Goal: Task Accomplishment & Management: Complete application form

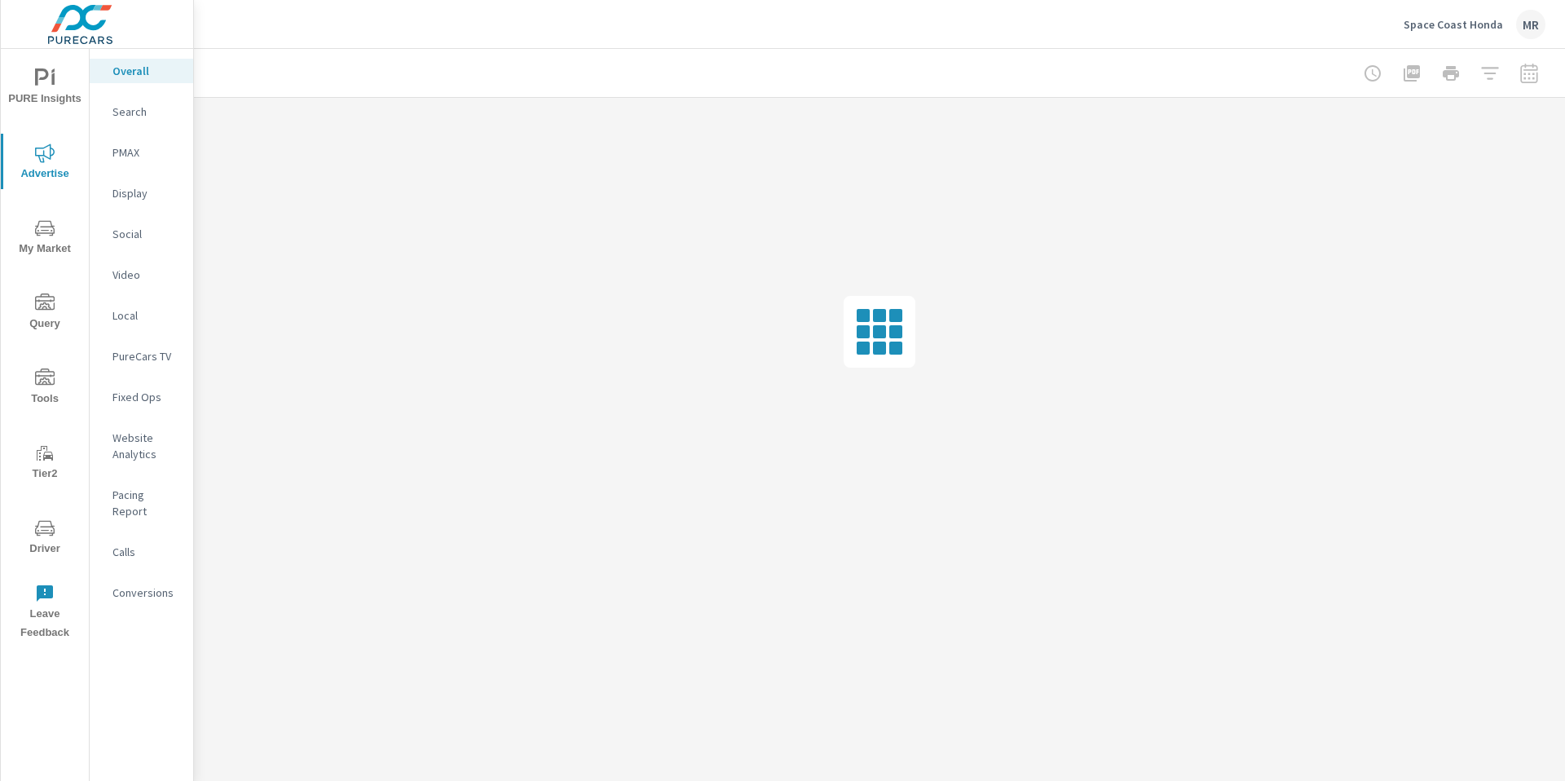
click at [45, 380] on icon "nav menu" at bounding box center [45, 378] width 20 height 20
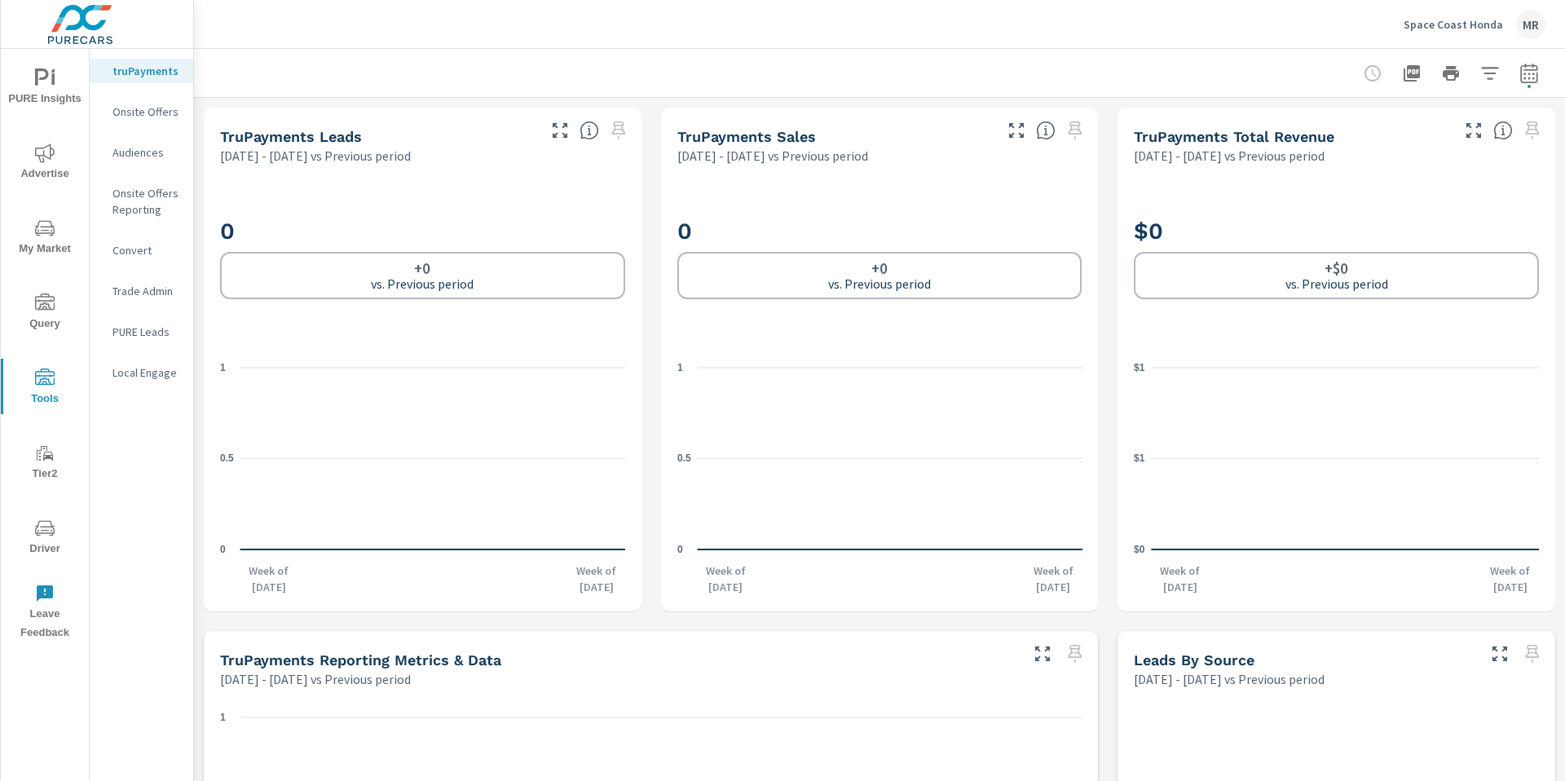
click at [1439, 24] on p "Space Coast Honda" at bounding box center [1453, 24] width 99 height 15
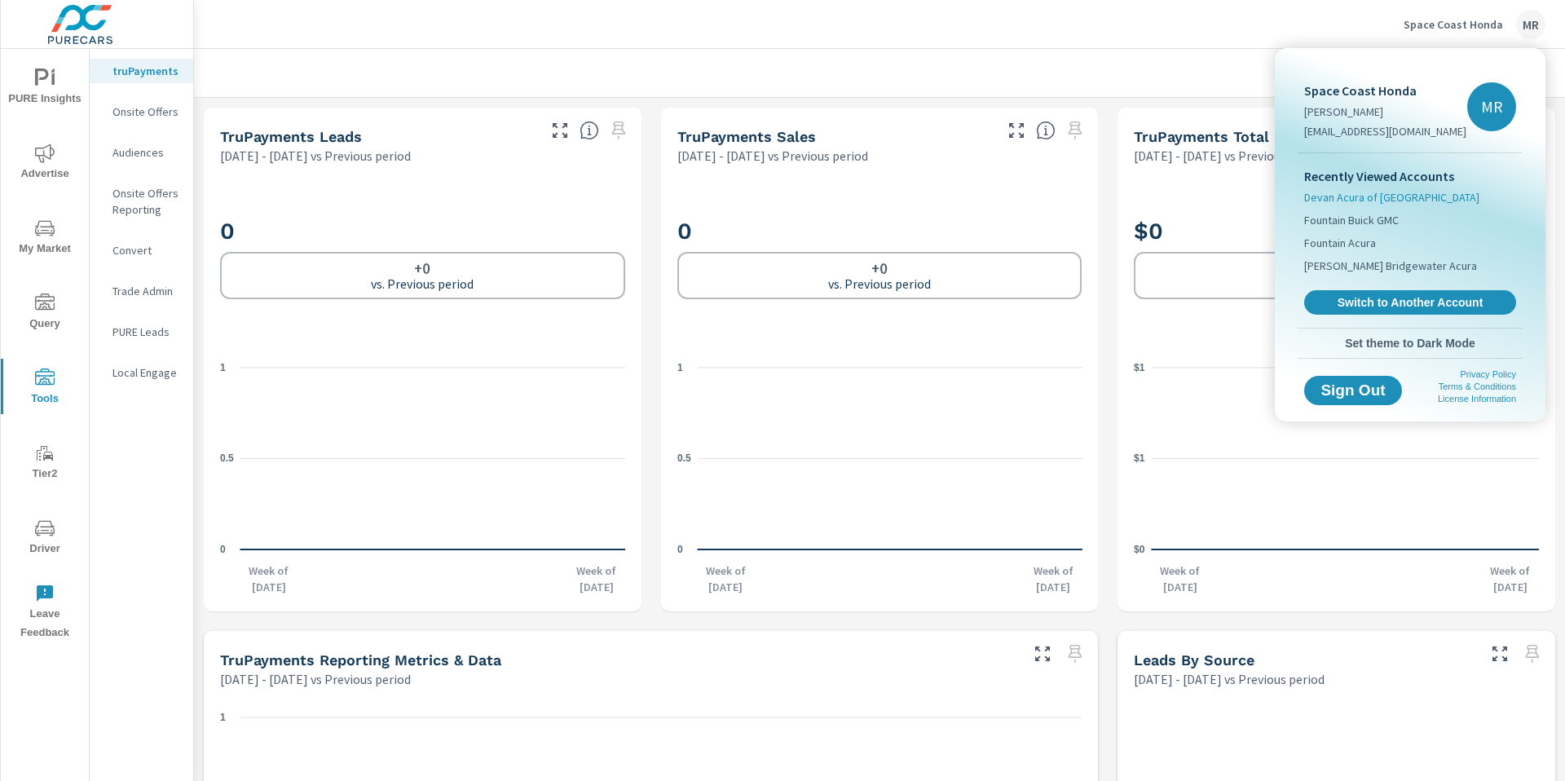
click at [1375, 201] on span "Devan Acura of Norwalk" at bounding box center [1391, 197] width 175 height 16
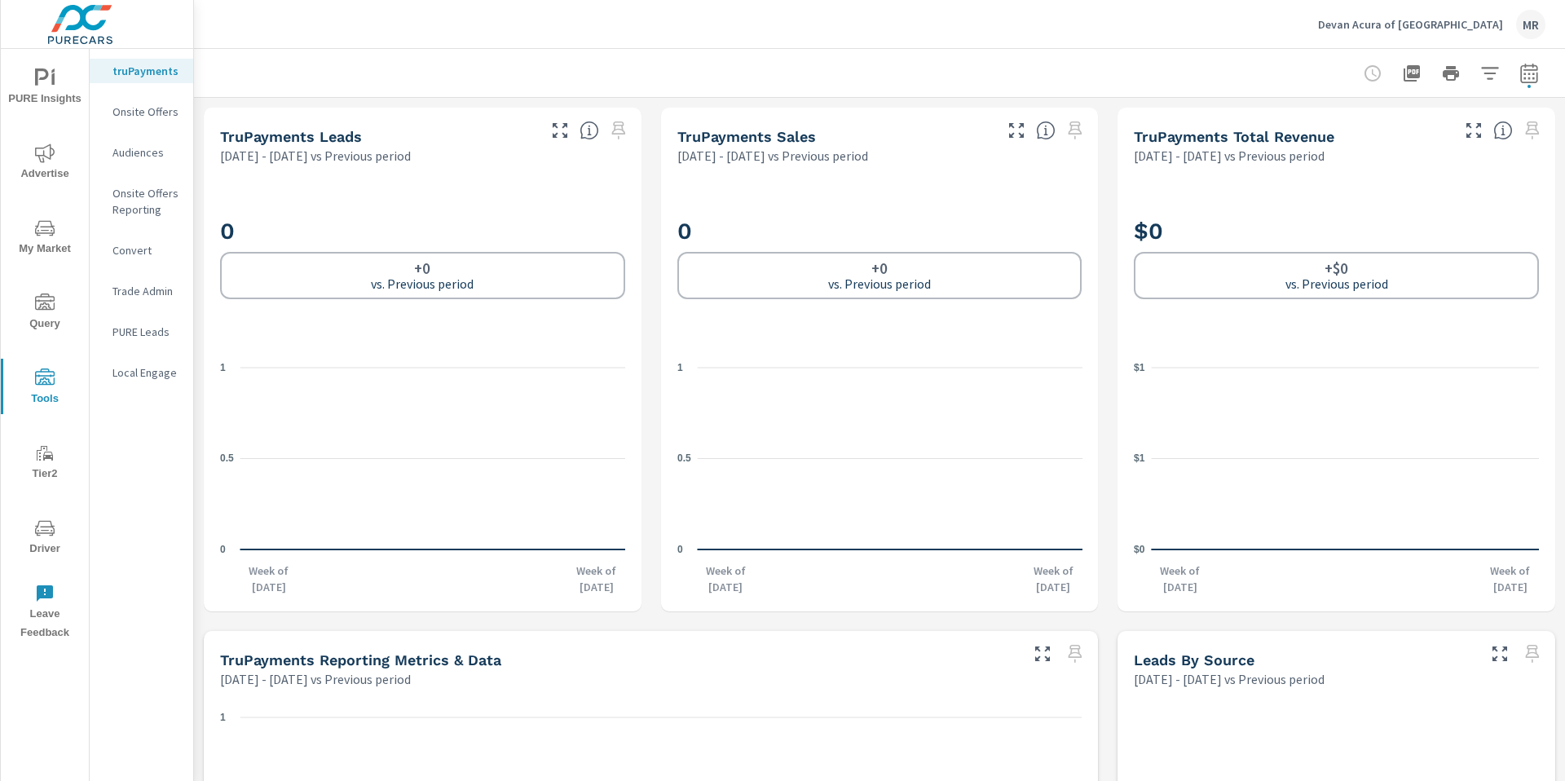
click at [51, 85] on icon "nav menu" at bounding box center [45, 78] width 20 height 20
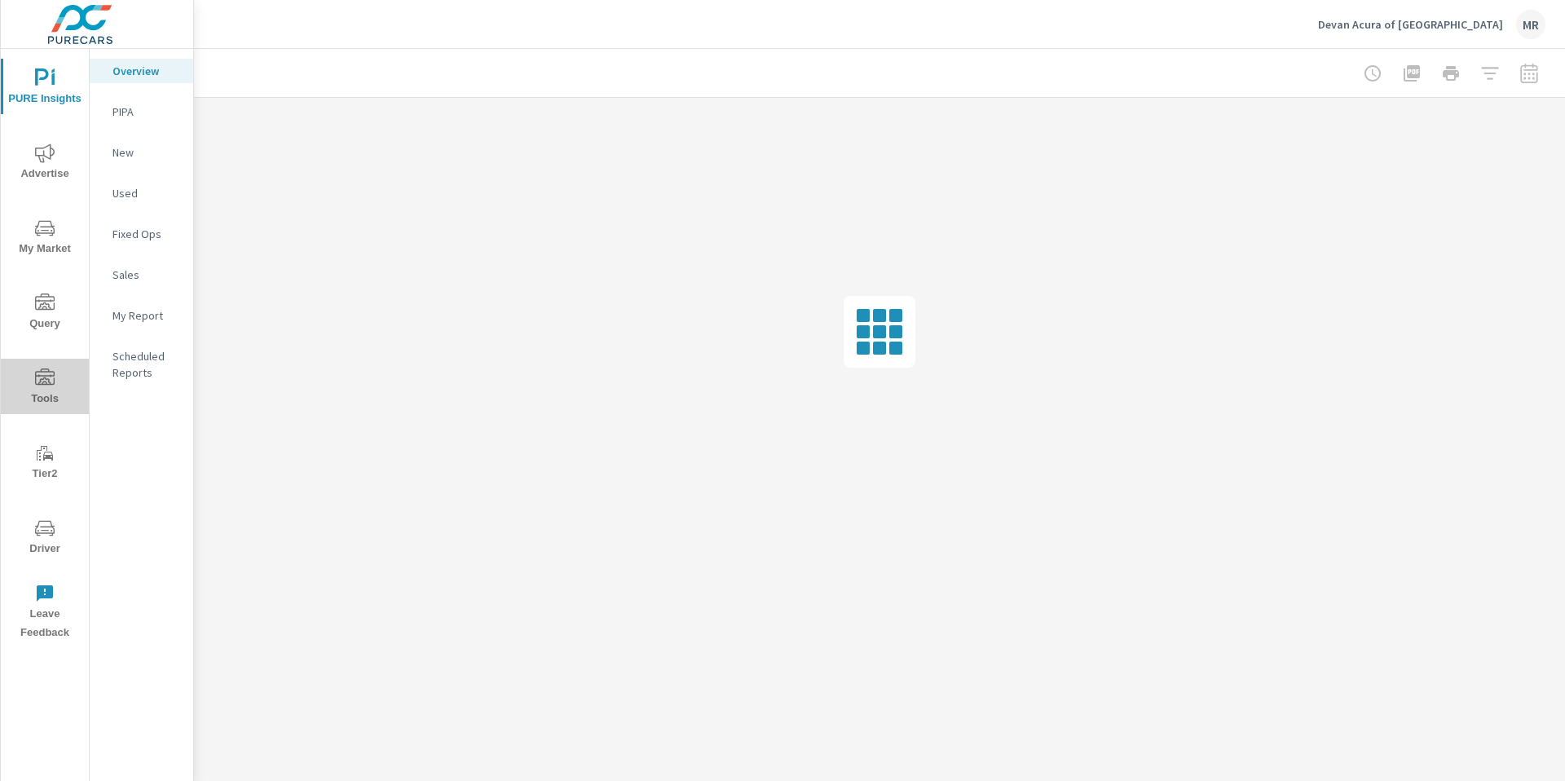
click at [63, 379] on span "Tools" at bounding box center [45, 388] width 78 height 40
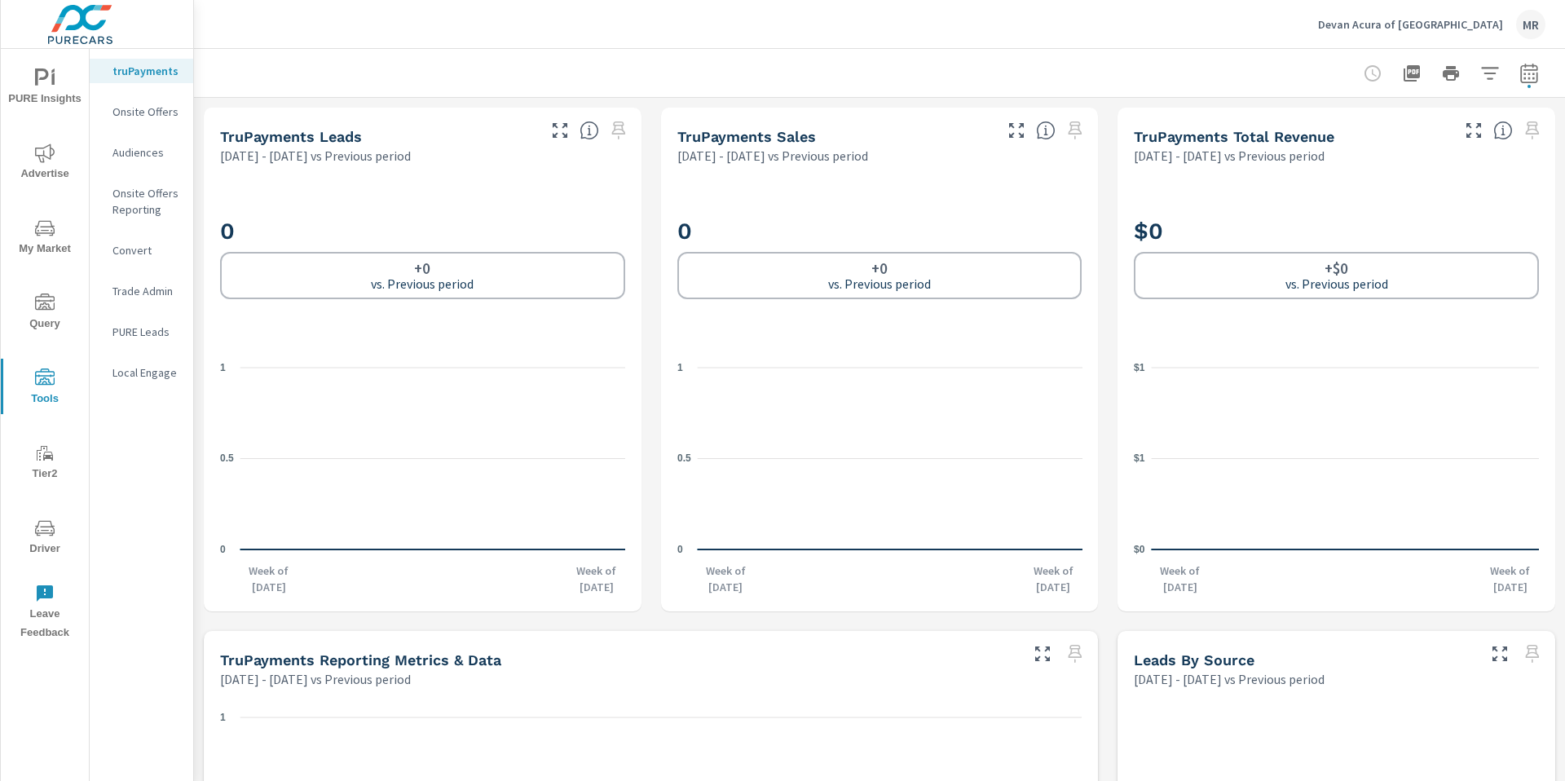
click at [143, 115] on p "Onsite Offers" at bounding box center [146, 112] width 68 height 16
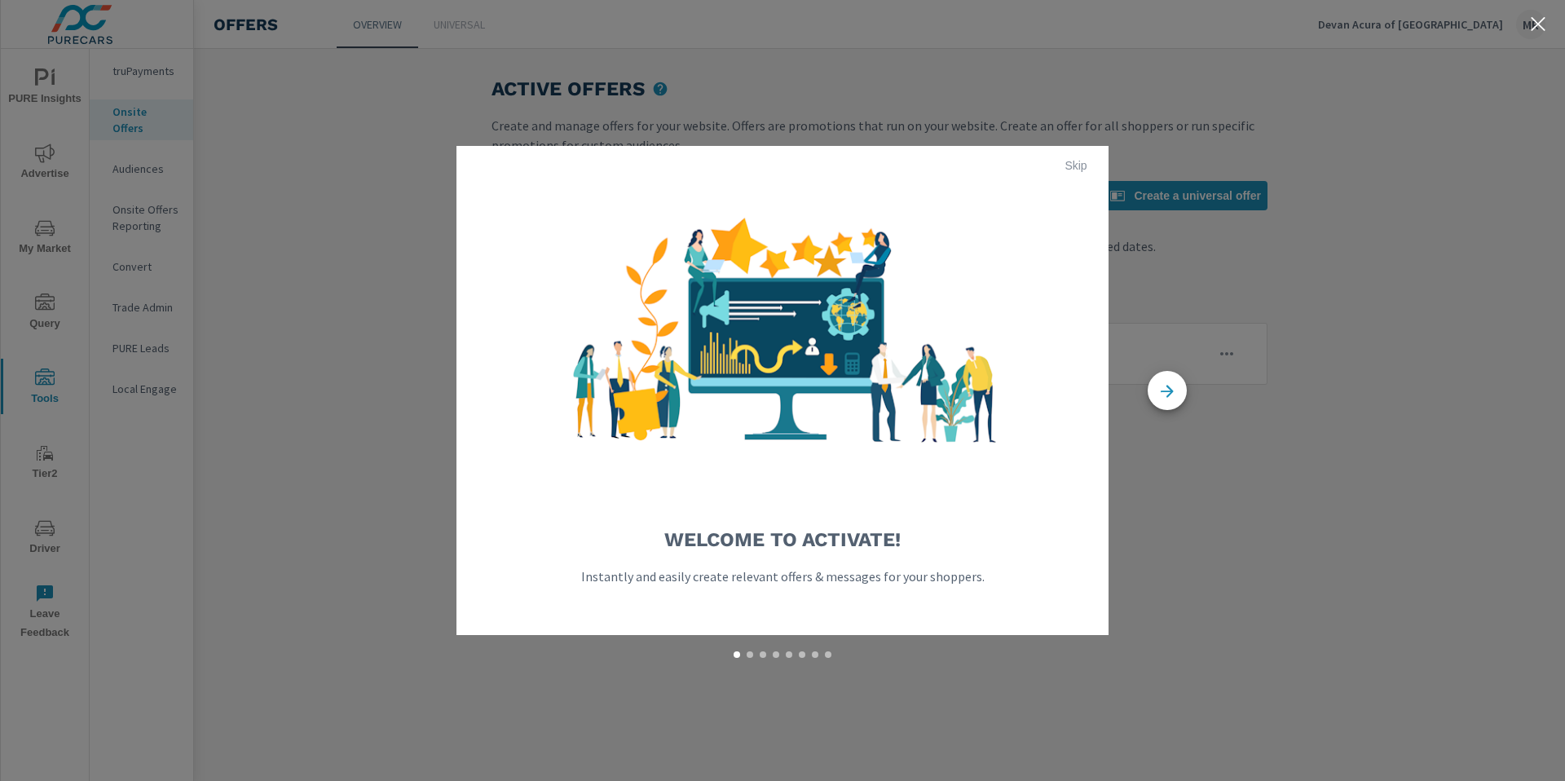
click at [1072, 164] on span "Skip" at bounding box center [1075, 165] width 39 height 15
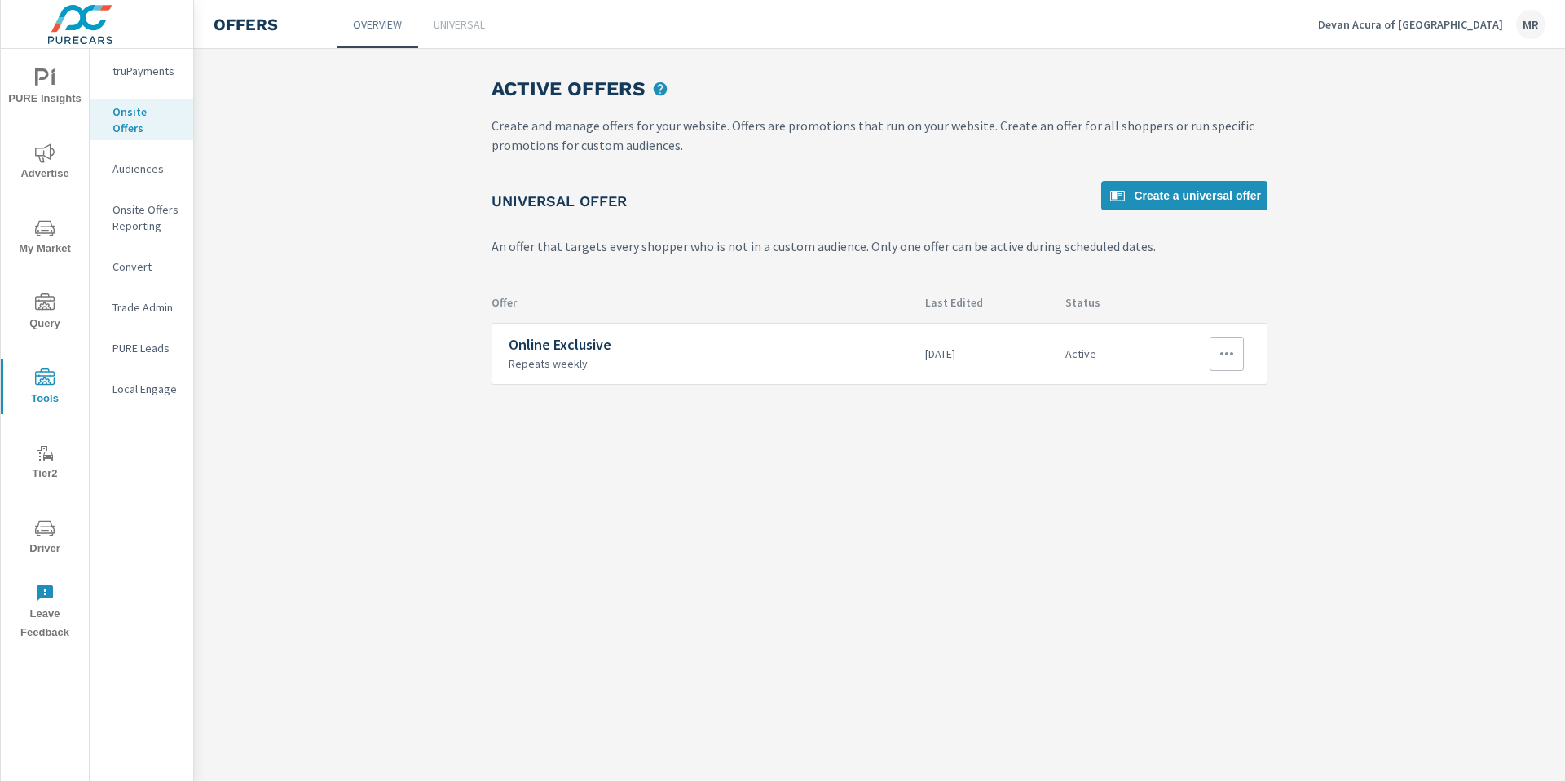
click at [1138, 356] on p "Active" at bounding box center [1110, 353] width 90 height 15
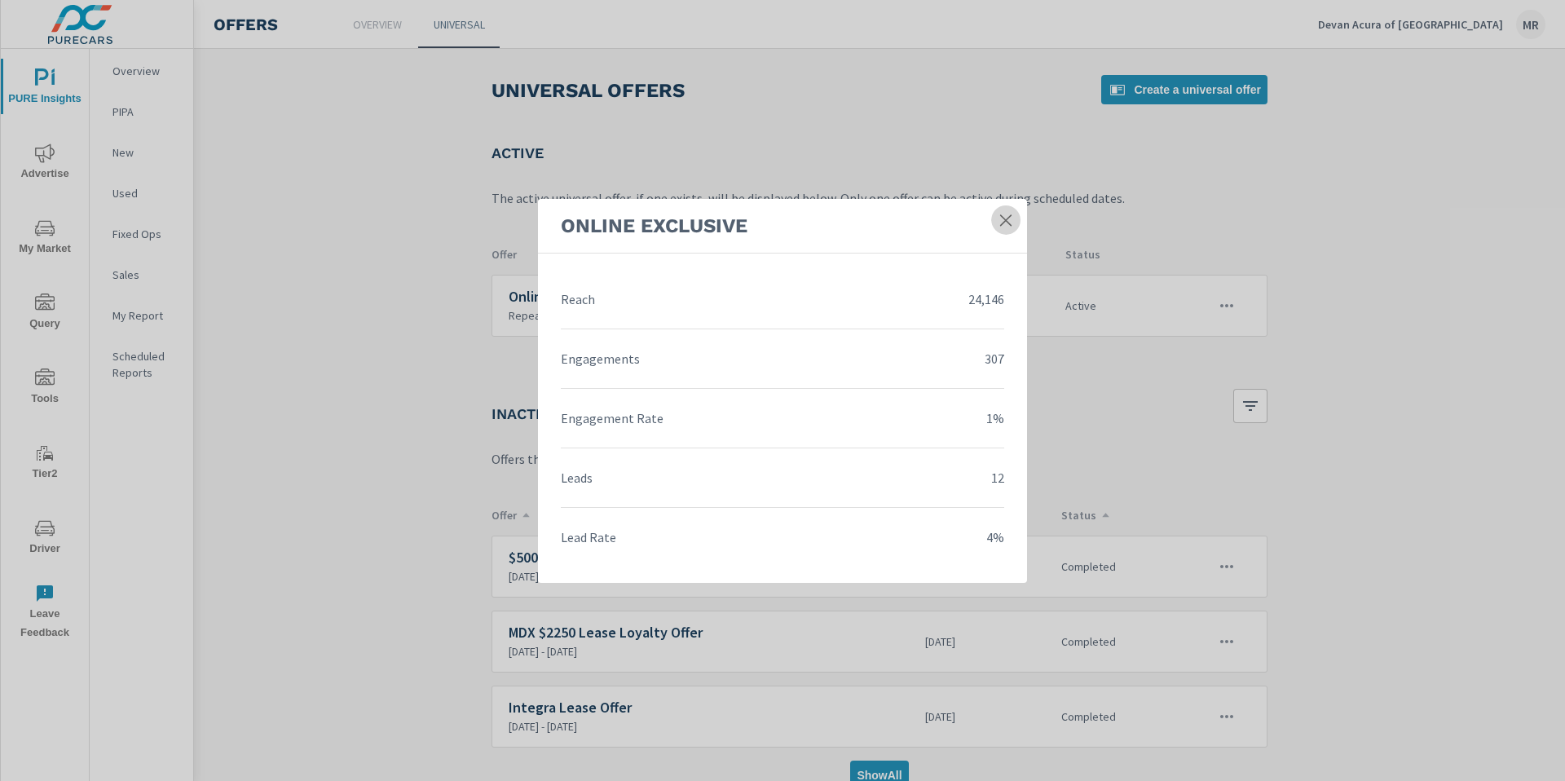
click at [1005, 218] on icon at bounding box center [1005, 219] width 11 height 11
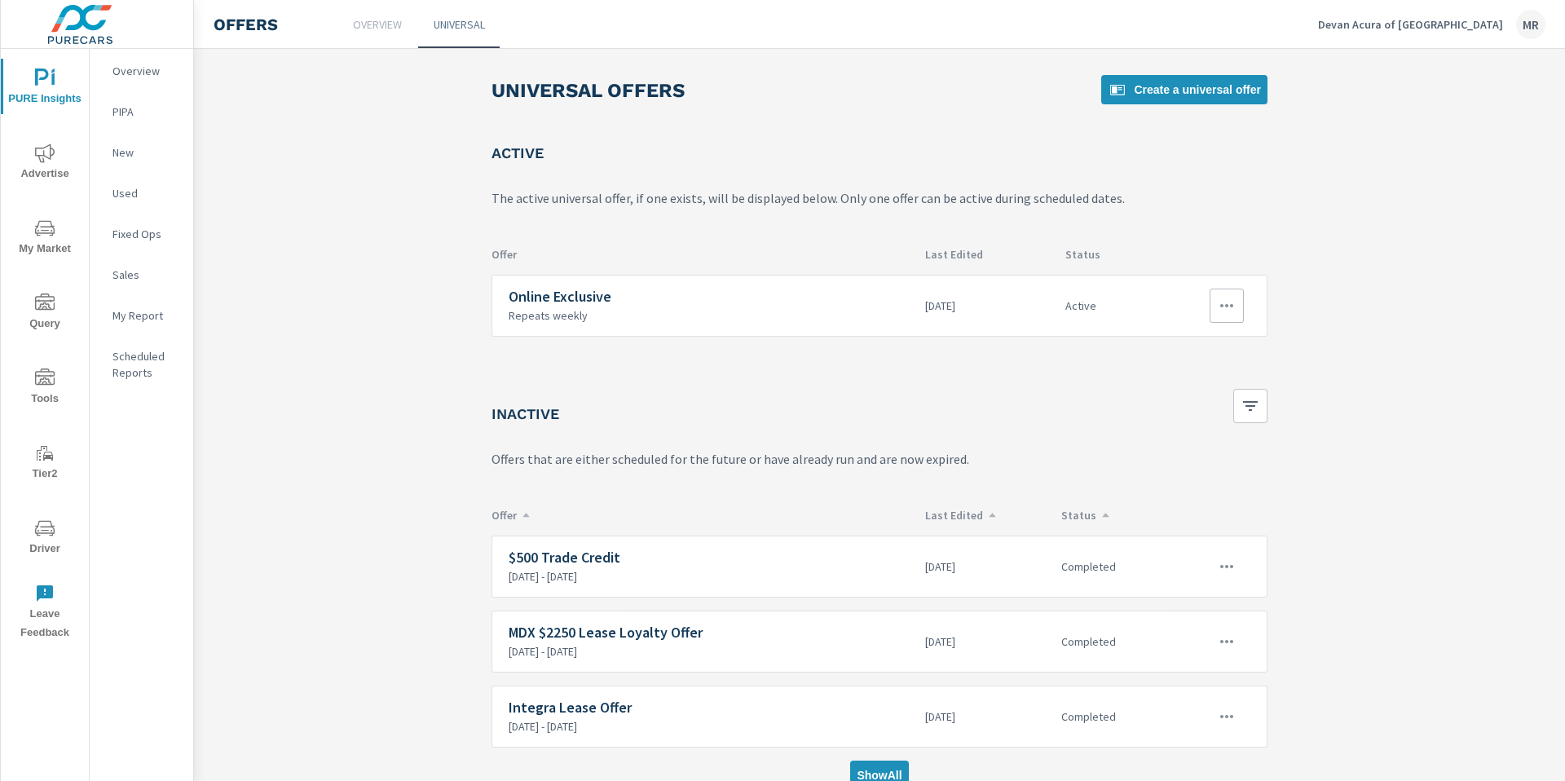
click at [1230, 302] on icon "button" at bounding box center [1227, 306] width 20 height 20
click at [1200, 431] on div "Disable" at bounding box center [1182, 423] width 43 height 20
click at [1186, 84] on span "Create a universal offer" at bounding box center [1184, 90] width 153 height 20
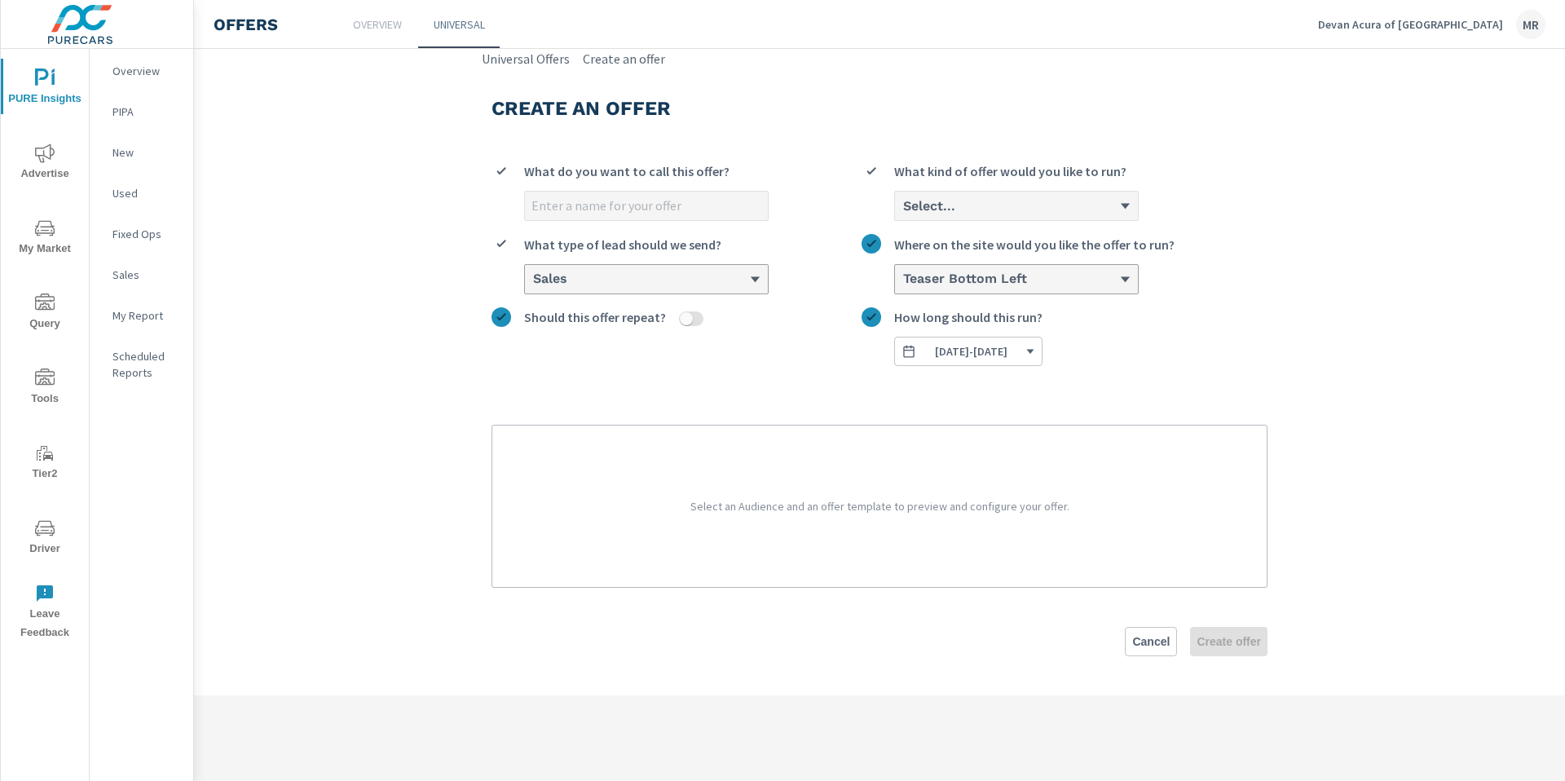
click at [683, 217] on input "What do you want to call this offer?" at bounding box center [646, 206] width 243 height 29
type input "Extra 500 Off"
click at [1063, 206] on div "Select..." at bounding box center [1010, 205] width 218 height 15
click at [903, 206] on input "Select... What kind of offer would you like to run?" at bounding box center [902, 206] width 2 height 15
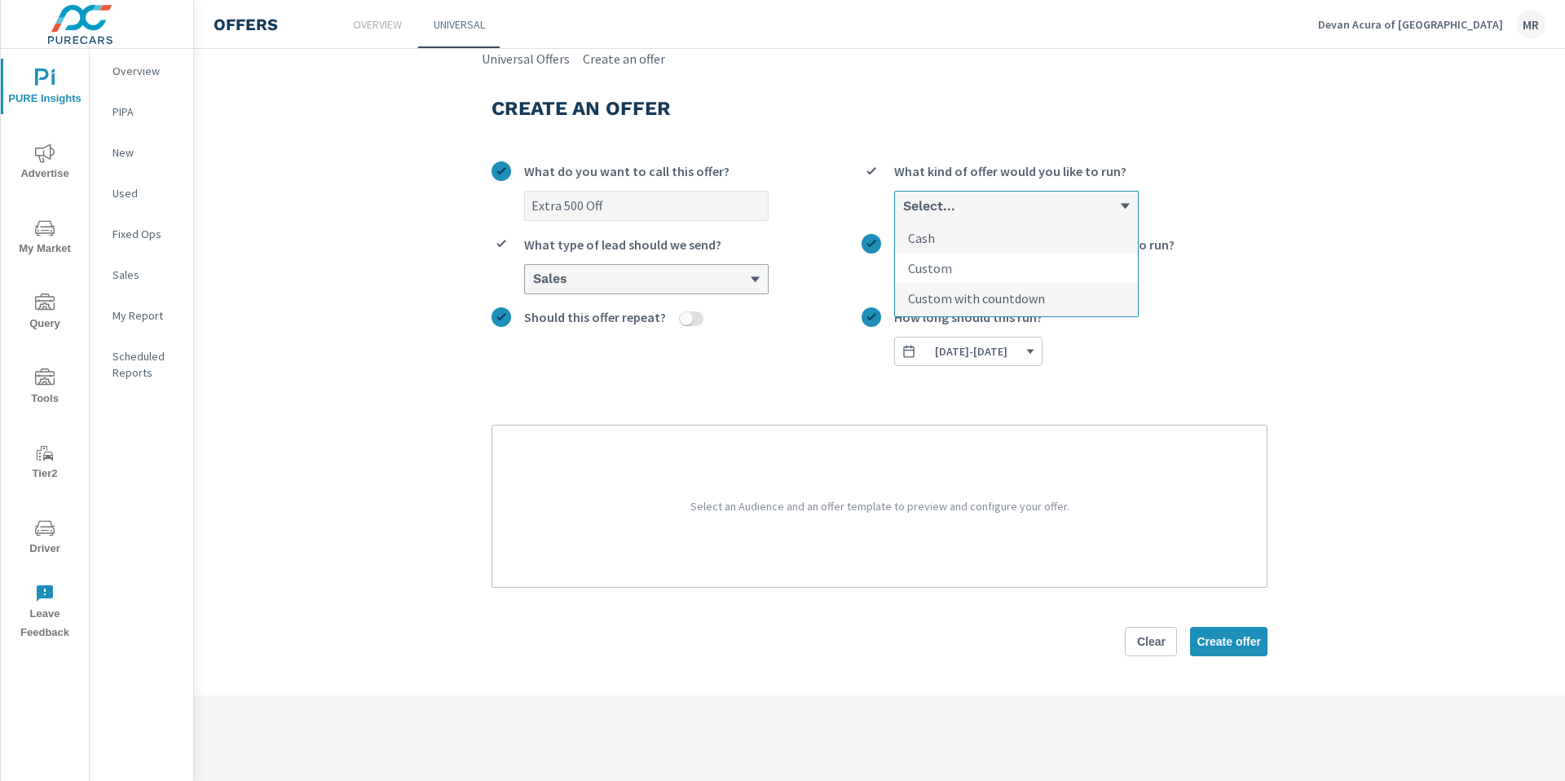
click at [1021, 263] on li "Custom" at bounding box center [1016, 268] width 243 height 30
click at [903, 214] on input "option Custom focused, 2 of 3. 3 results available. Use Up and Down to choose o…" at bounding box center [902, 206] width 2 height 15
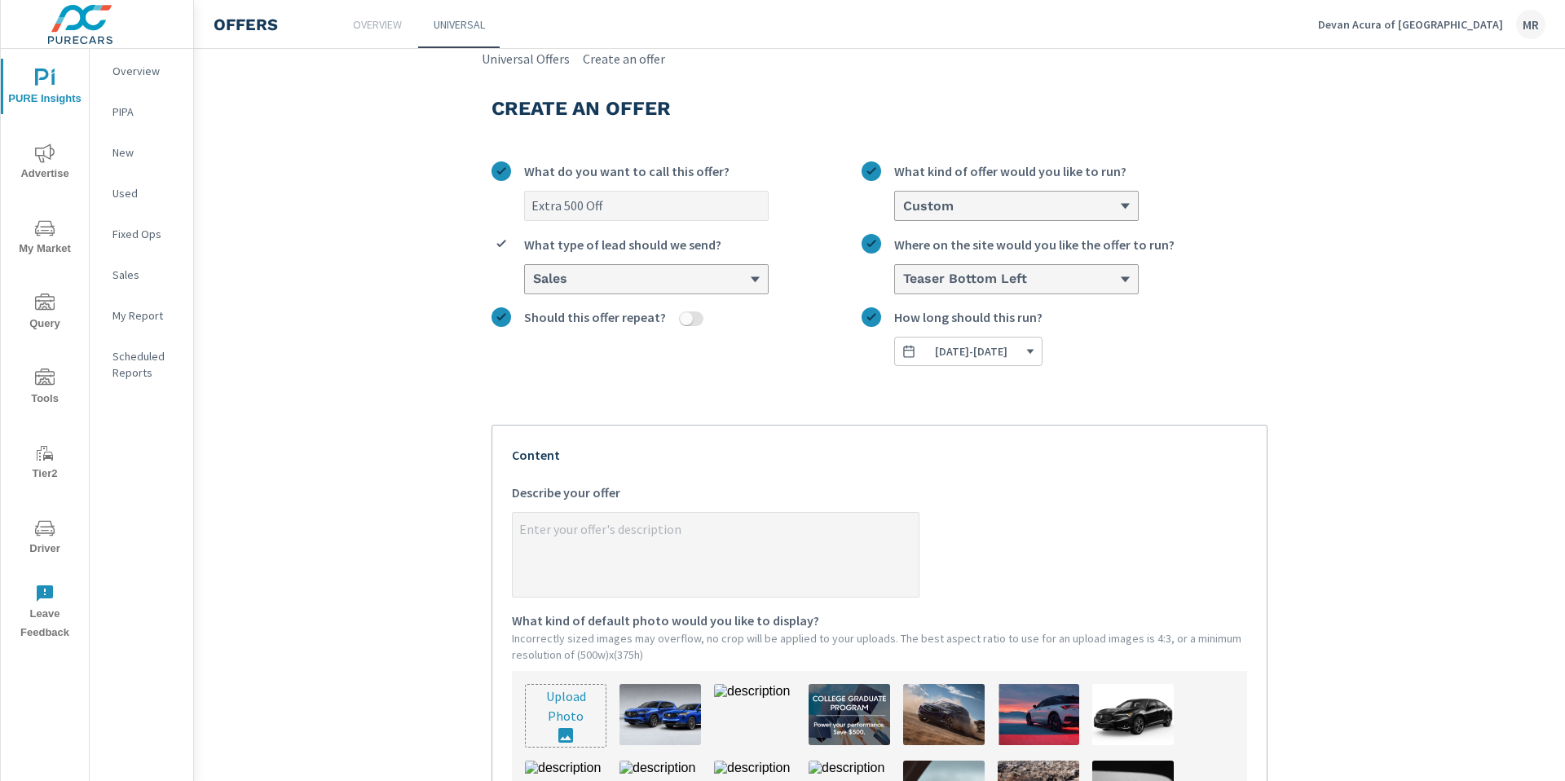
click at [743, 368] on div "Extra 500 Off What do you want to call this offer? option Custom, selected. 0 r…" at bounding box center [879, 629] width 776 height 963
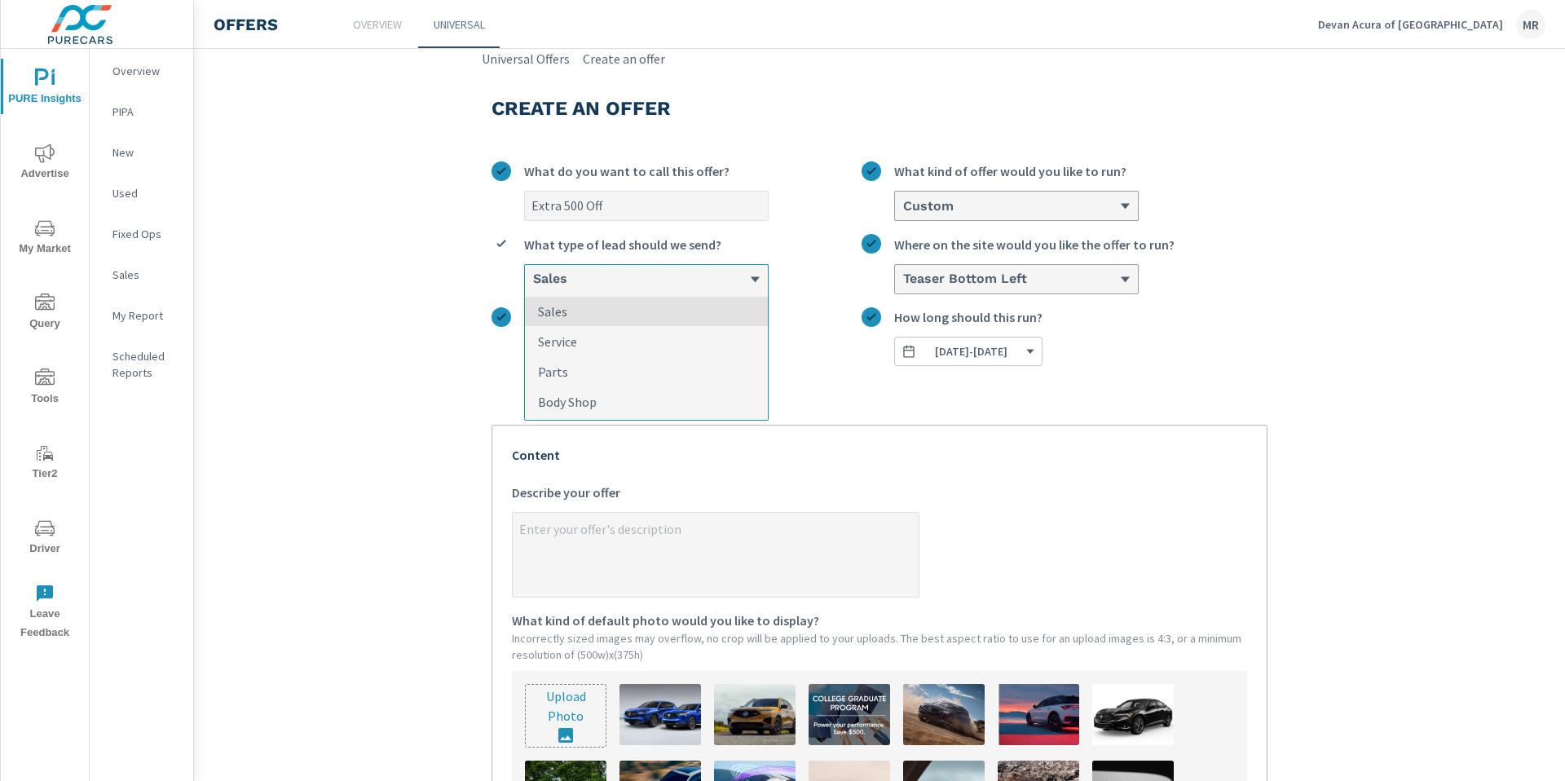
click at [741, 272] on div "Sales" at bounding box center [640, 278] width 218 height 15
click at [533, 272] on input "option Sales focused, 1 of 4. 4 results available. Use Up and Down to choose op…" at bounding box center [532, 279] width 2 height 15
click at [819, 320] on label "Should this offer repeat?" at bounding box center [676, 321] width 370 height 29
click at [693, 320] on button "Should this offer repeat?" at bounding box center [686, 318] width 13 height 15
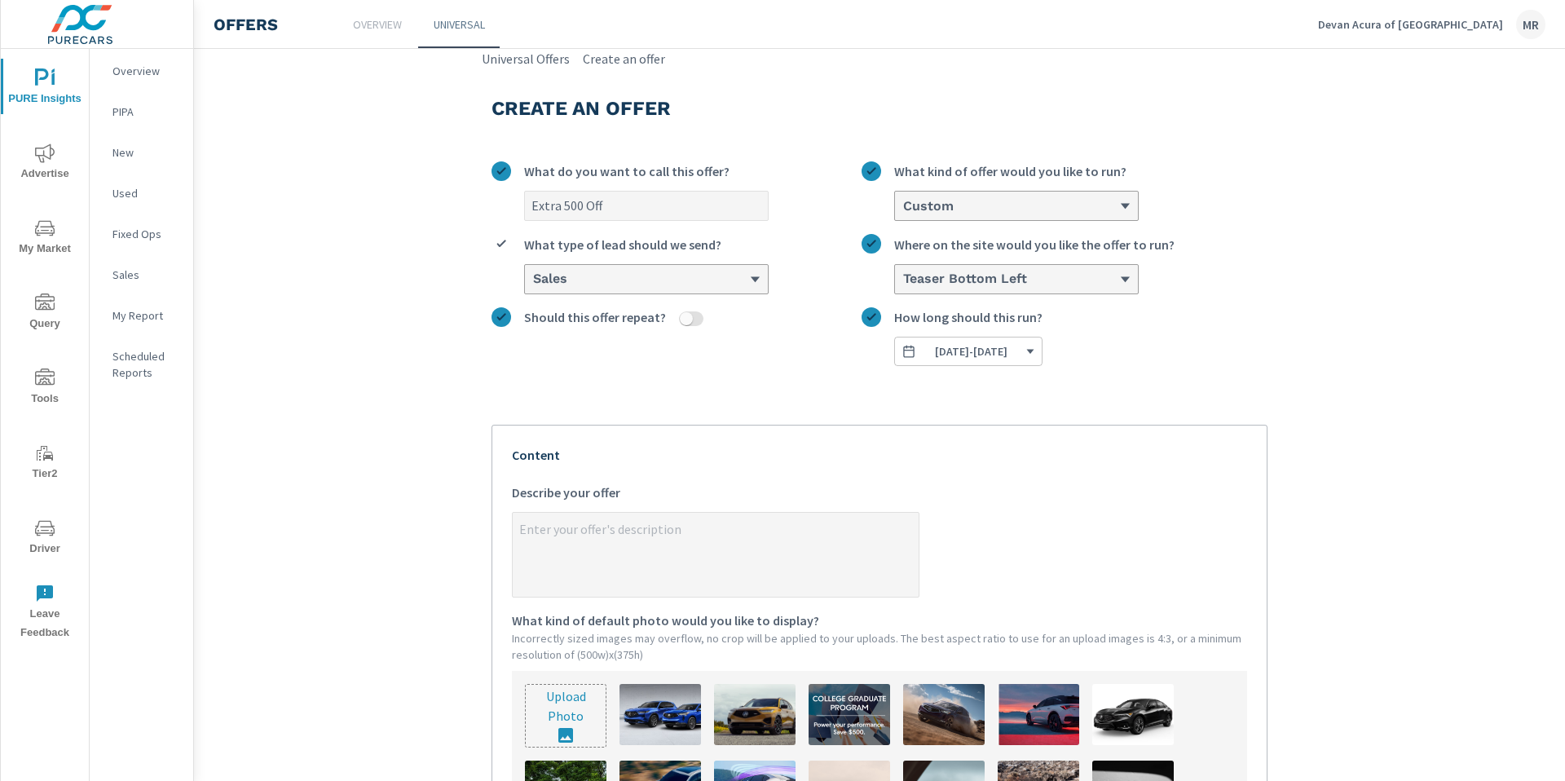
click at [730, 537] on textarea "x Describe your offer" at bounding box center [716, 556] width 406 height 82
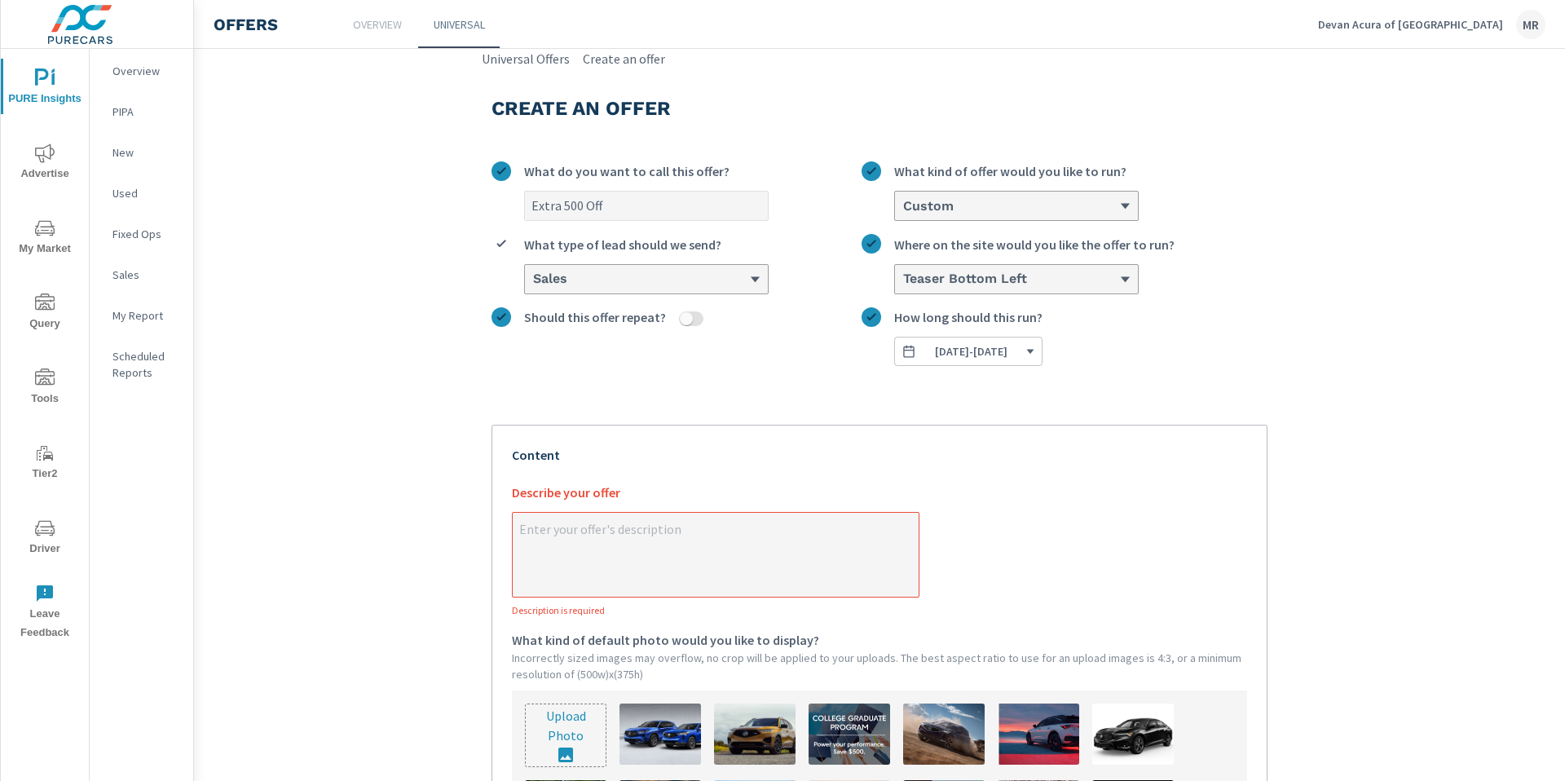
type textarea "x"
click at [700, 549] on textarea "x Describe your offer Description is required" at bounding box center [716, 556] width 406 height 82
paste textarea "Enter your information to get a $500 off 25 MDX."
type textarea "Enter your information to get a $500 off 25 MDX."
type textarea "x"
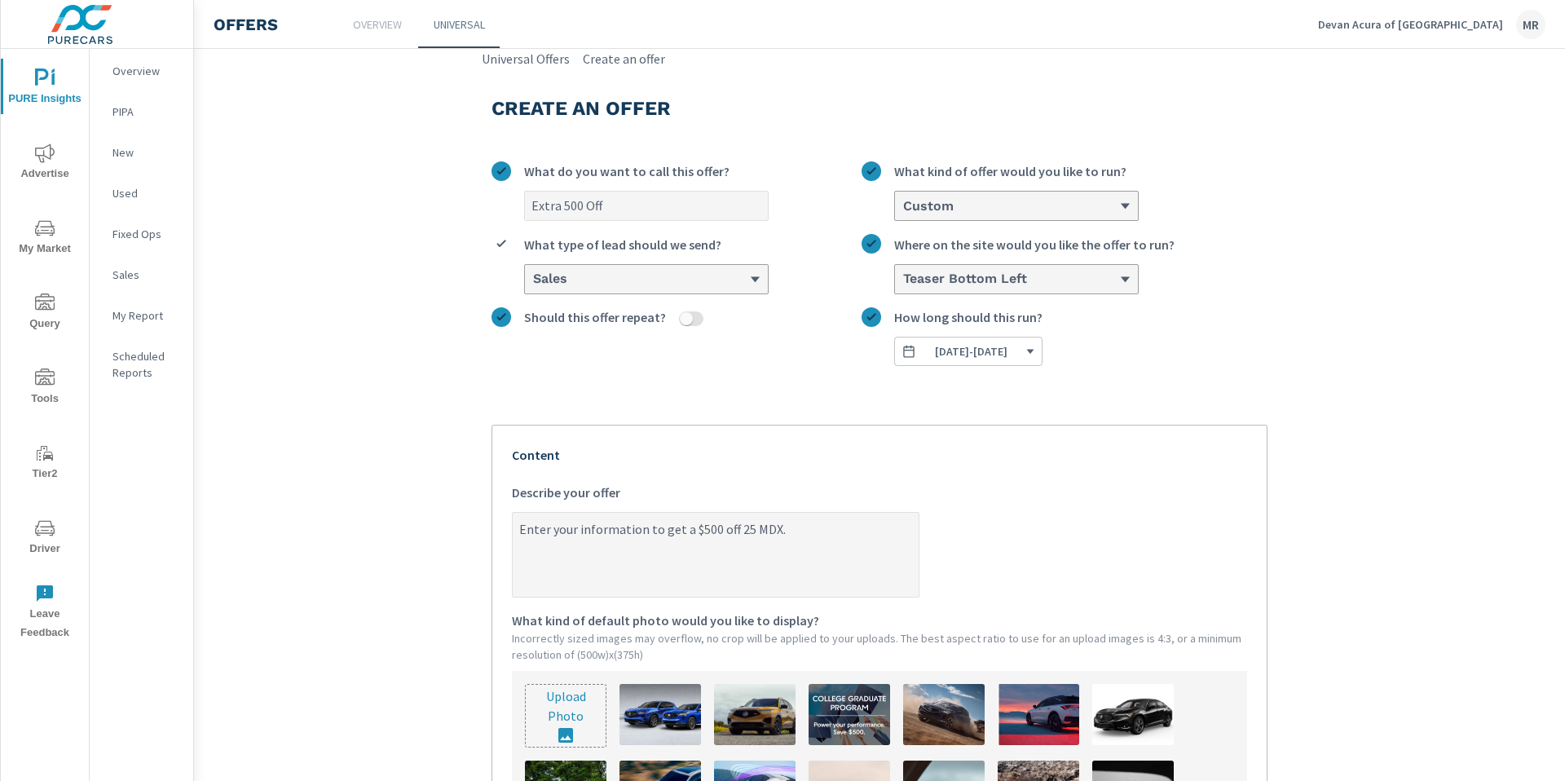
type textarea "Enter your information to get a $500 off 25 MDX"
type textarea "x"
type textarea "Enter your information to get a $500 off 205 MDX"
type textarea "x"
type textarea "Enter your information to get a $500 off 2025 MDX"
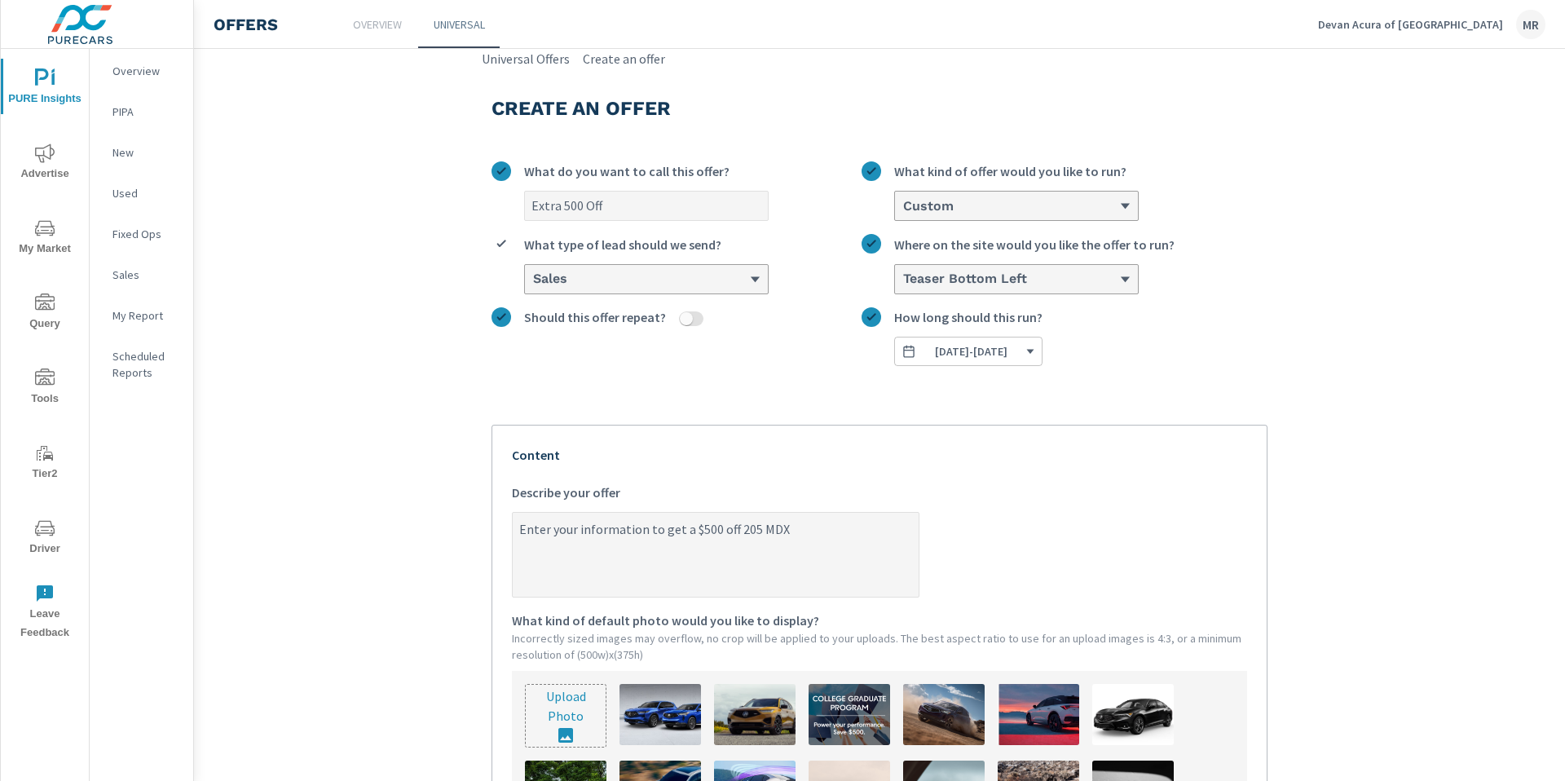
type textarea "x"
click at [879, 525] on textarea "Enter your information to get a $500 off 2025 MDX" at bounding box center [716, 556] width 406 height 82
type textarea "Enter your information to get a $500 off 2025 MDX!"
type textarea "x"
type textarea "Enter your information to get a $500 off 2025 MDX!"
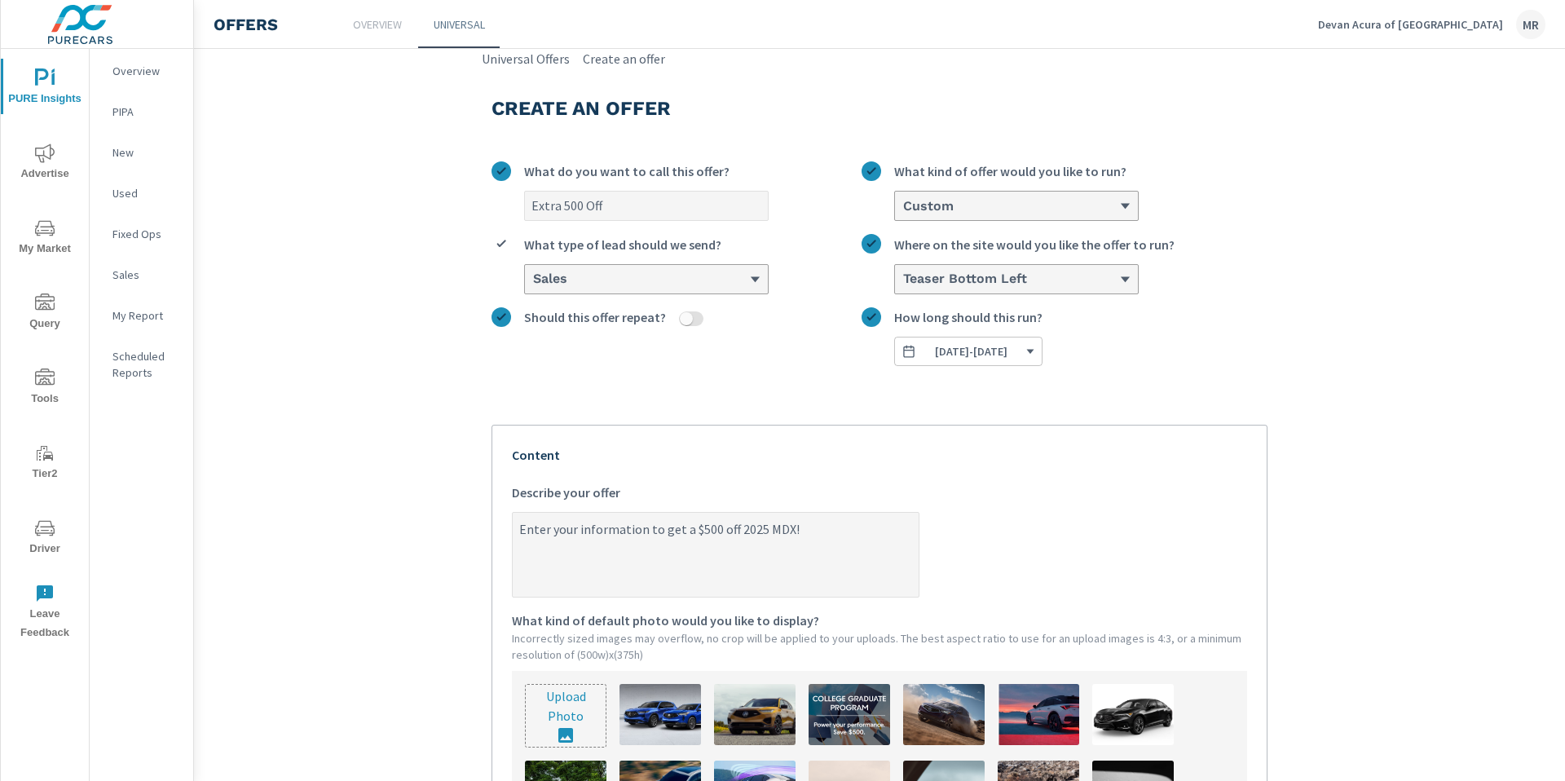
type textarea "x"
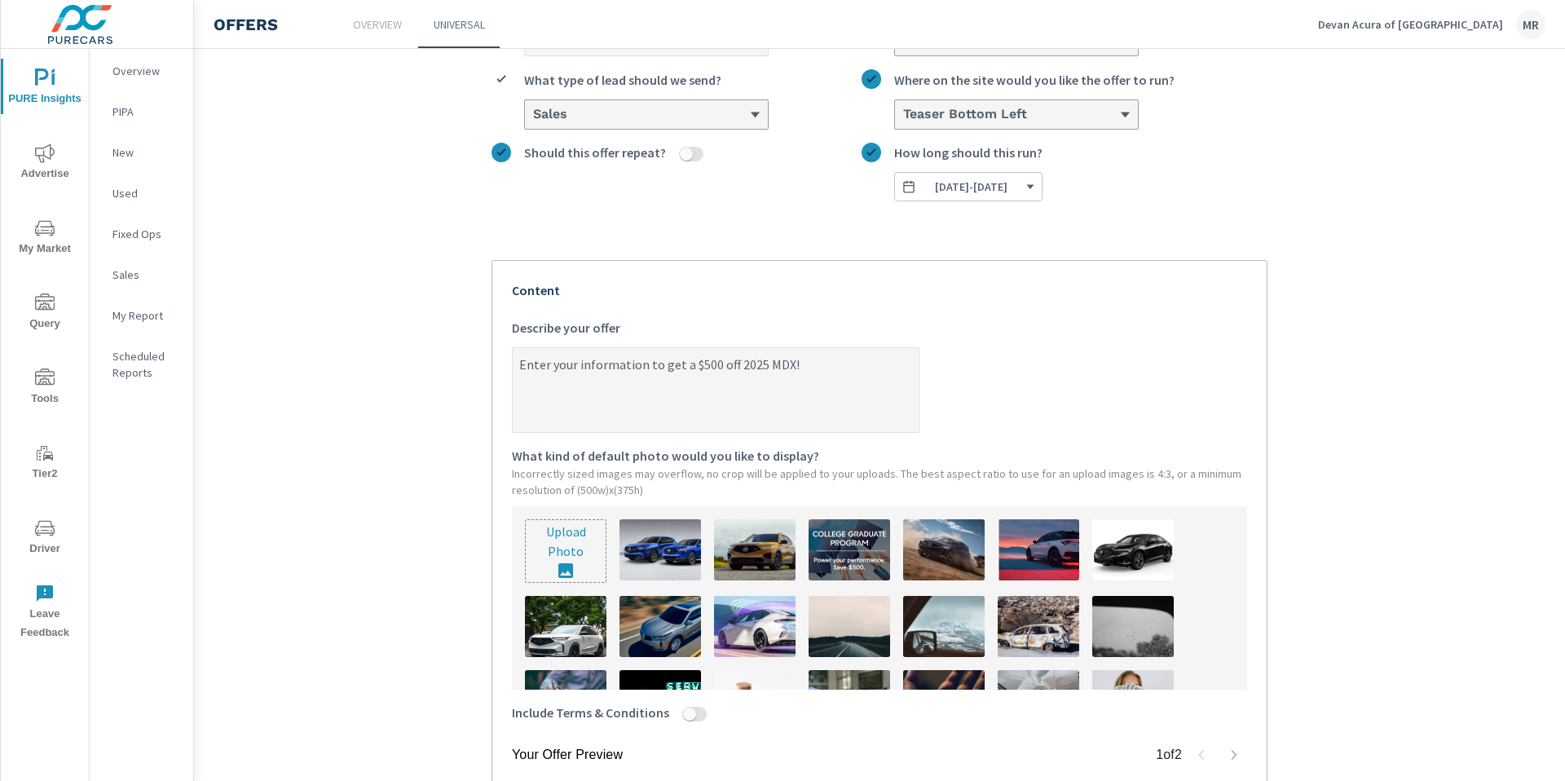
scroll to position [159, 0]
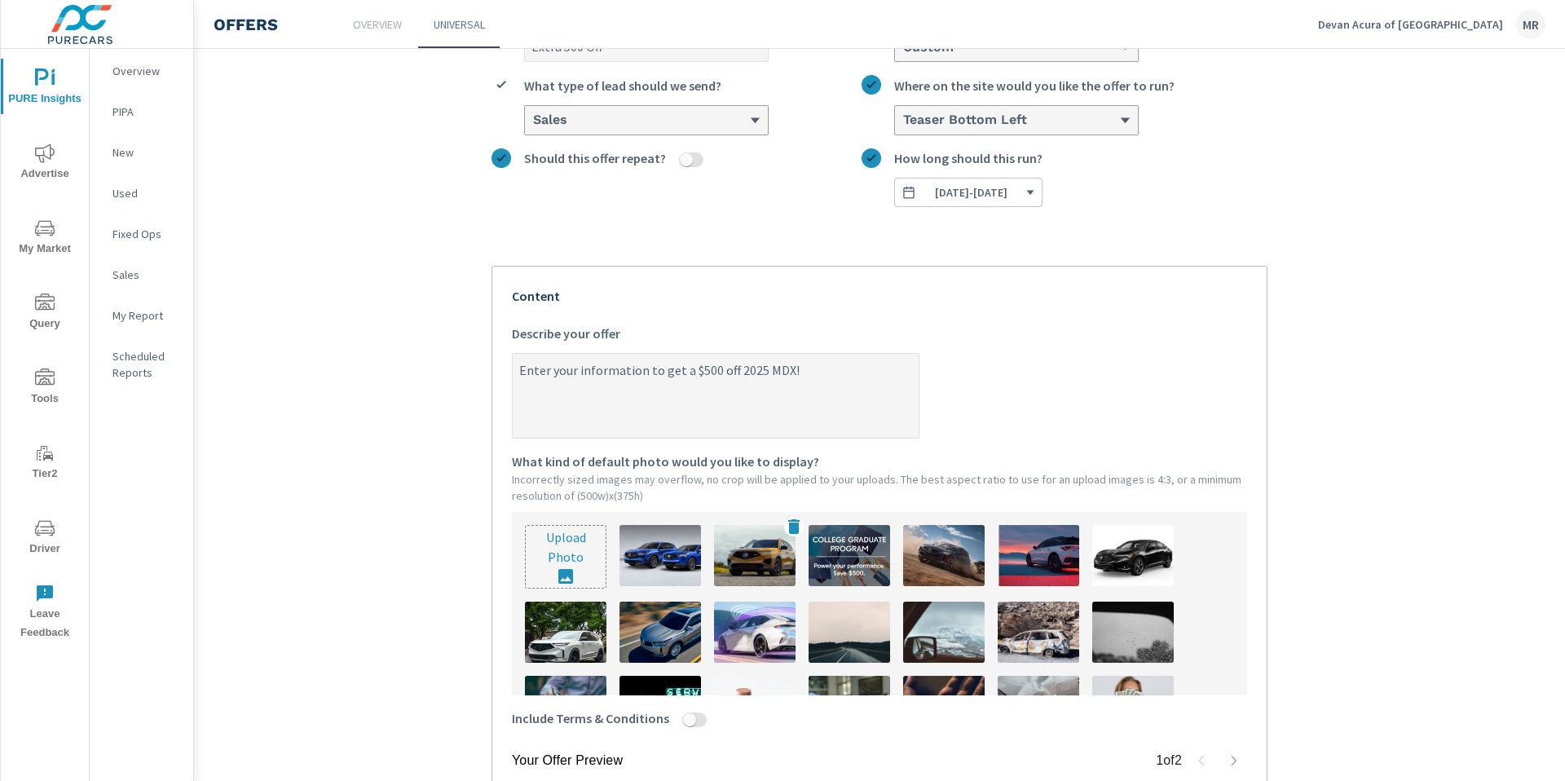
type textarea "Enter your information to get a $500 off 2025 MDX!"
click at [736, 553] on img at bounding box center [755, 555] width 82 height 61
click at [663, 555] on img at bounding box center [660, 555] width 82 height 61
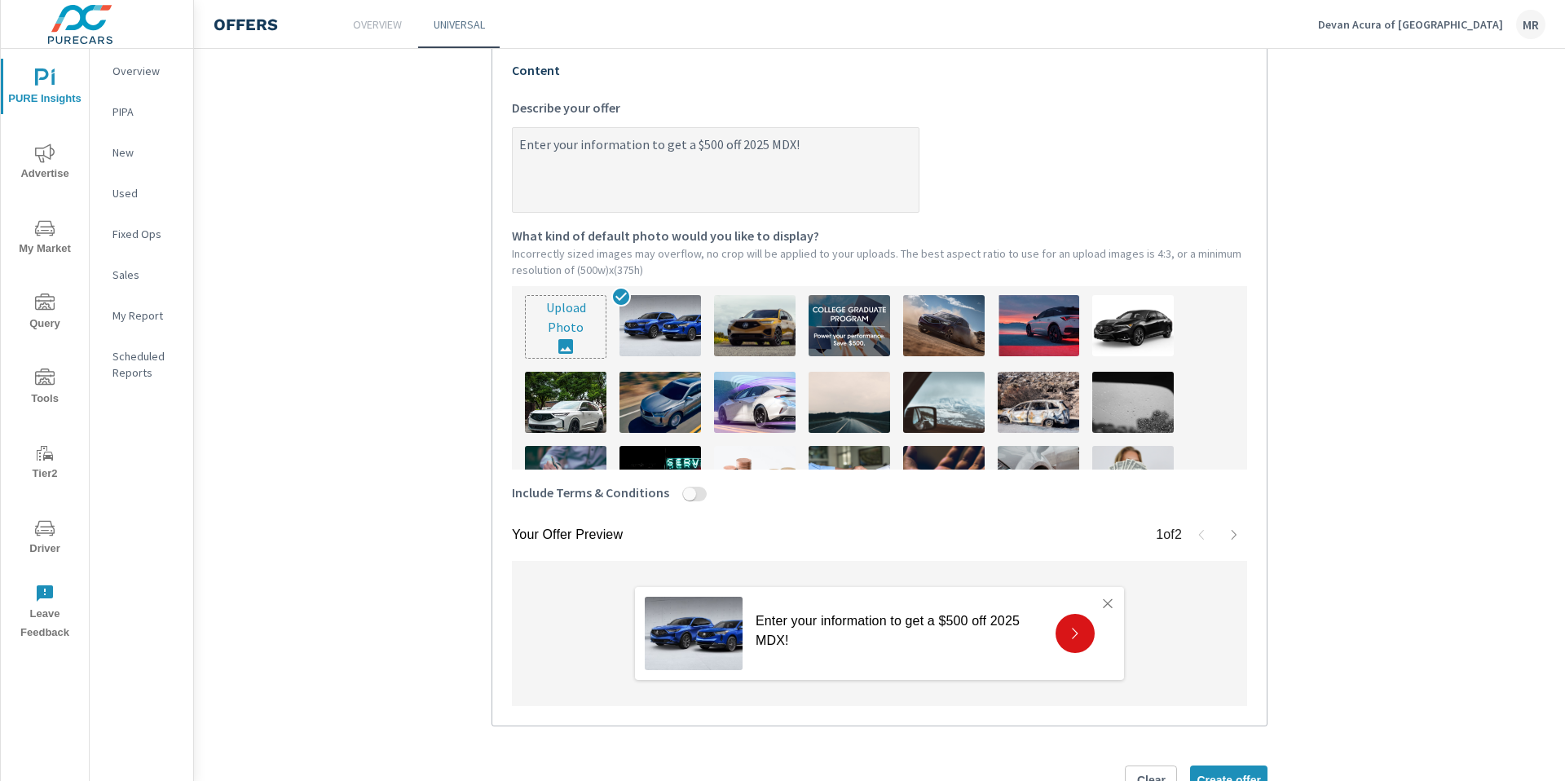
scroll to position [437, 0]
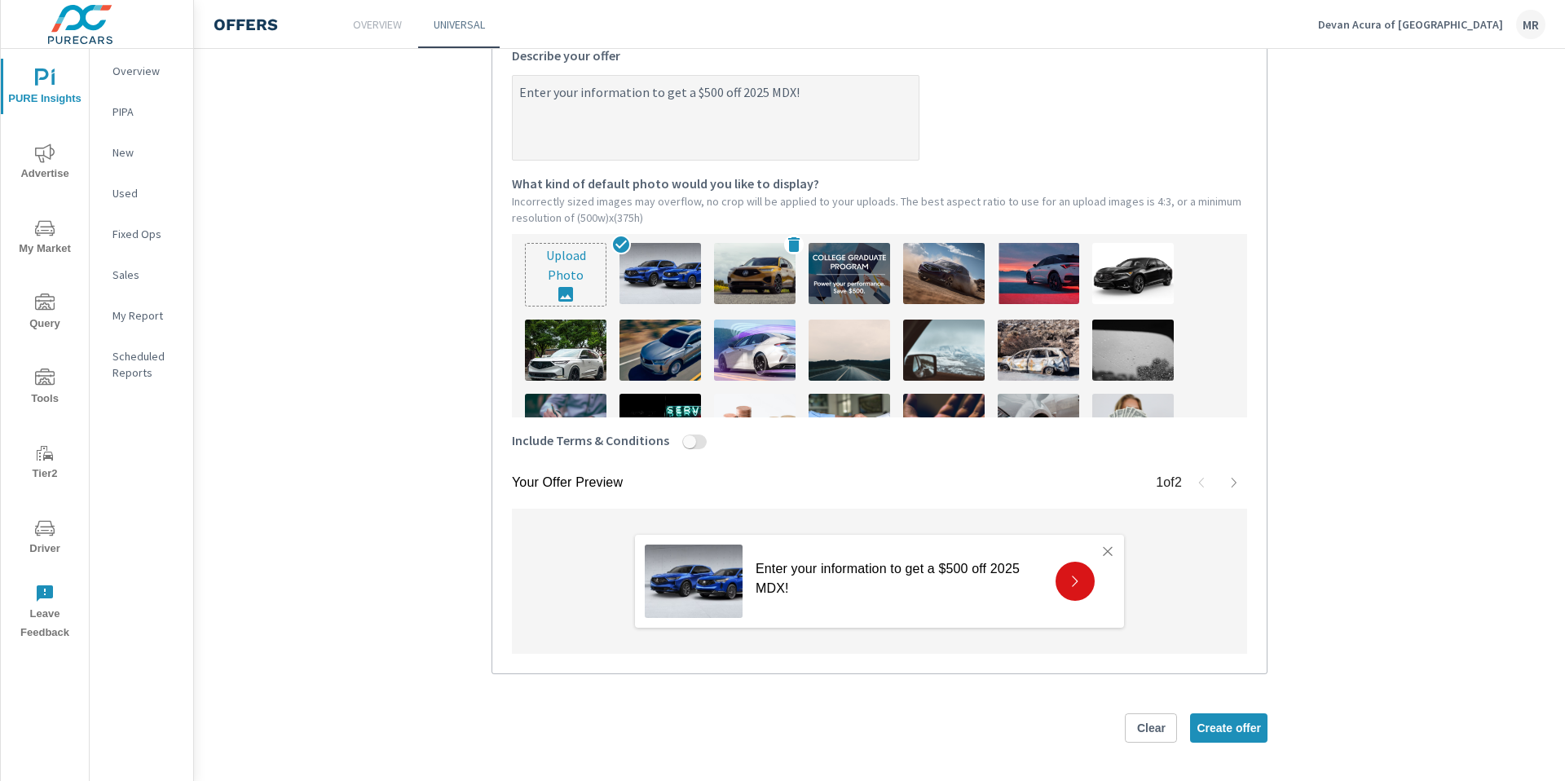
click at [770, 278] on img at bounding box center [755, 273] width 82 height 61
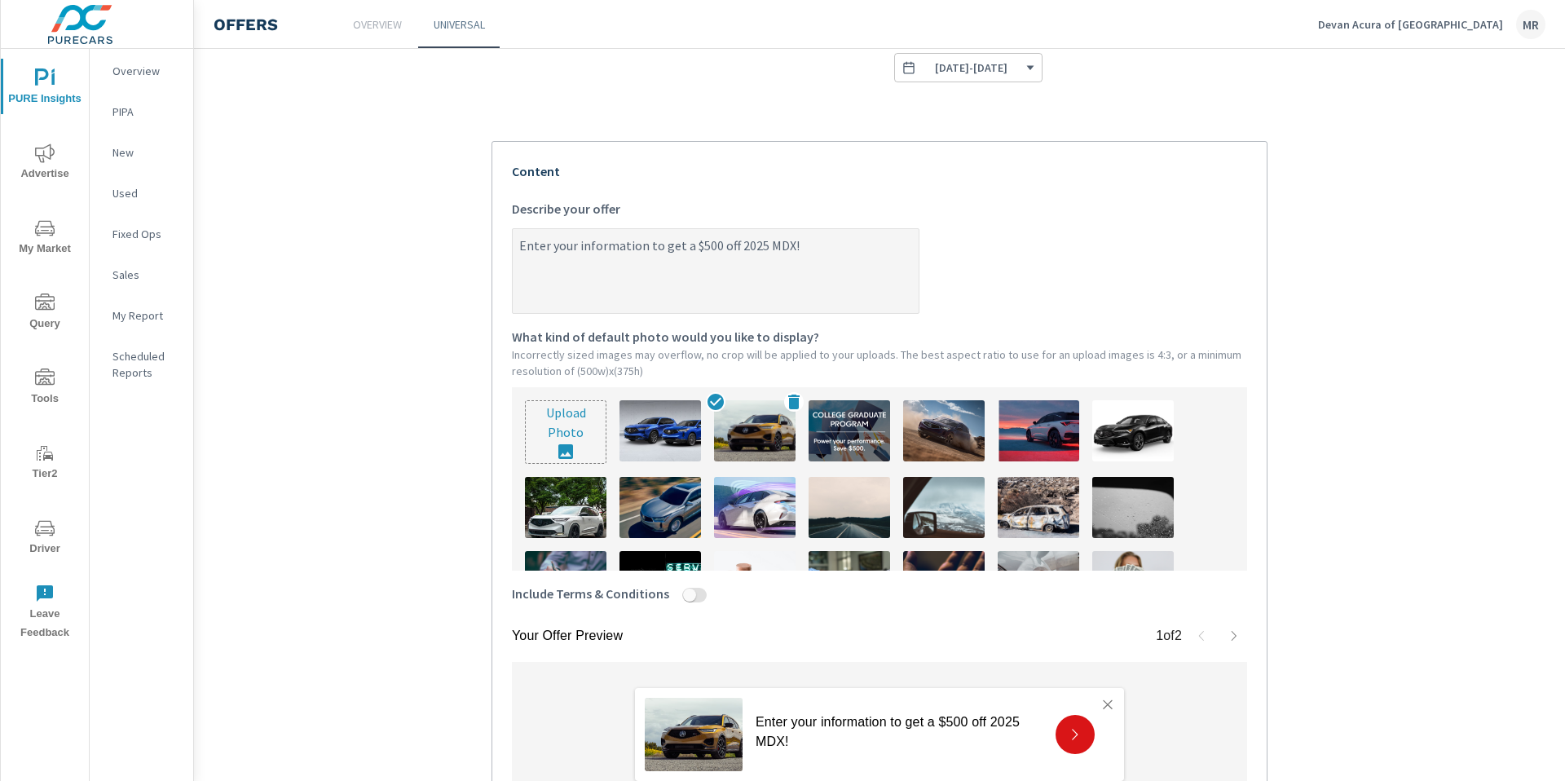
scroll to position [259, 0]
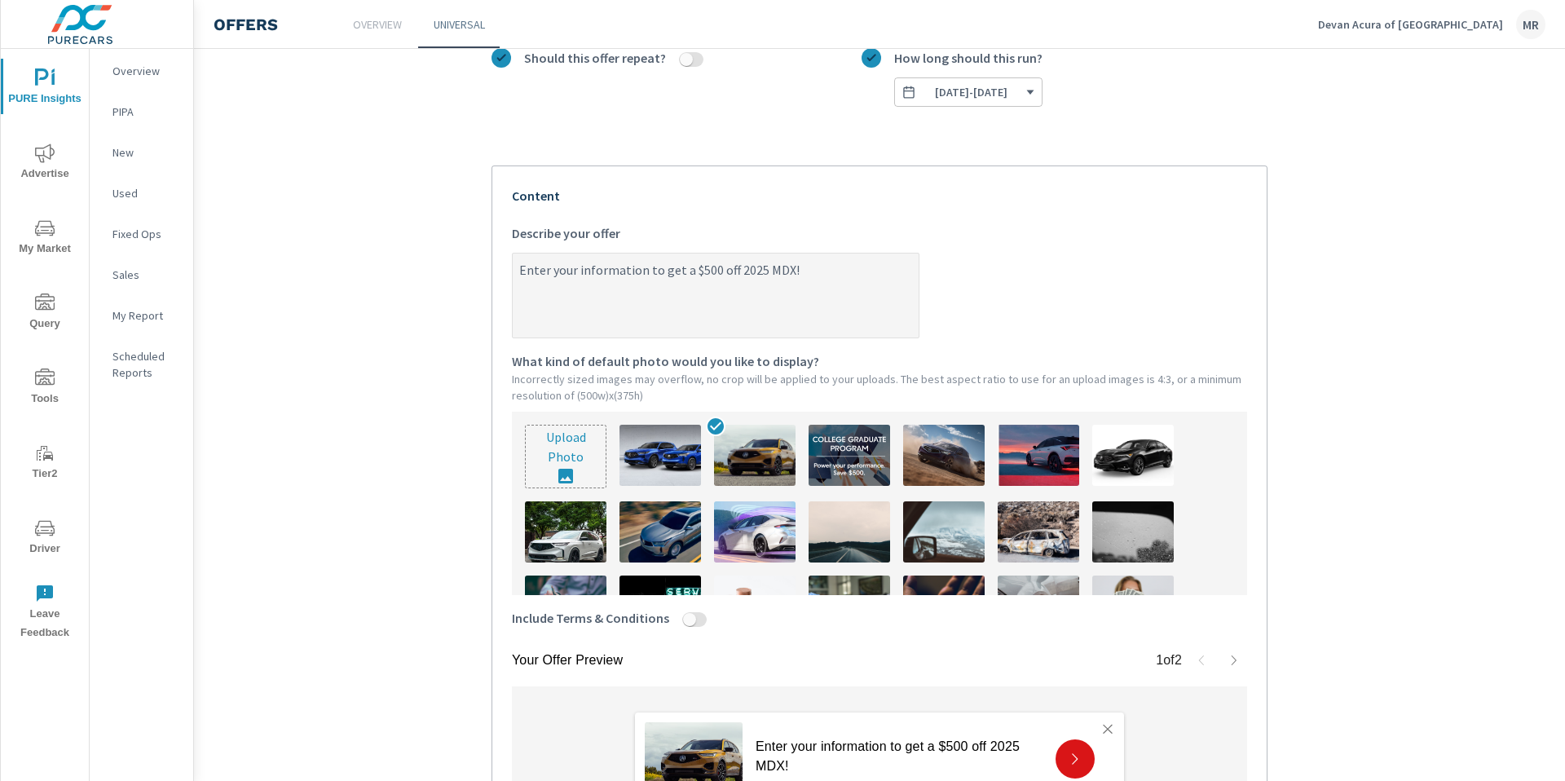
click at [828, 274] on textarea "Enter your information to get a $500 off 2025 MDX!" at bounding box center [716, 297] width 406 height 82
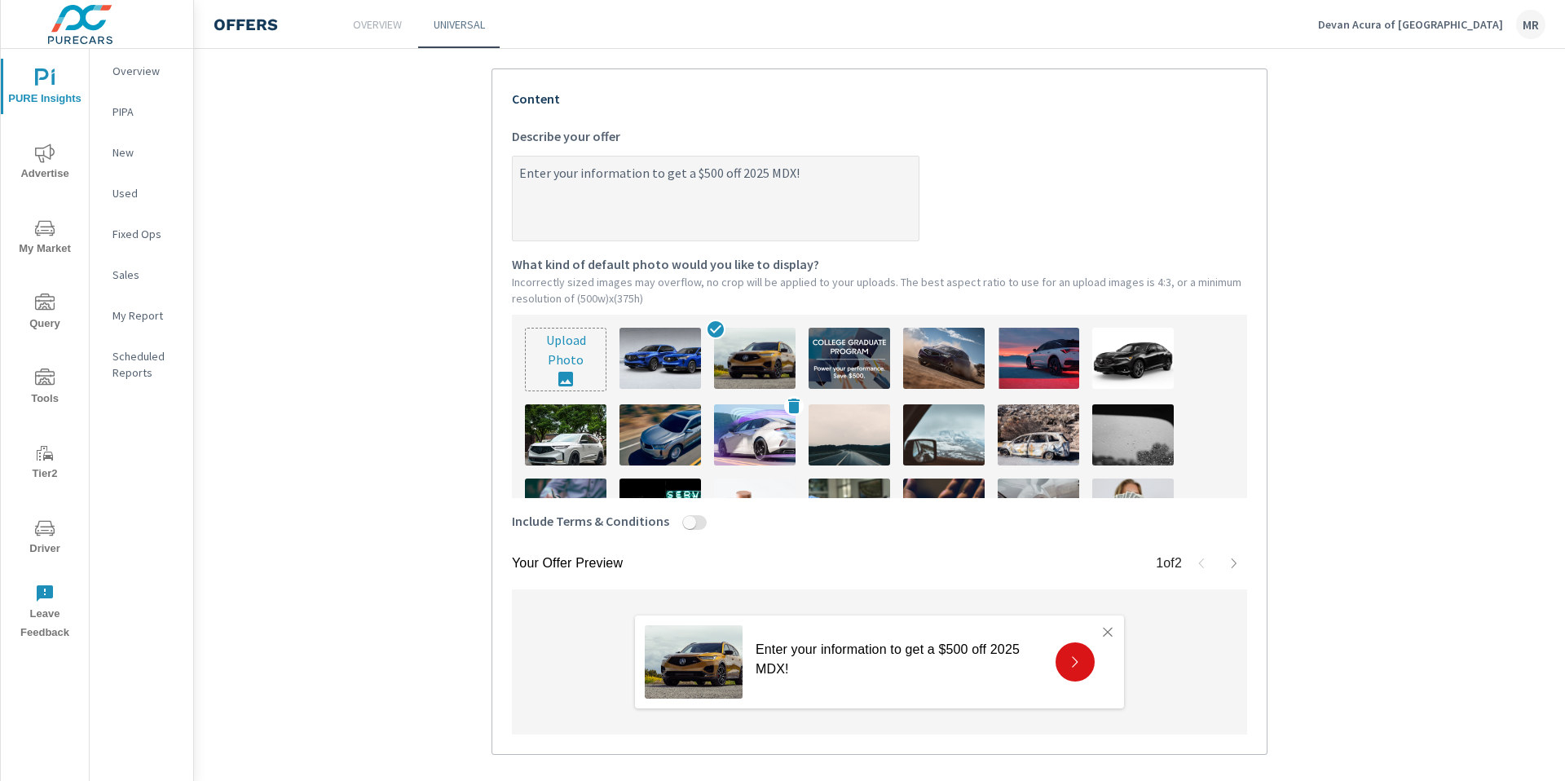
scroll to position [379, 0]
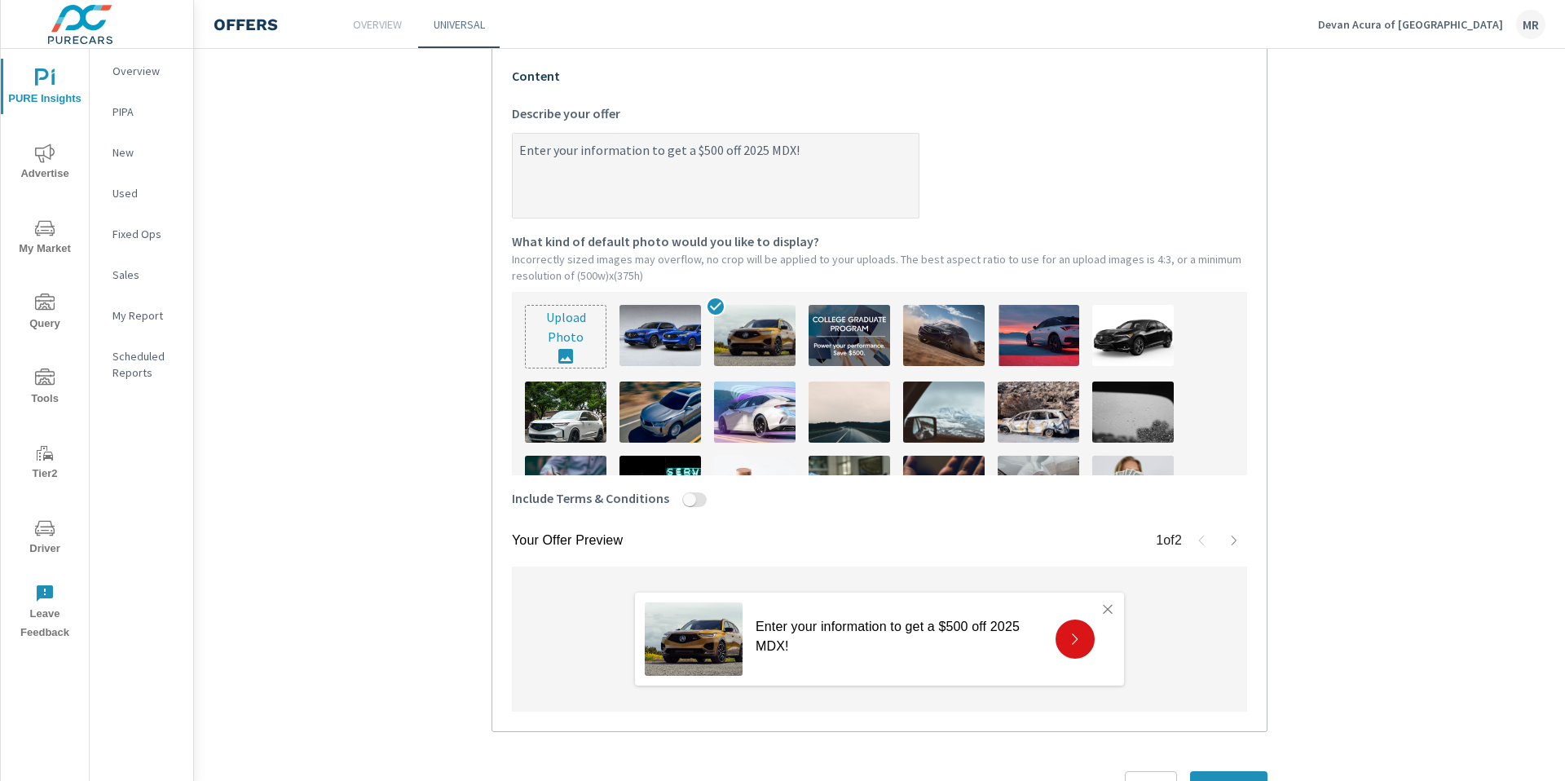
type textarea "x"
click at [680, 500] on input "Include Terms & Conditions" at bounding box center [689, 499] width 39 height 15
checkbox input "true"
type textarea "x"
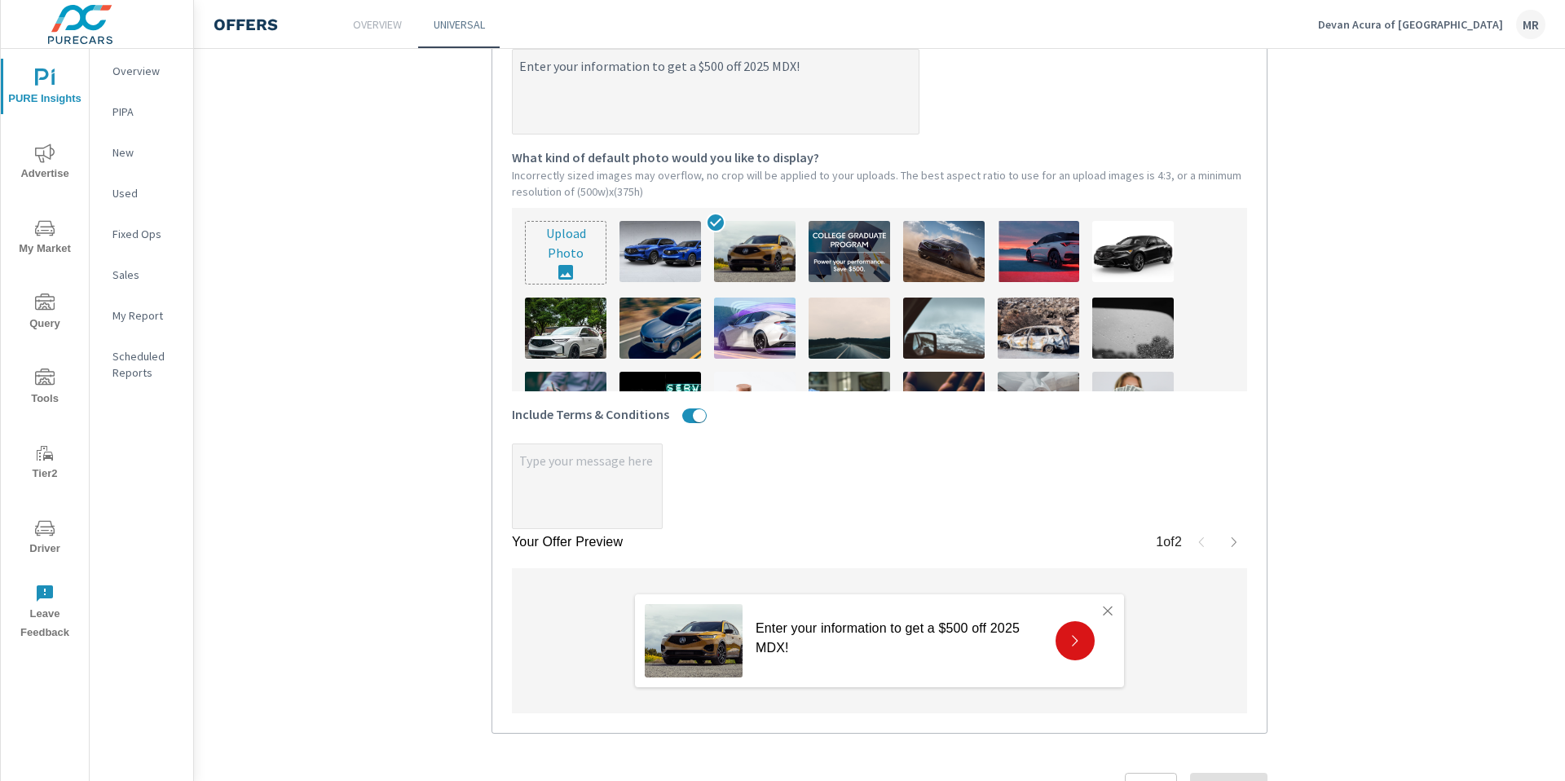
scroll to position [465, 0]
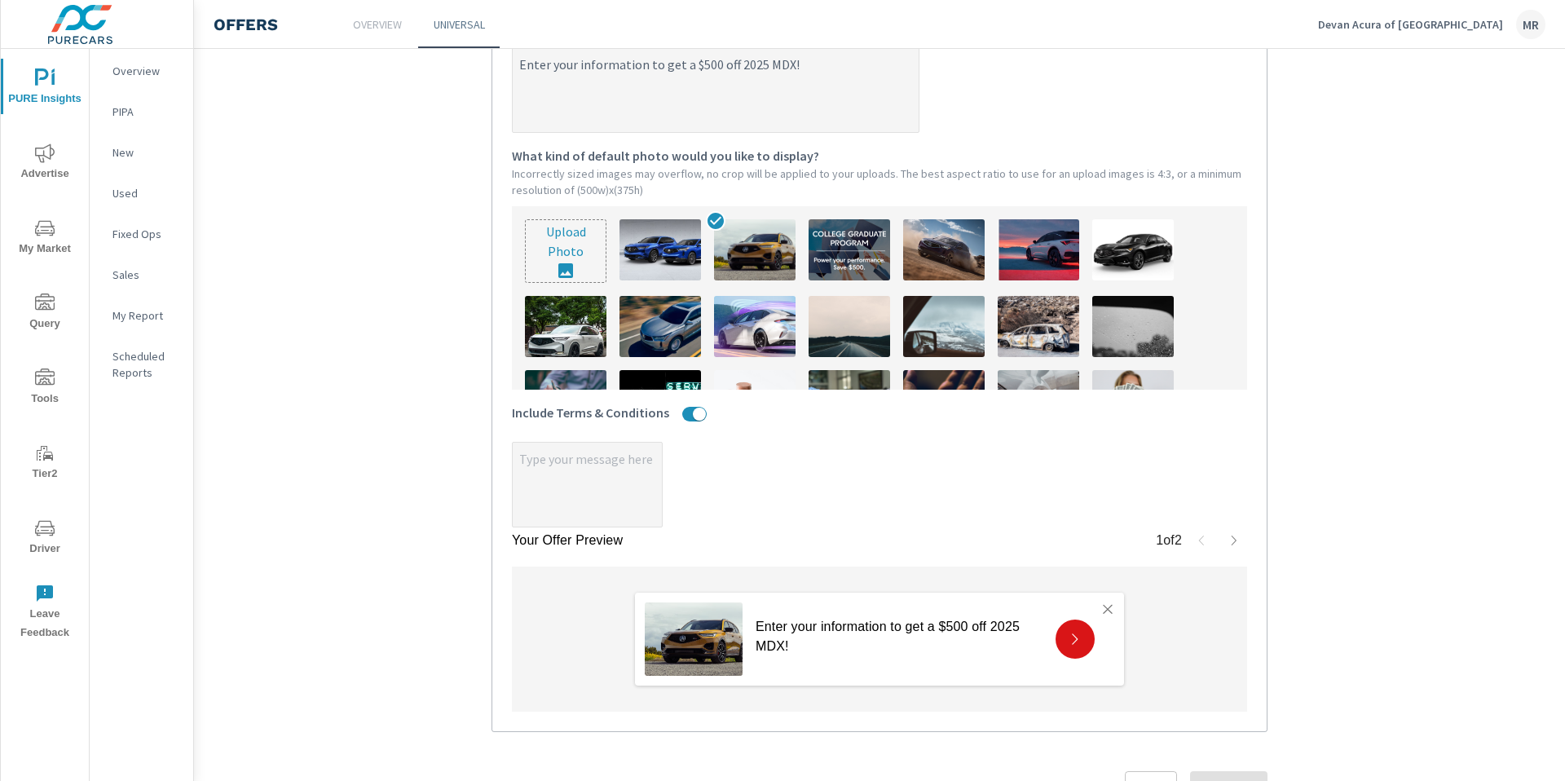
type textarea "x"
click at [615, 485] on textarea "x" at bounding box center [587, 486] width 149 height 82
type textarea "x"
type textarea "M"
type textarea "x"
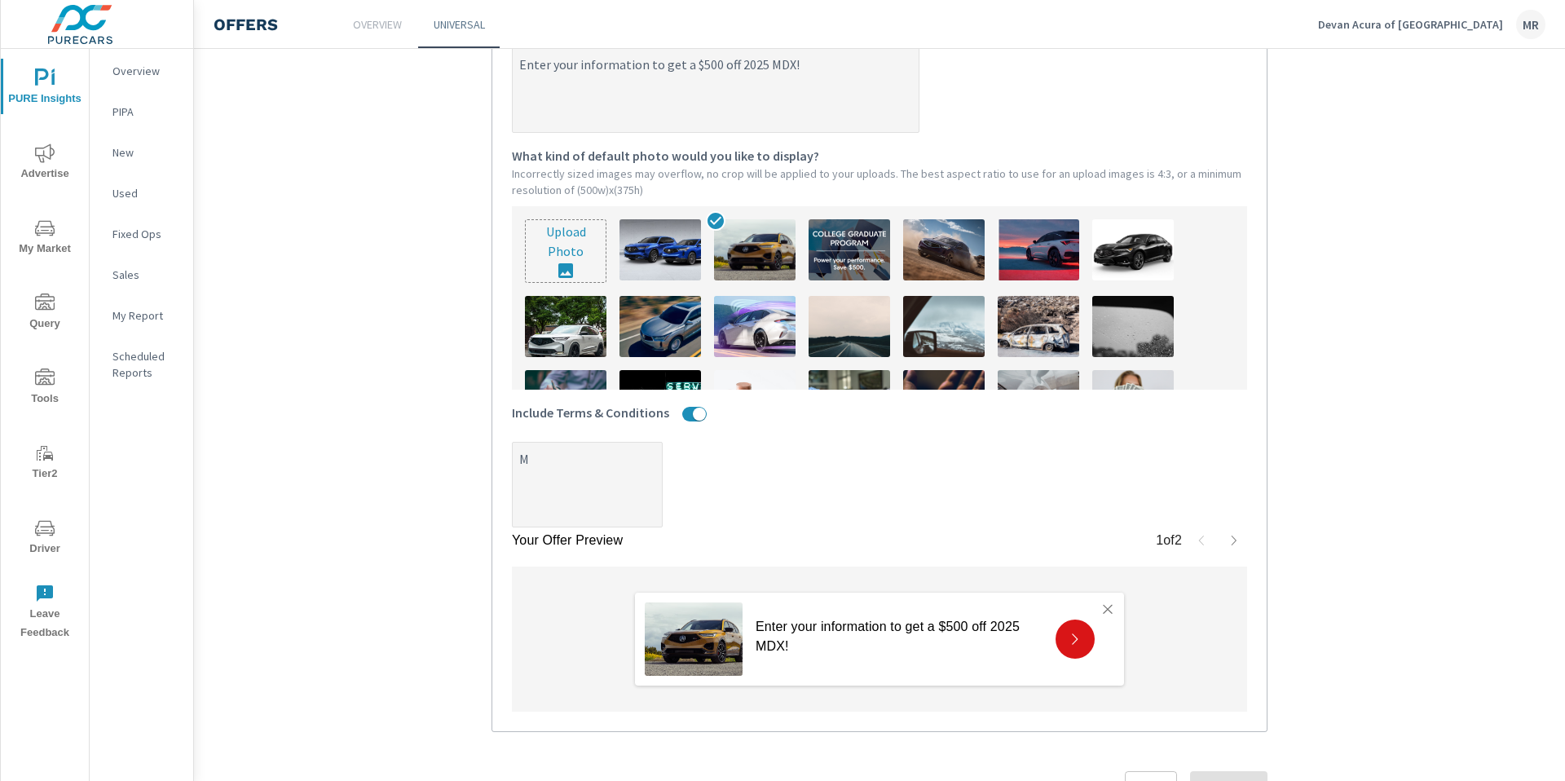
type textarea "x"
type textarea "Mu"
type textarea "x"
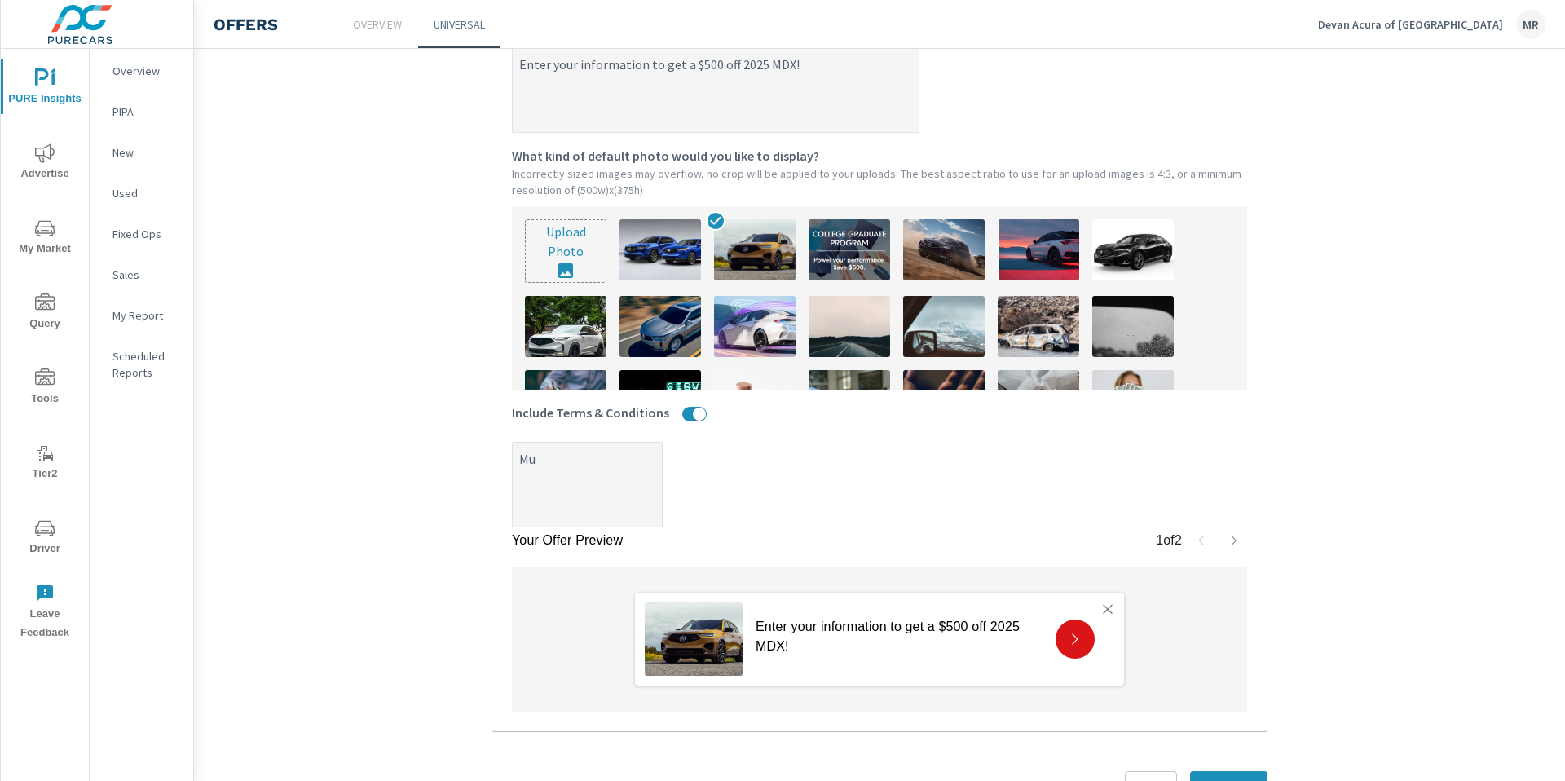
type textarea "x"
type textarea "Mus"
type textarea "x"
type textarea "Must"
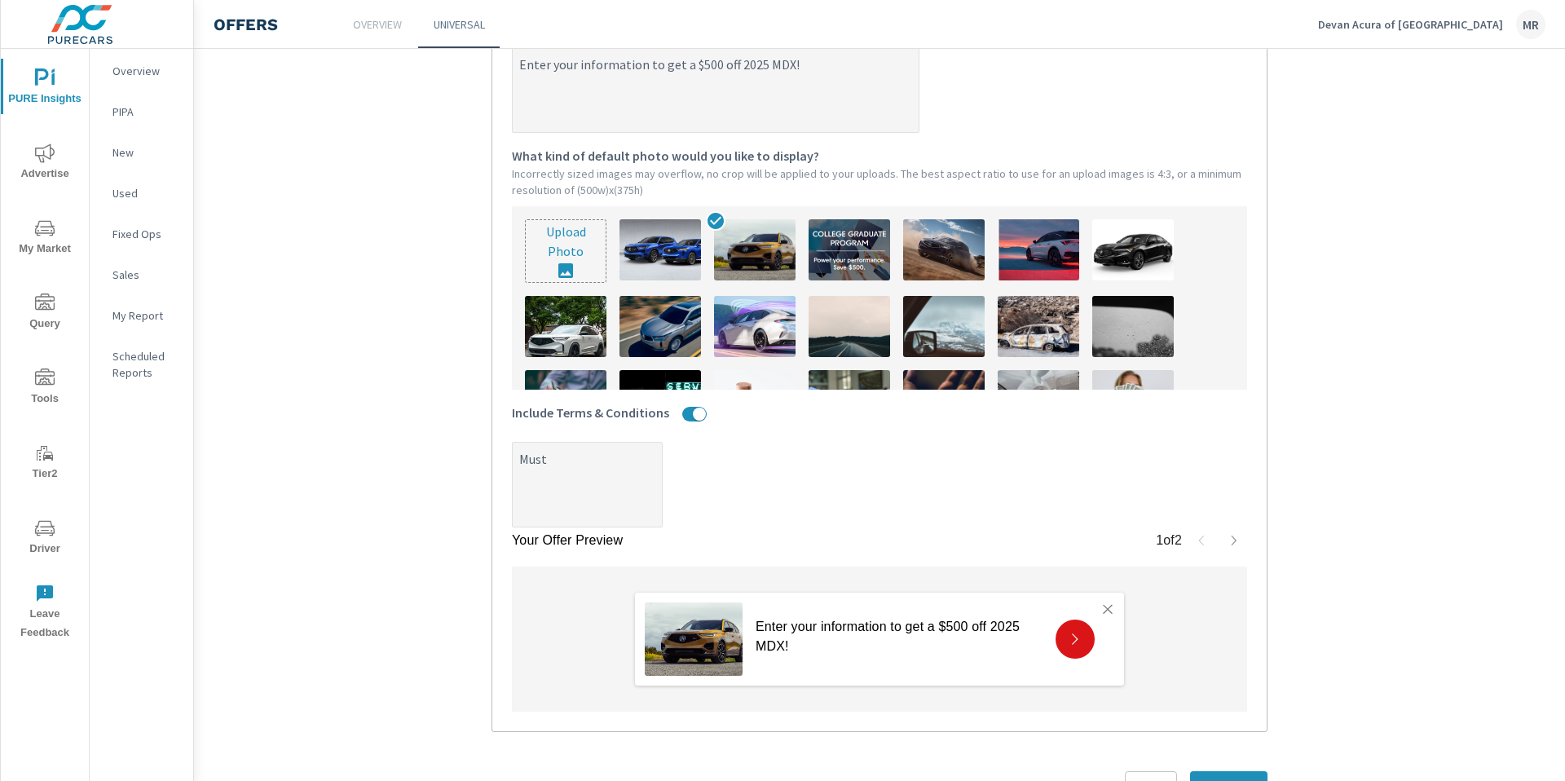
type textarea "x"
type textarea "Must"
type textarea "x"
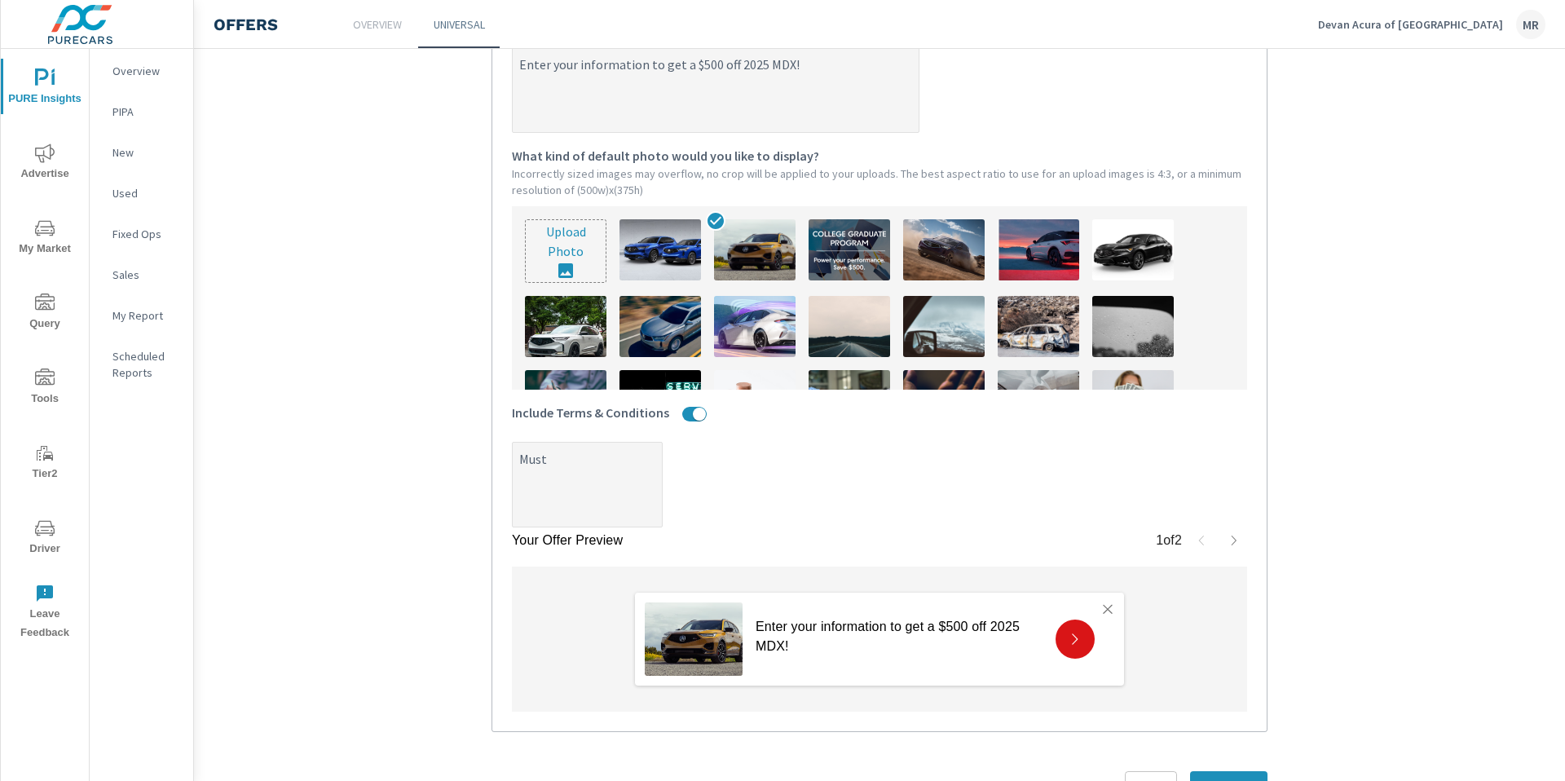
type textarea "Must p"
type textarea "x"
type textarea "Must pr"
type textarea "x"
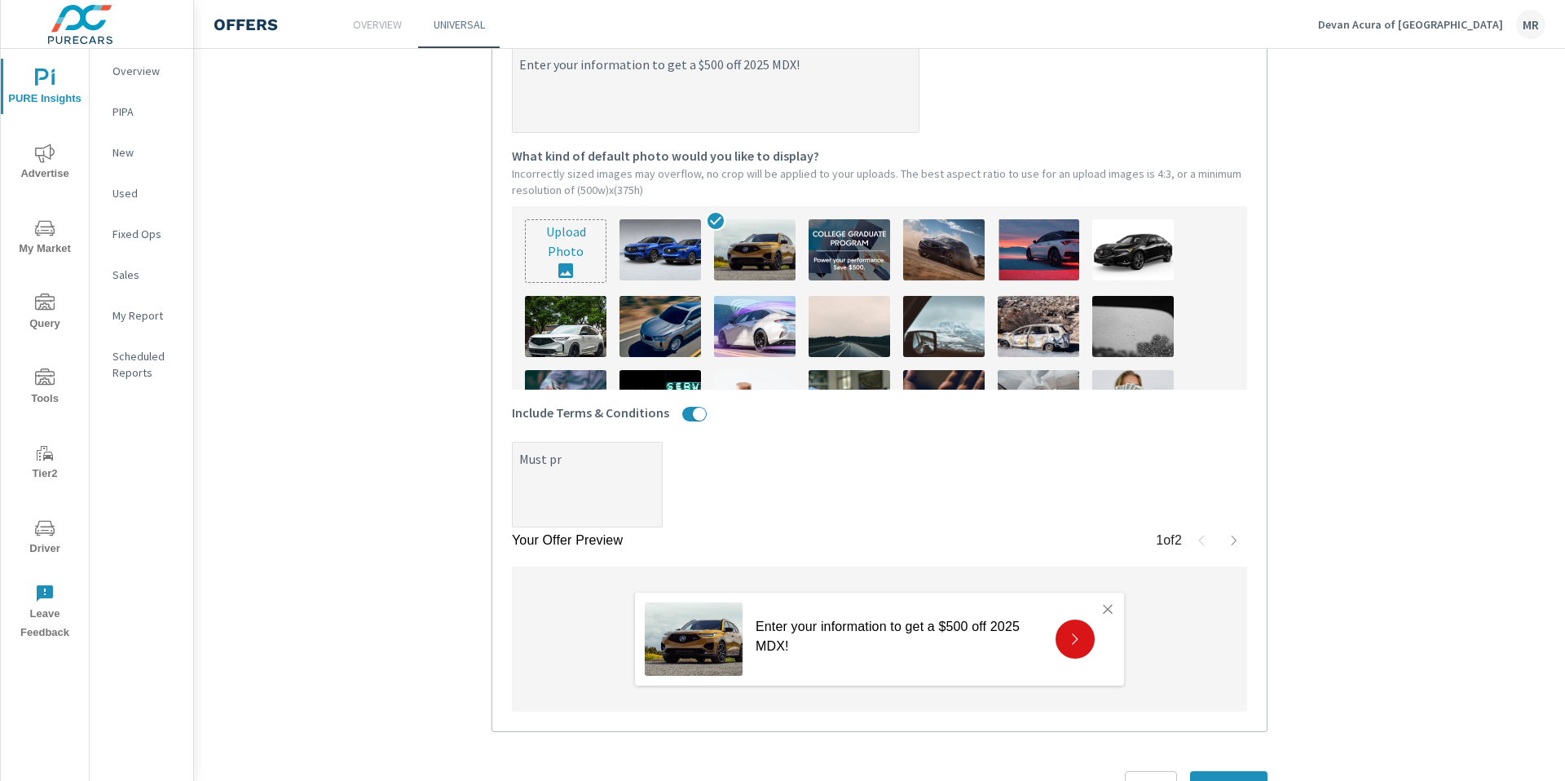
type textarea "x"
type textarea "Must pre"
type textarea "x"
type textarea "Must pres"
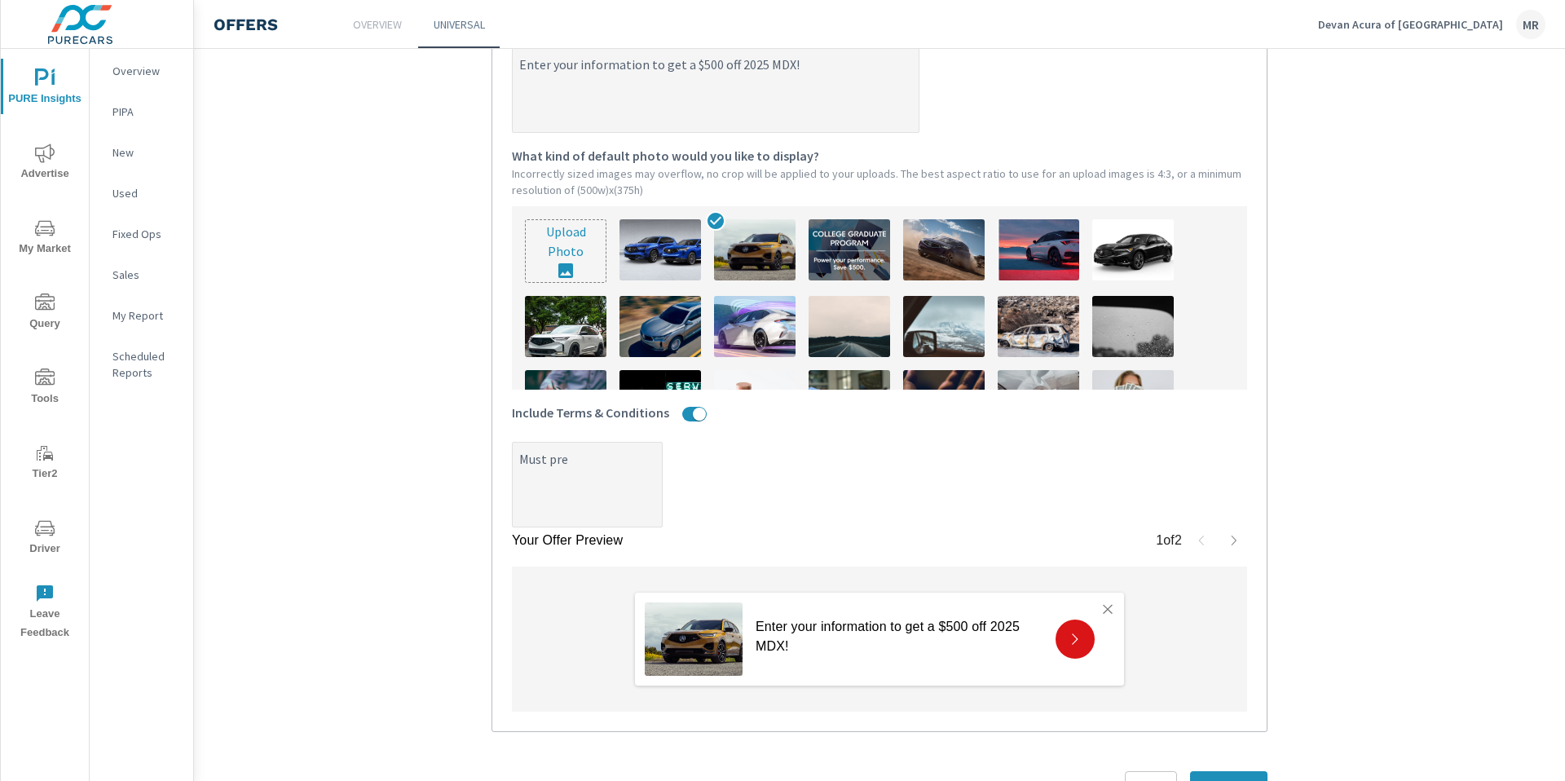
type textarea "x"
type textarea "Must prese"
type textarea "x"
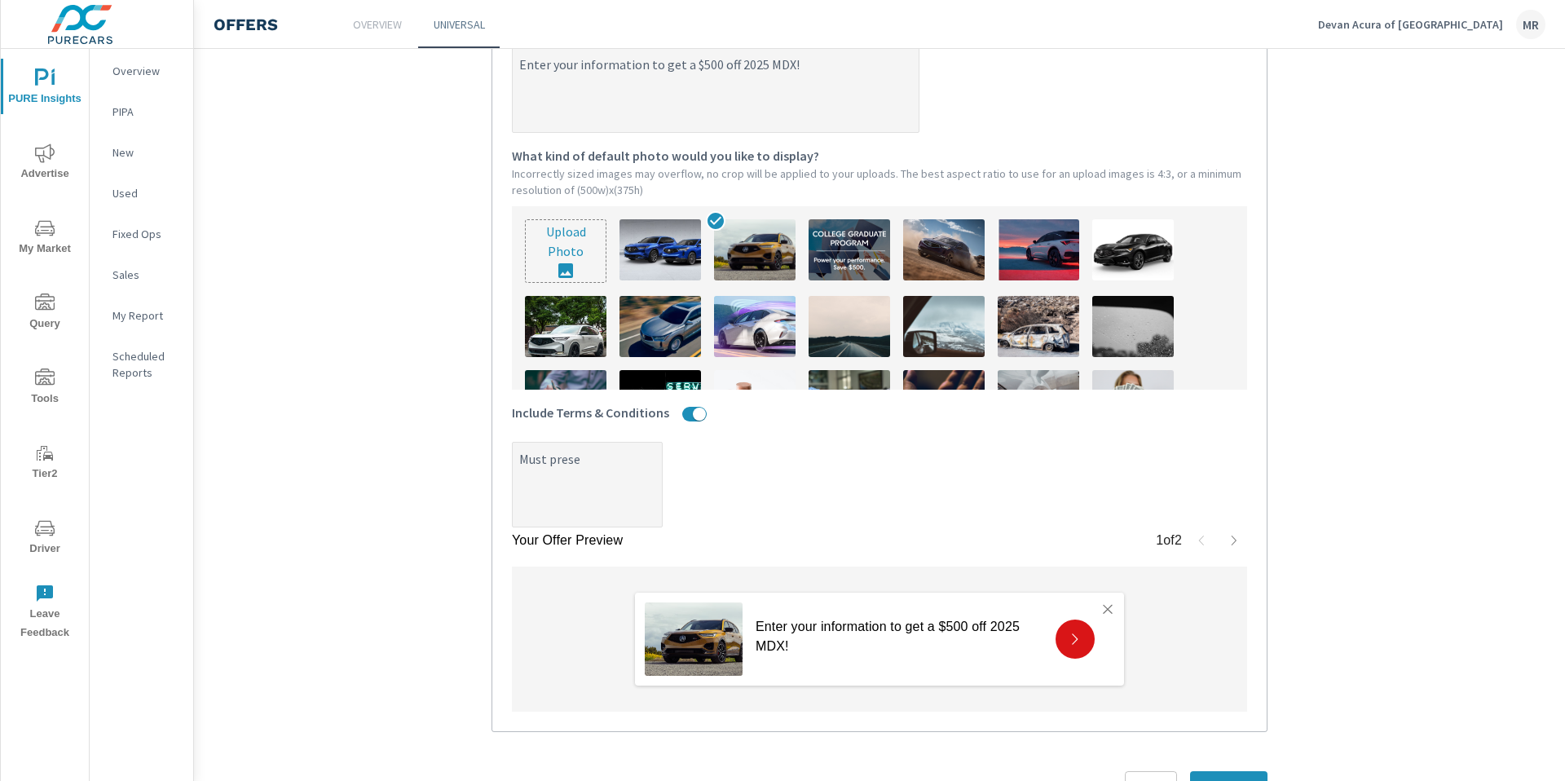
type textarea "Must presen"
type textarea "x"
type textarea "Must present"
type textarea "x"
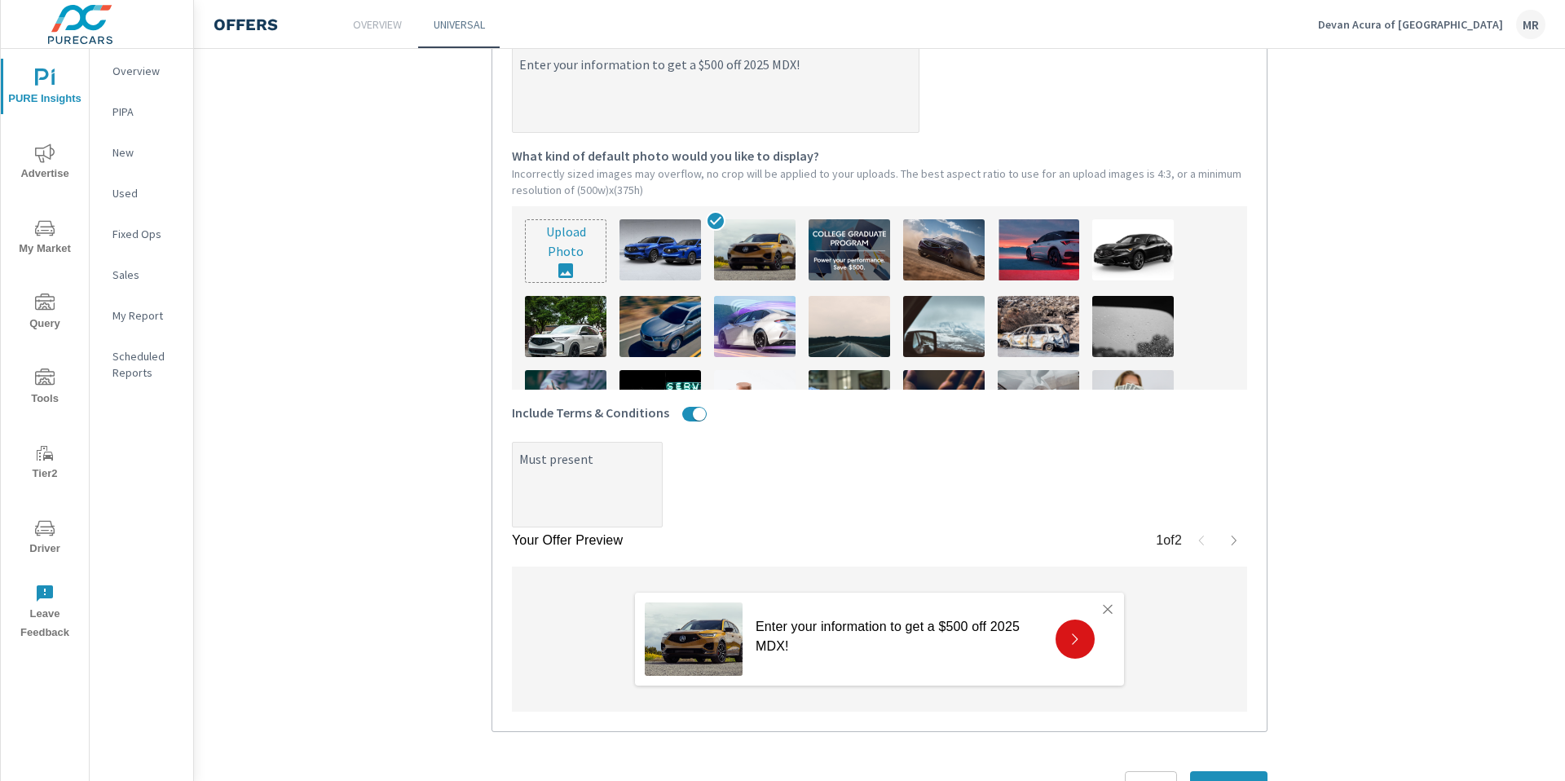
type textarea "x"
type textarea "Must present"
type textarea "x"
type textarea "Must present c"
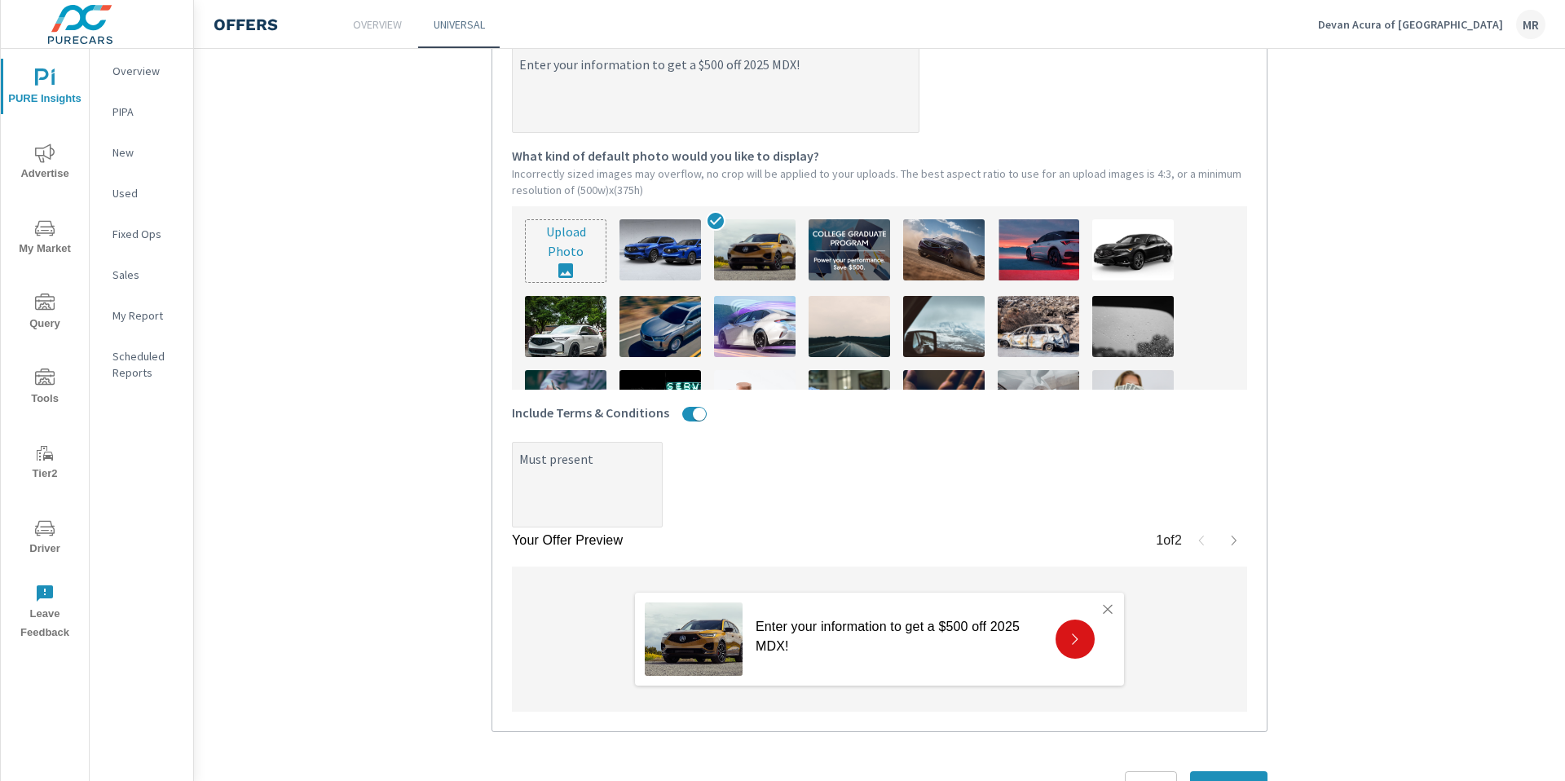
type textarea "x"
type textarea "Must present co"
type textarea "x"
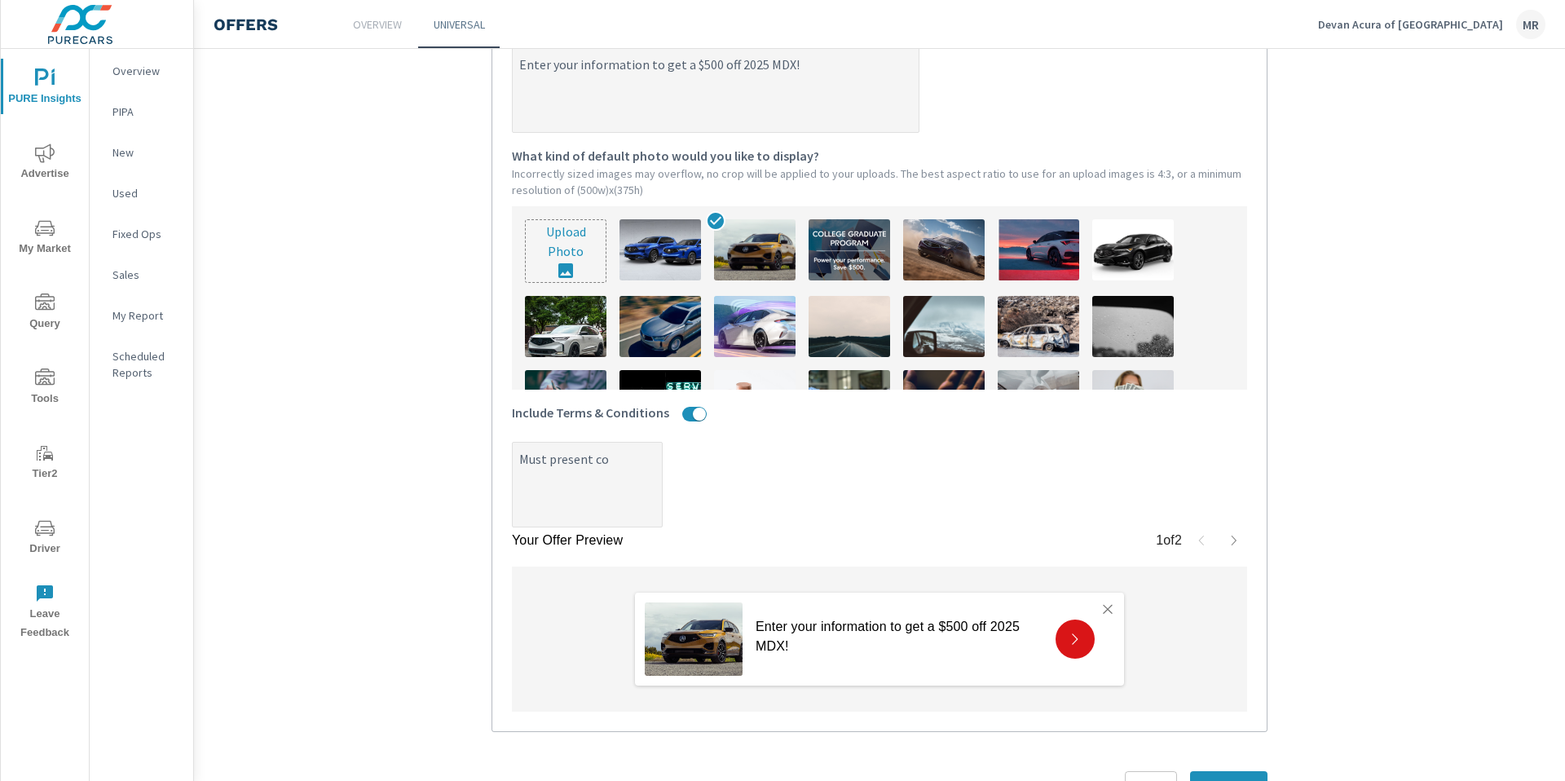
type textarea "Must present cou"
type textarea "x"
type textarea "Must present coup"
type textarea "x"
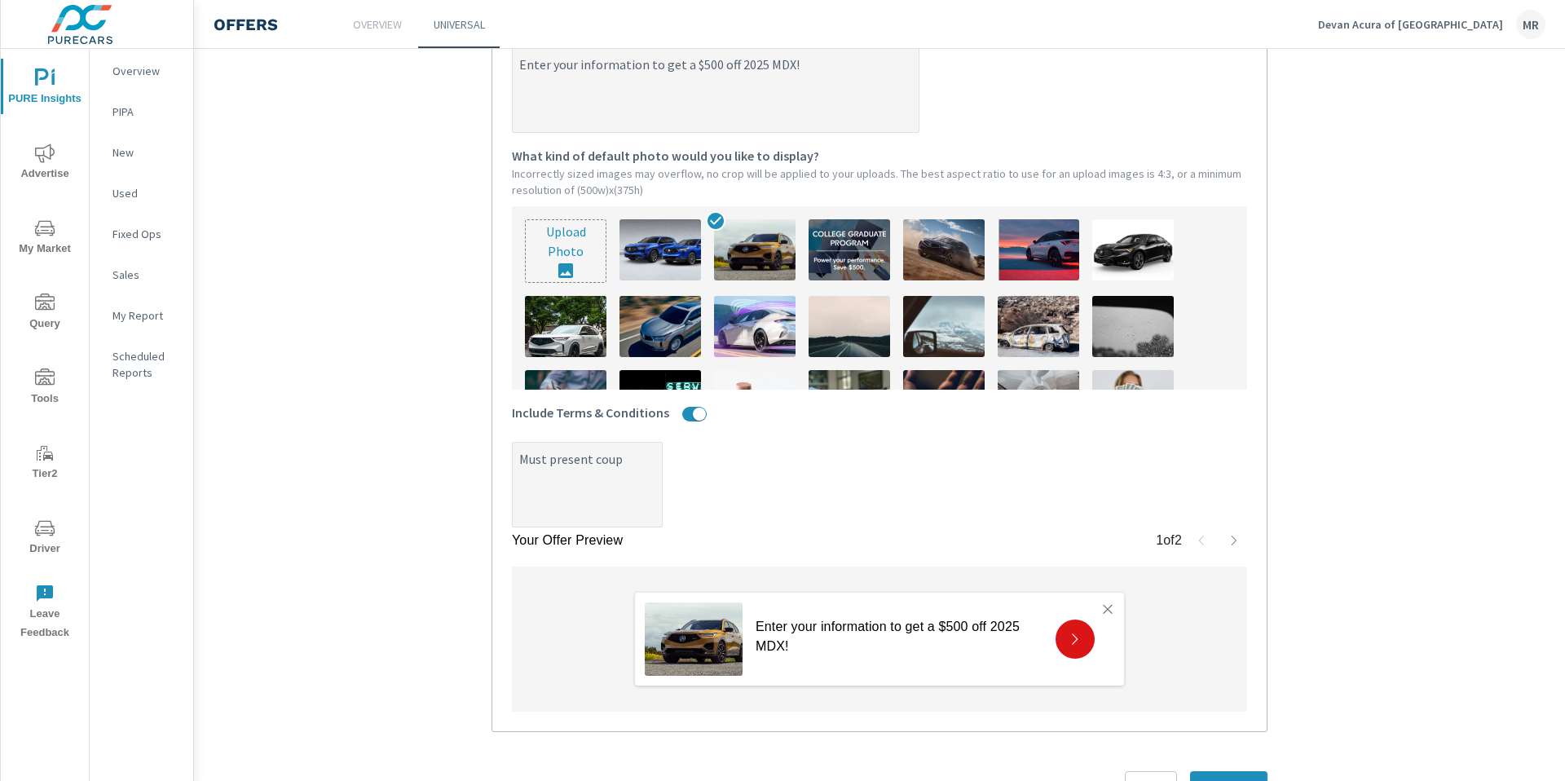
type textarea "x"
type textarea "Must present coupo"
type textarea "x"
type textarea "Must present coupon"
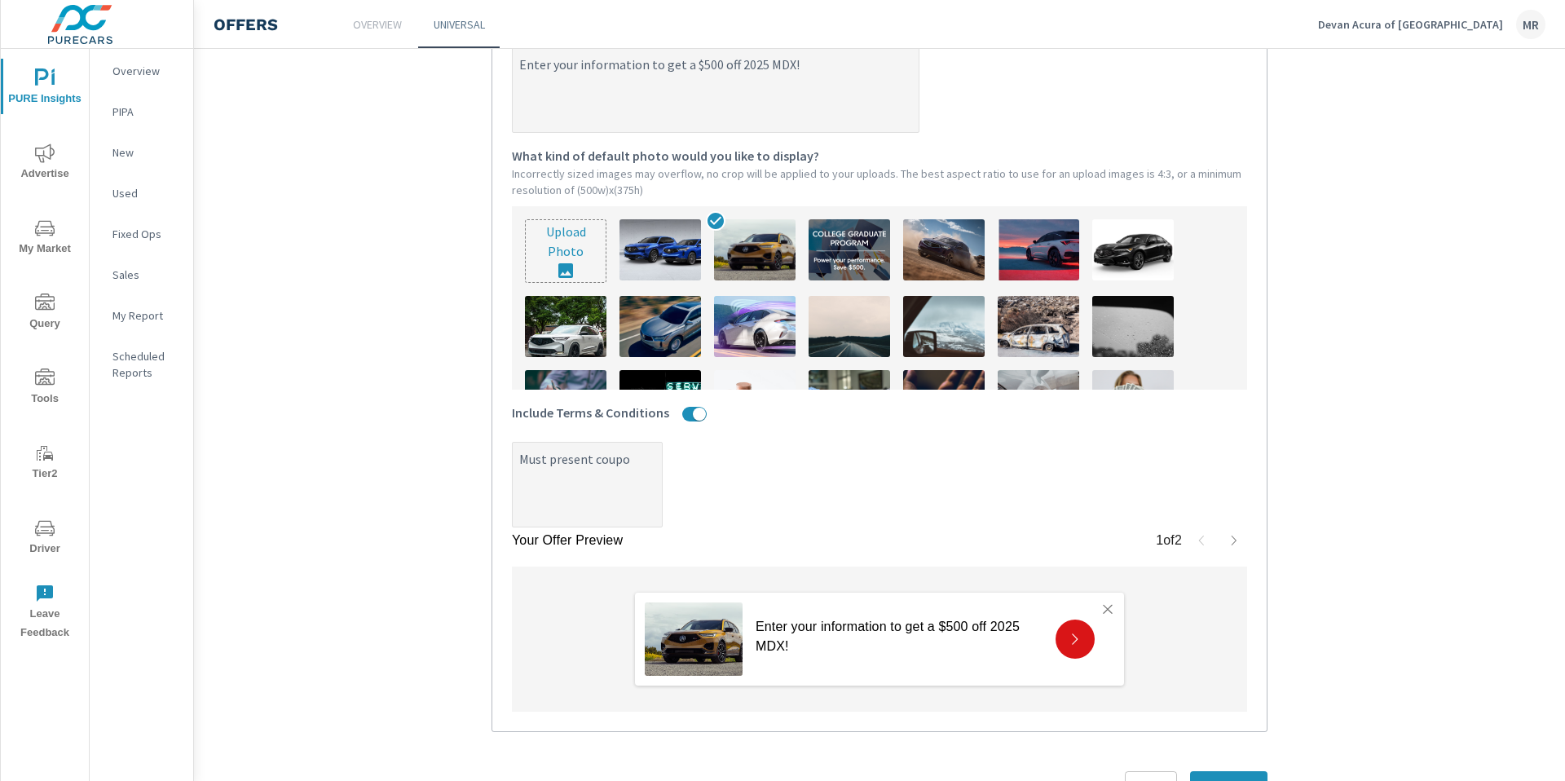
type textarea "x"
type textarea "Must present coupon"
type textarea "x"
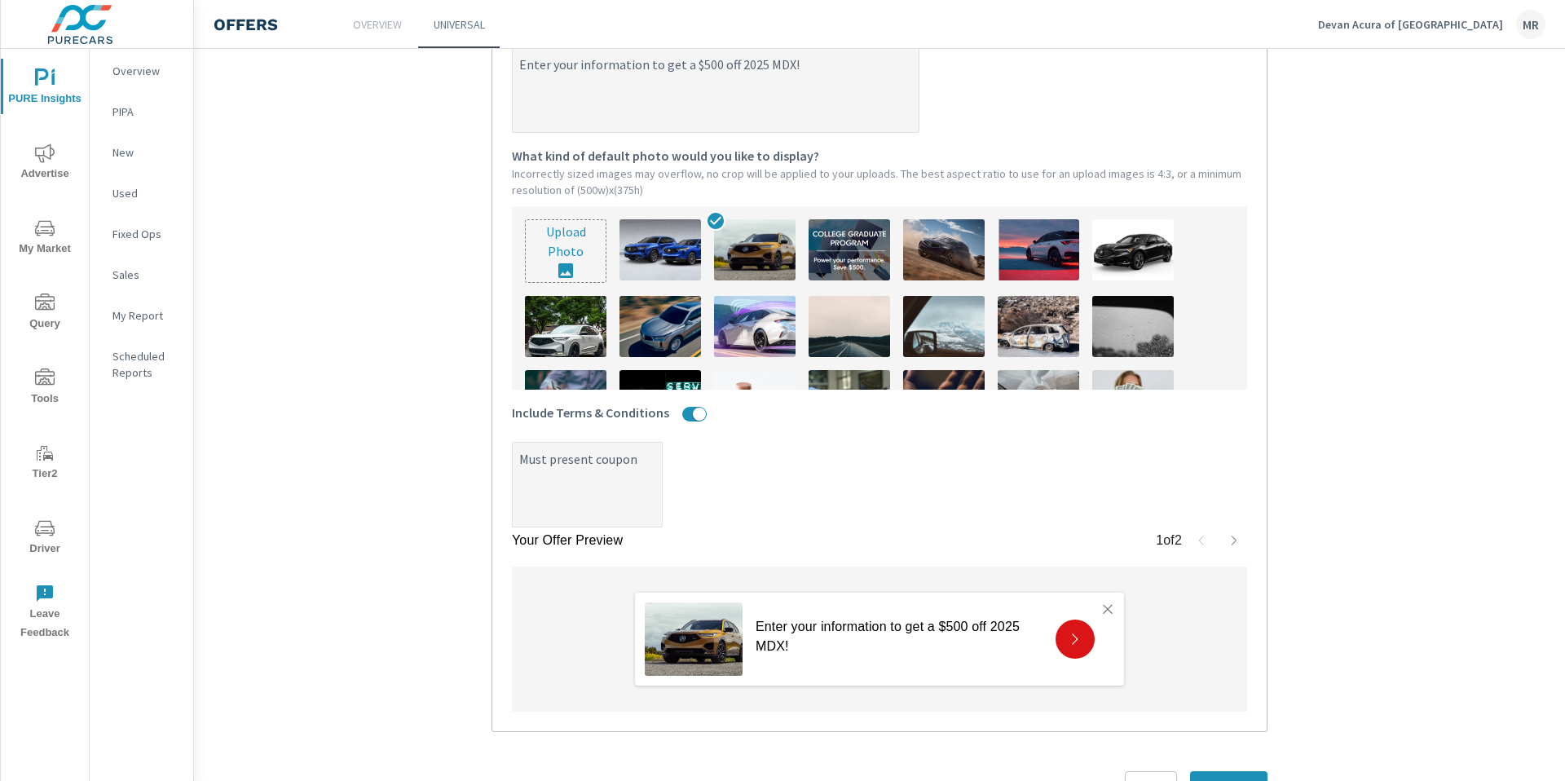
type textarea "Must present coupon u"
type textarea "x"
type textarea "Must present coupon up"
type textarea "x"
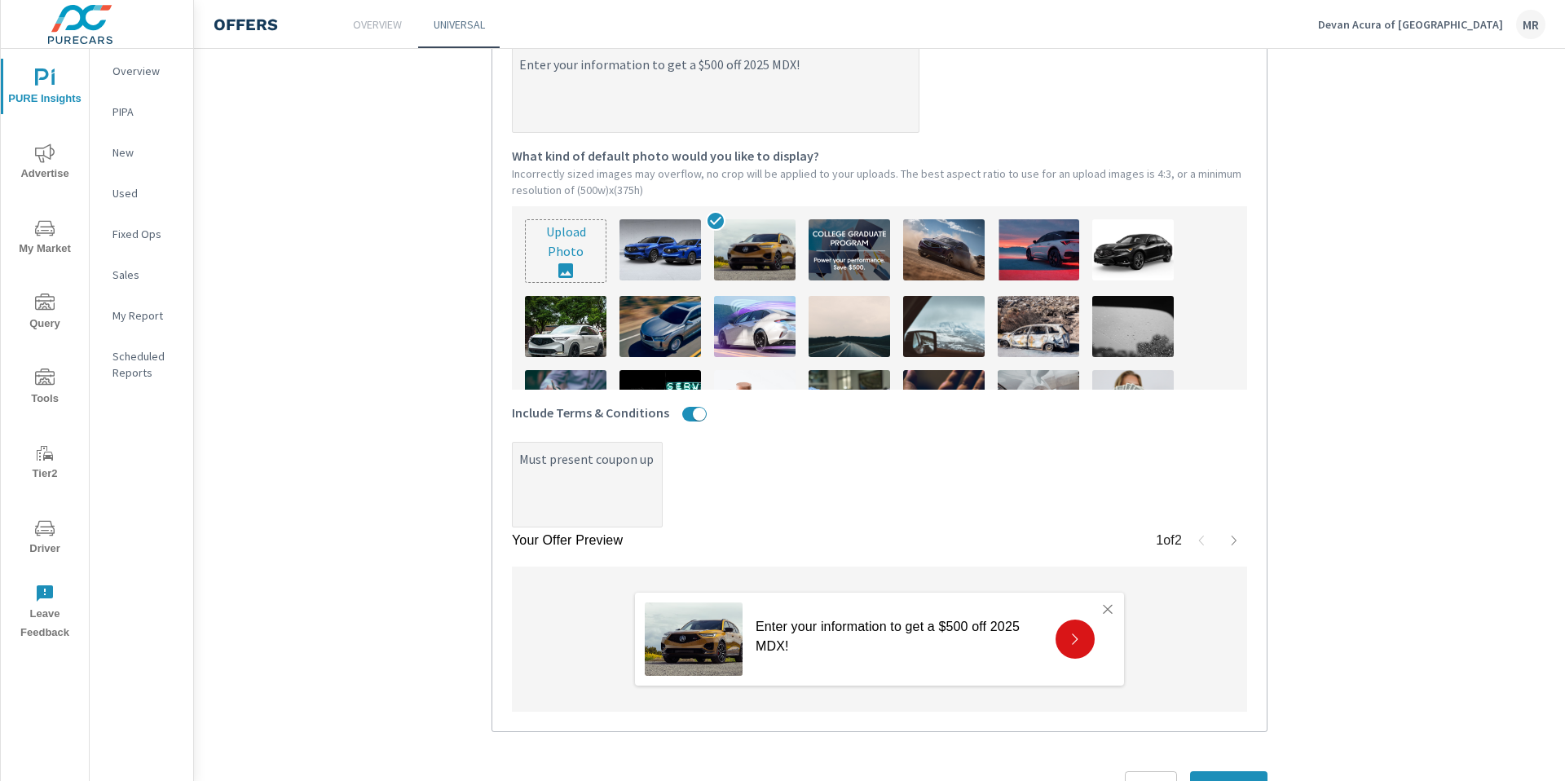
type textarea "x"
type textarea "Must present coupon upo"
type textarea "x"
type textarea "Must present coupon upon"
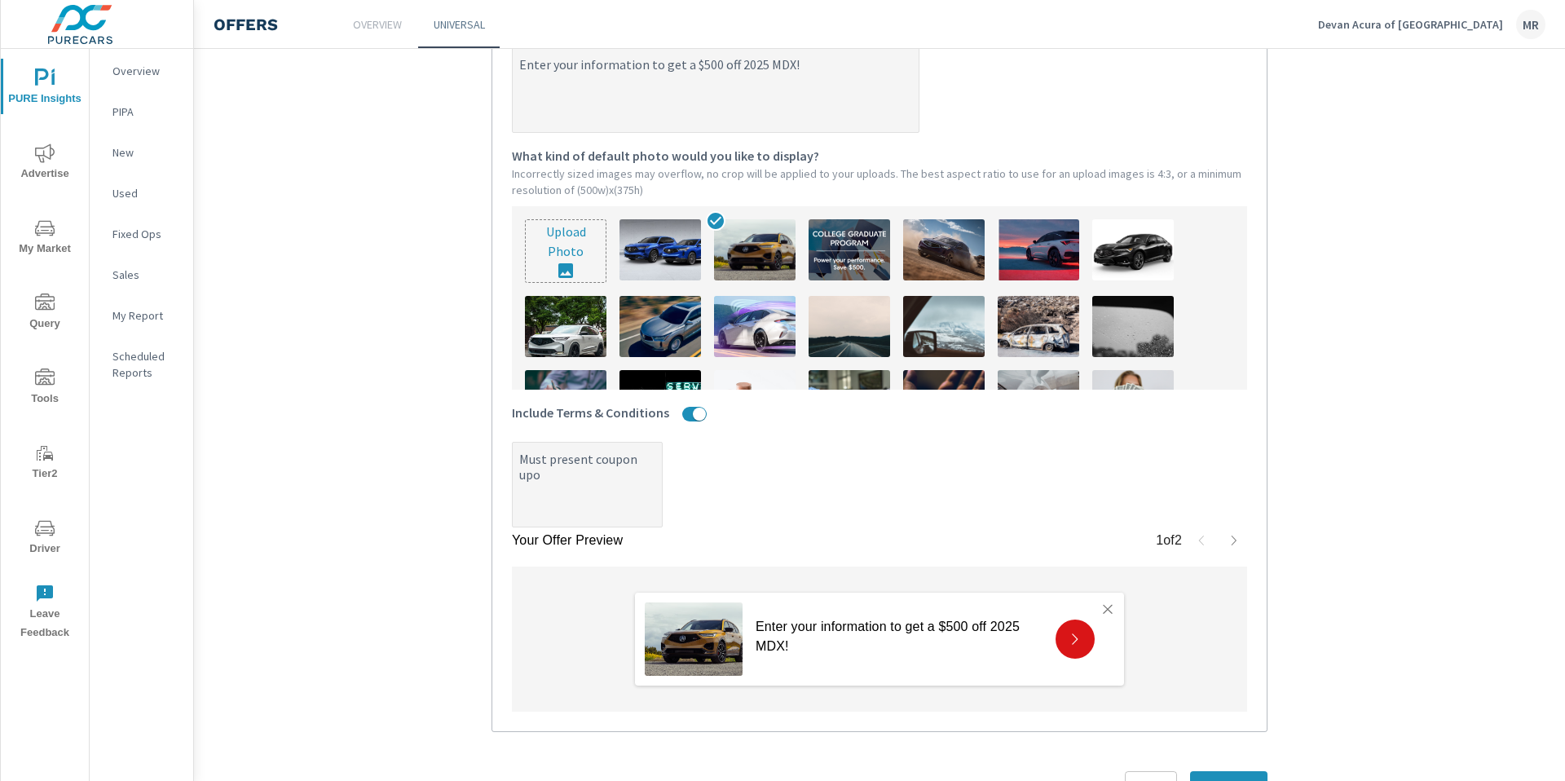
type textarea "x"
type textarea "Must present coupon upo"
type textarea "x"
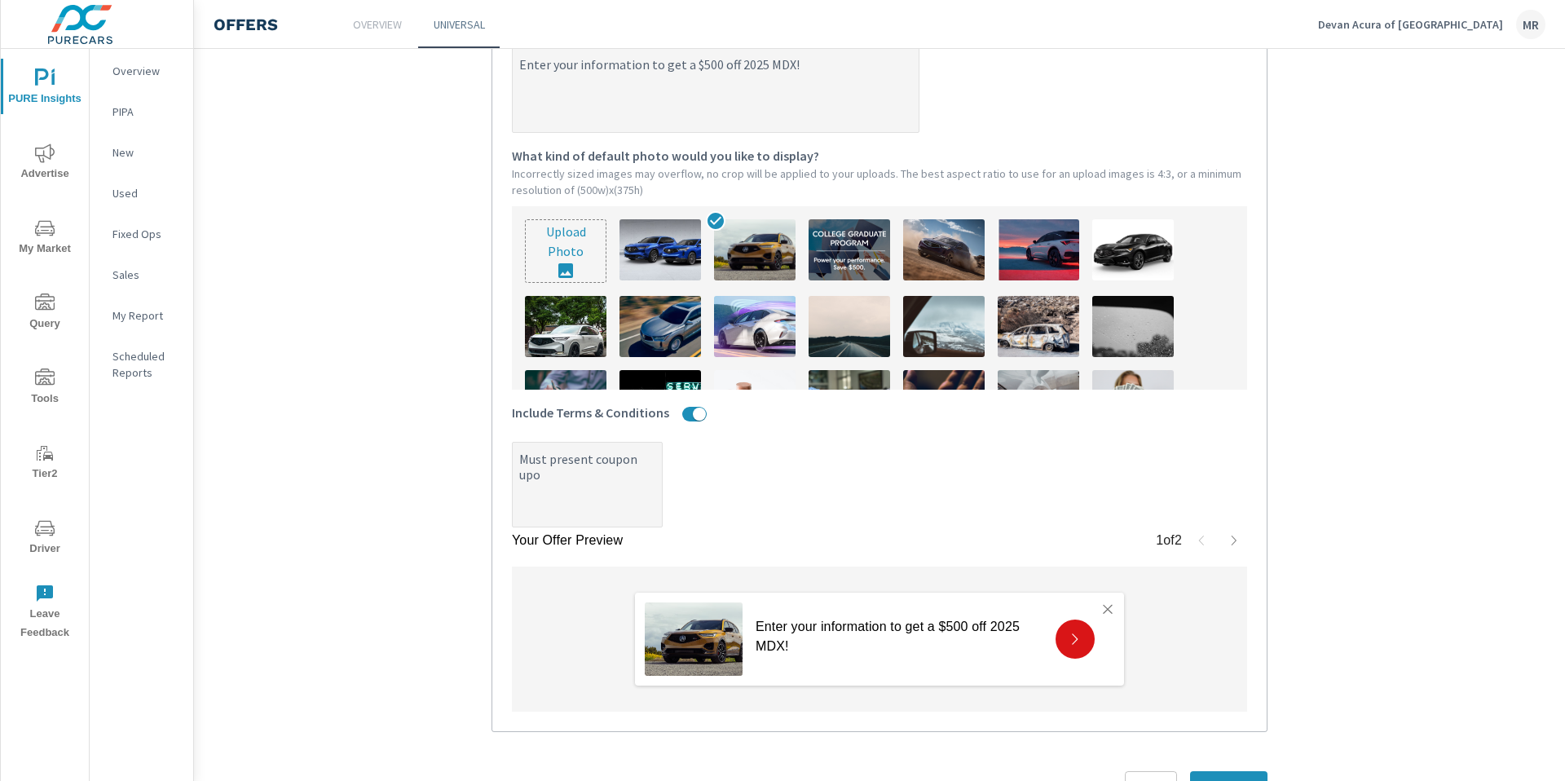
type textarea "Must present coupon up"
type textarea "x"
type textarea "Must present coupon u"
type textarea "x"
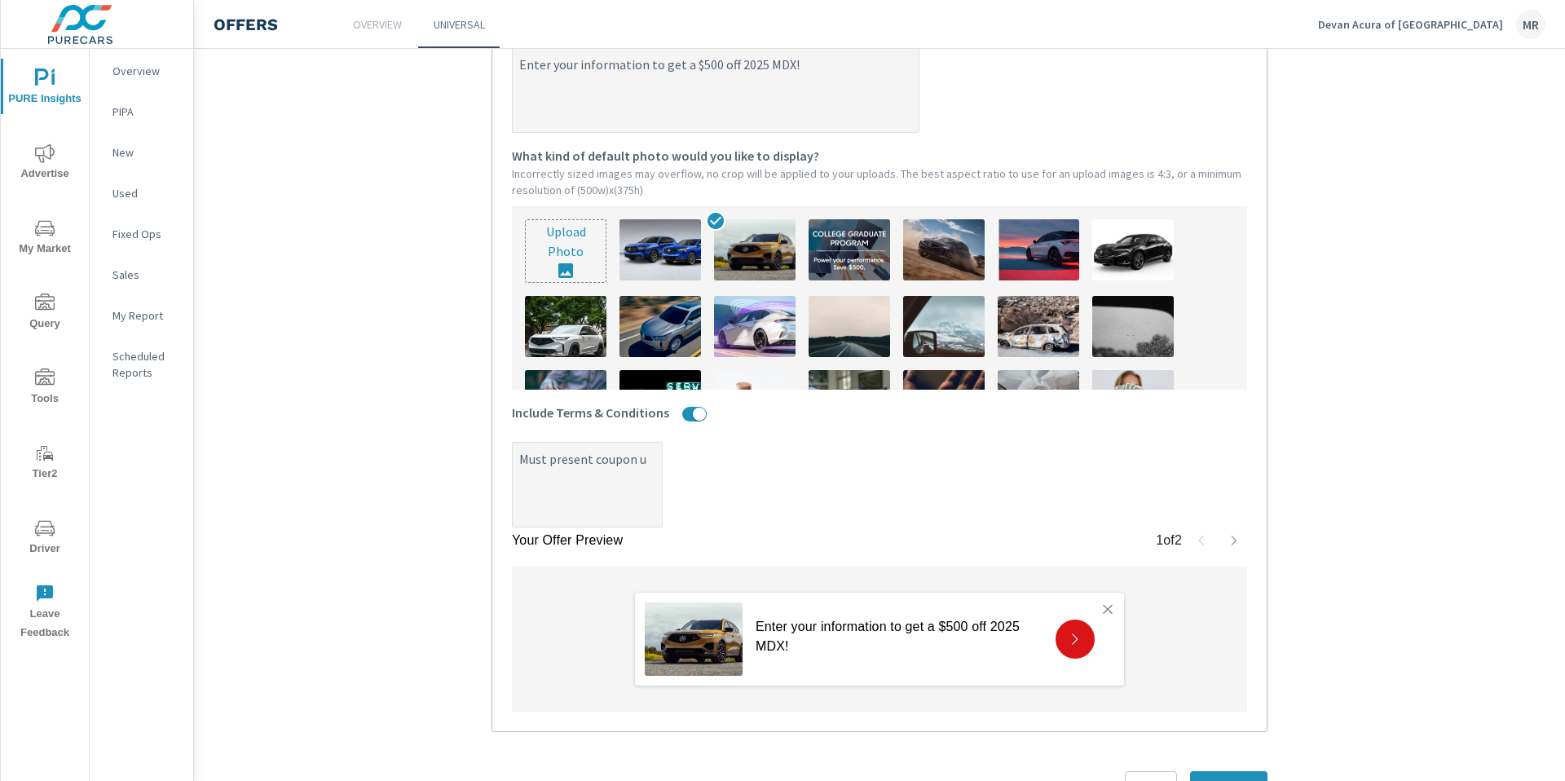
type textarea "x"
type textarea "Must present coupon"
type textarea "x"
type textarea "Must present coupon t"
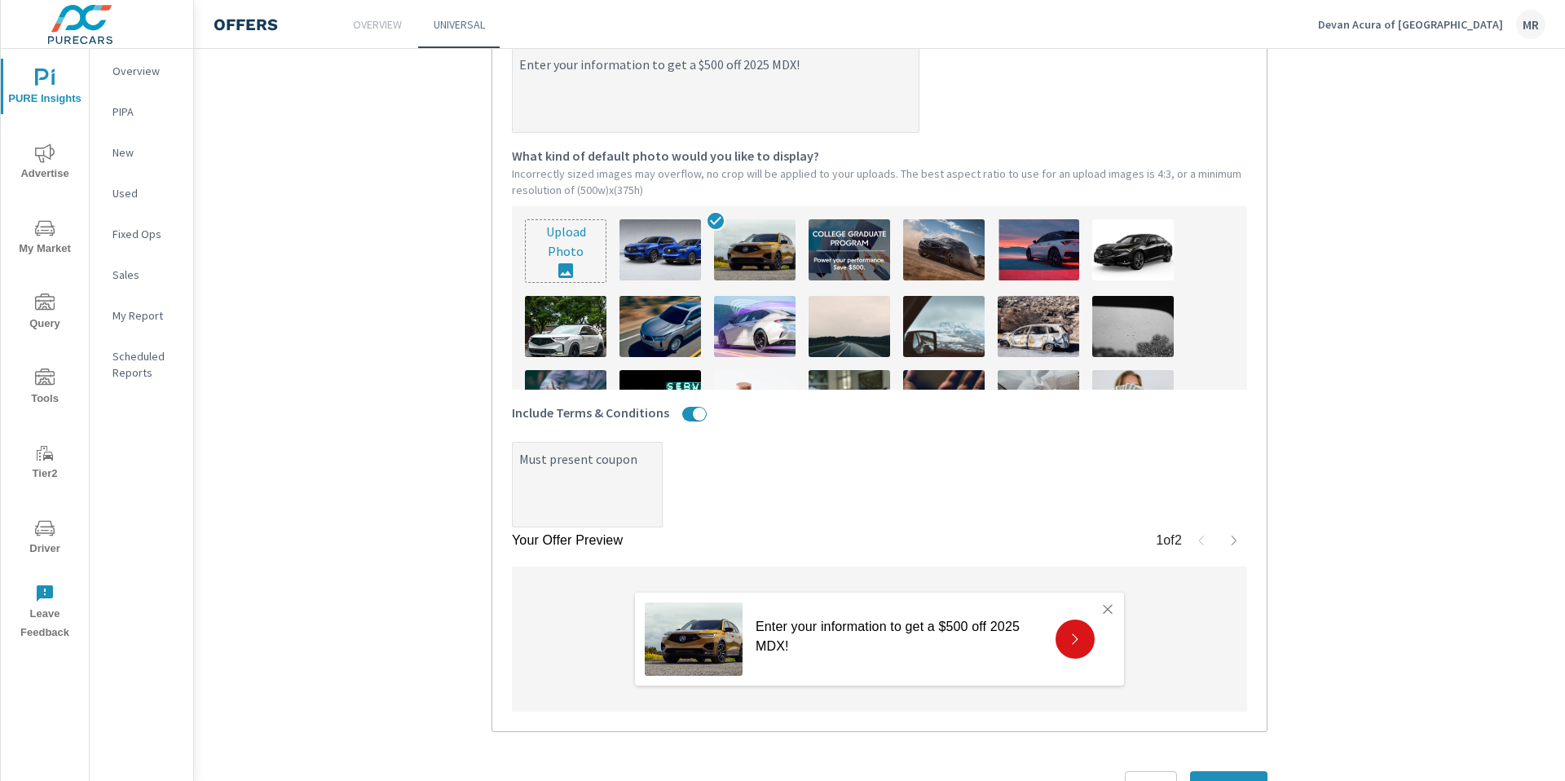
type textarea "x"
type textarea "Must present coupon to"
type textarea "x"
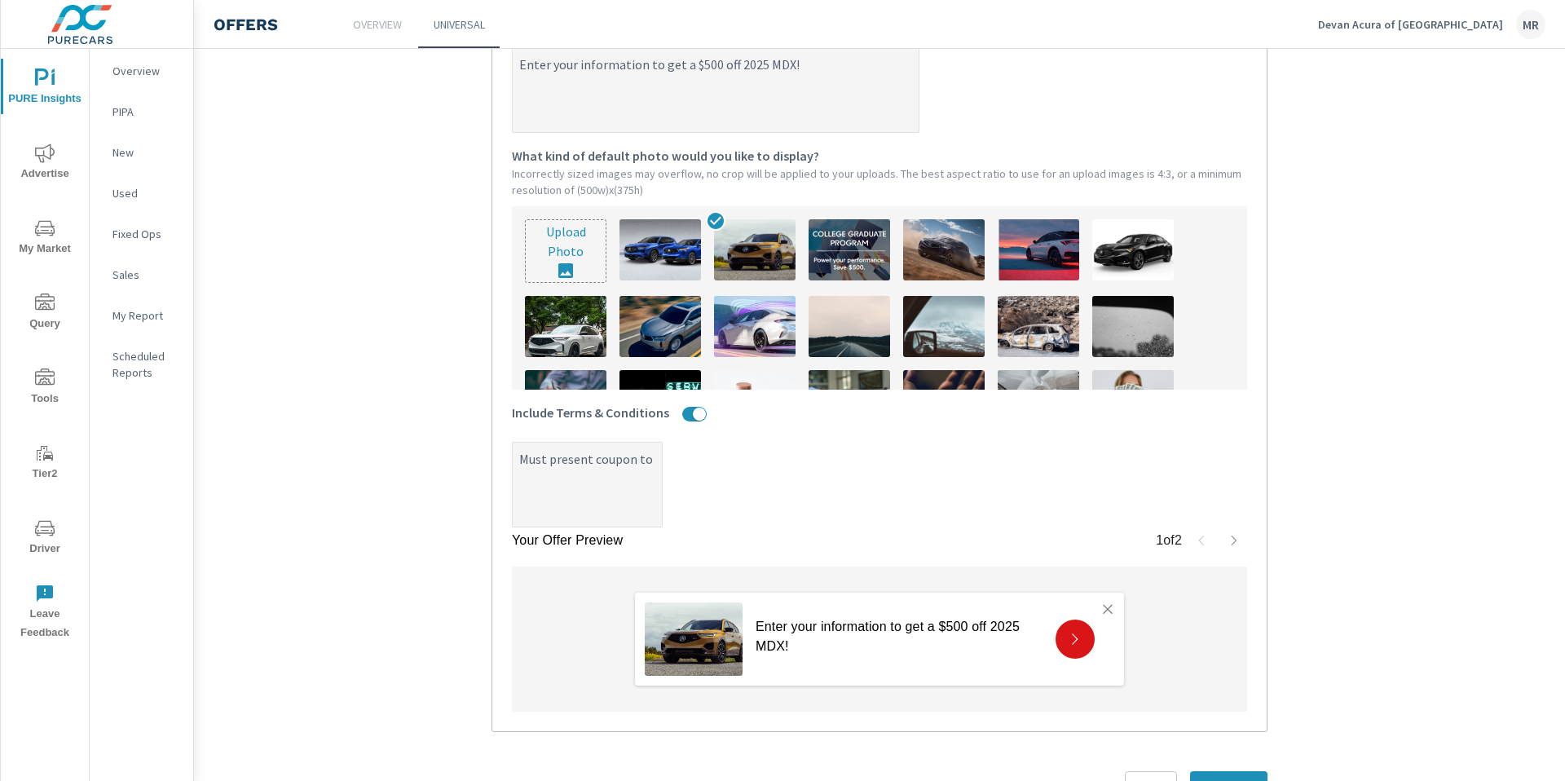
type textarea "Must present coupon to"
type textarea "x"
type textarea "Must present coupon to d"
type textarea "x"
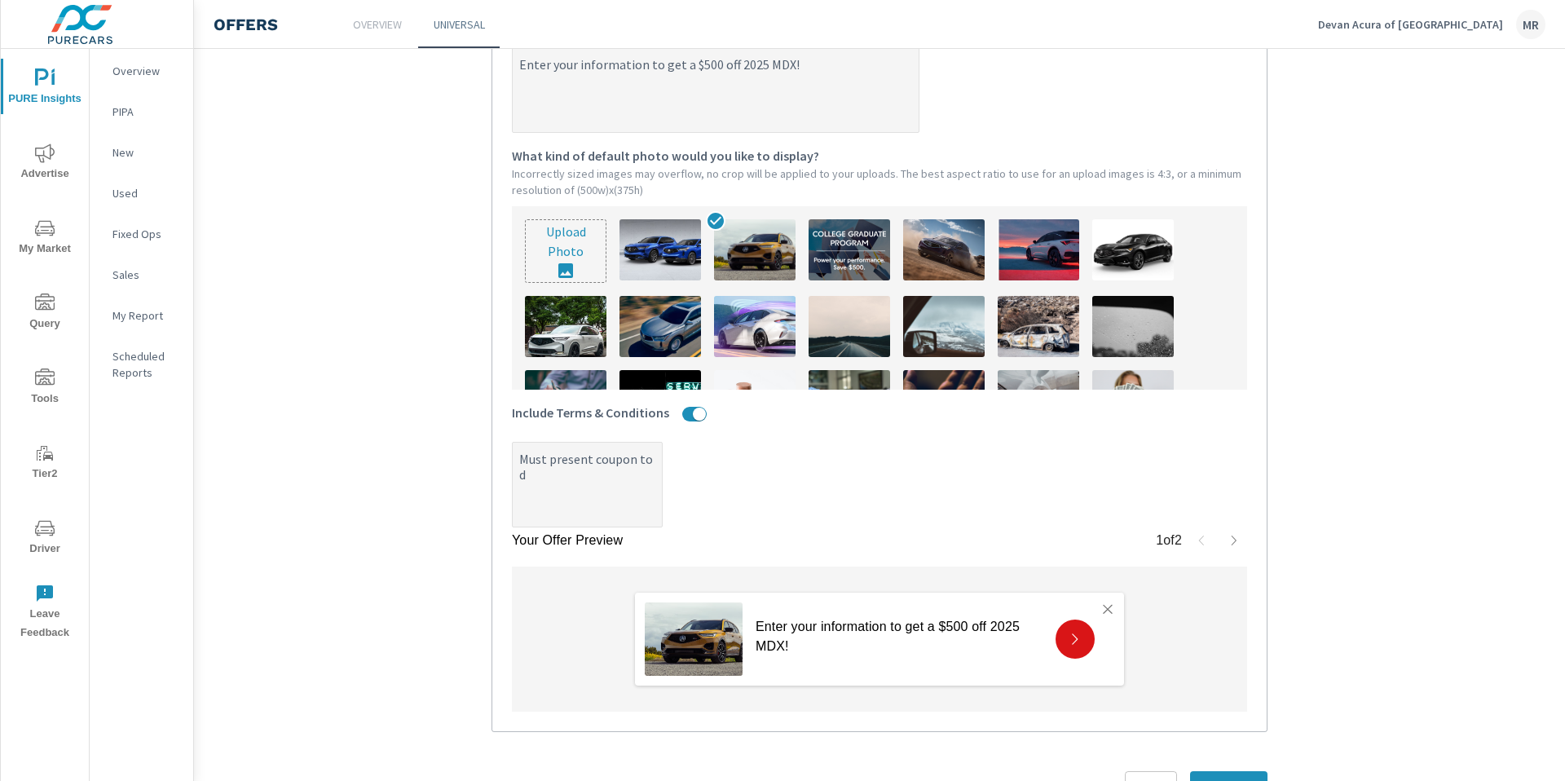
type textarea "x"
type textarea "Must present coupon to de"
type textarea "x"
type textarea "Must present coupon to dea"
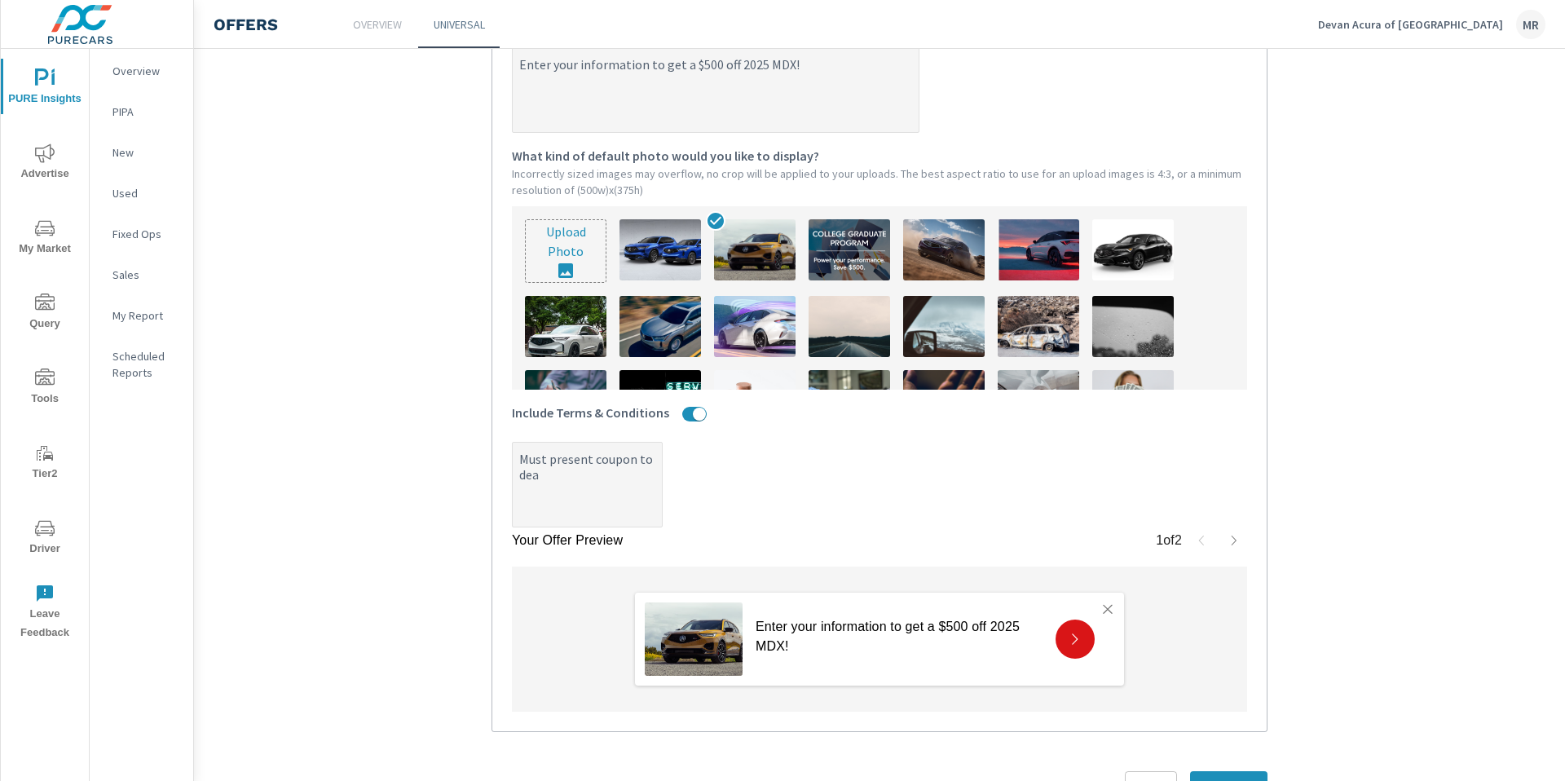
type textarea "x"
type textarea "Must present coupon to deal"
type textarea "x"
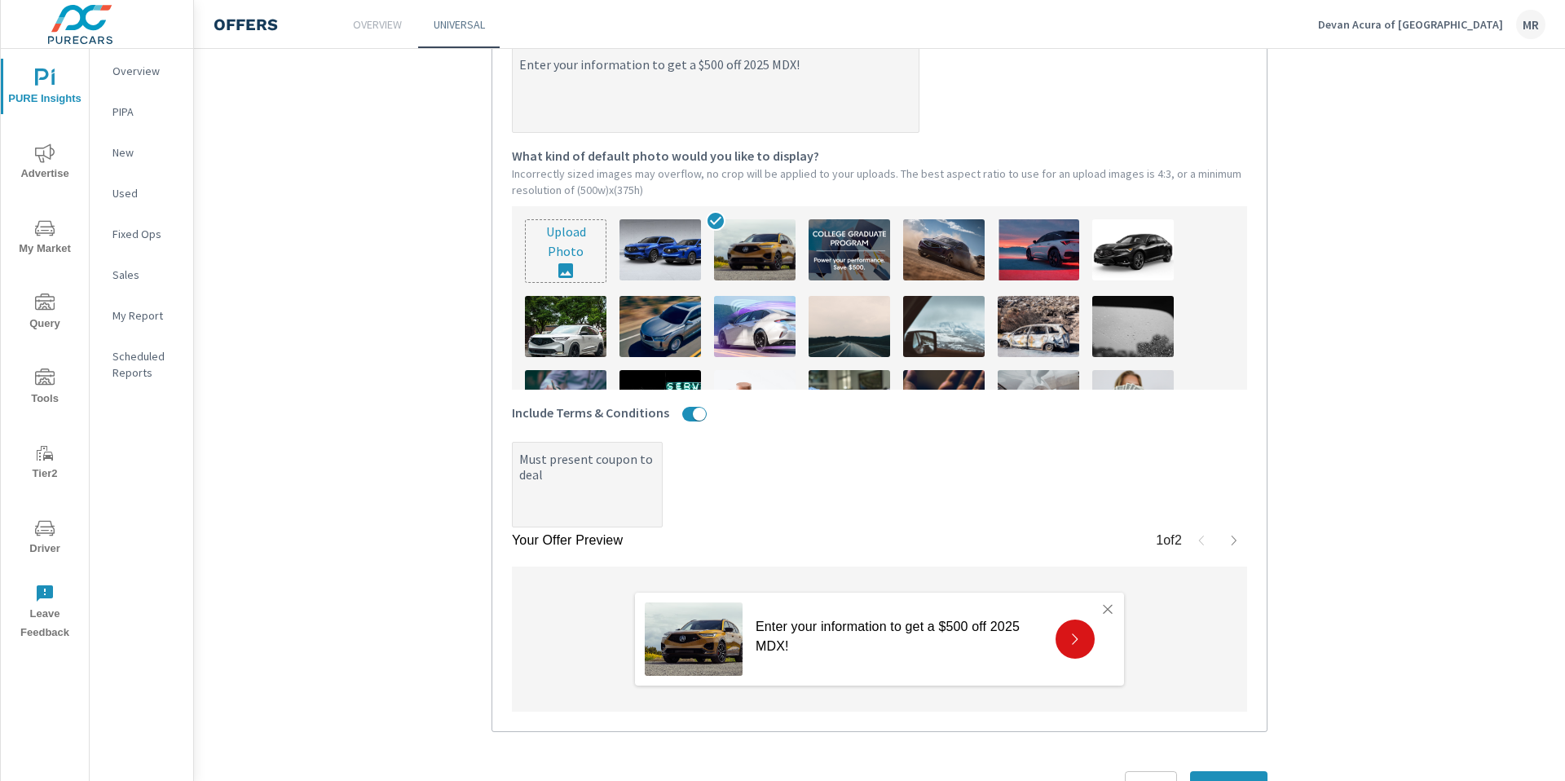
type textarea "Must present coupon to deale"
type textarea "x"
type textarea "Must present coupon to dealer"
type textarea "x"
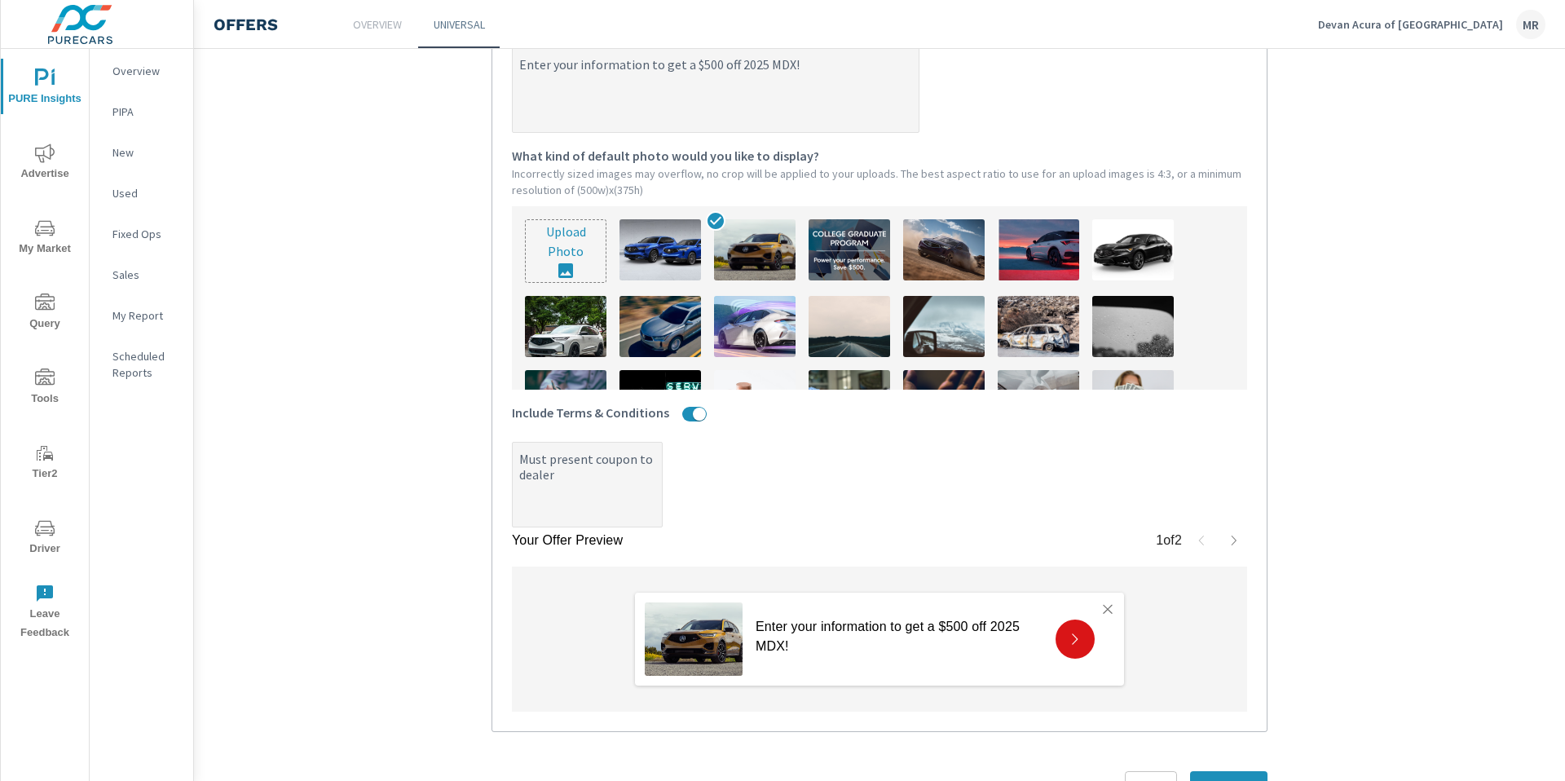
type textarea "x"
type textarea "Must present coupon to dealers"
type textarea "x"
type textarea "Must present coupon to dealersh"
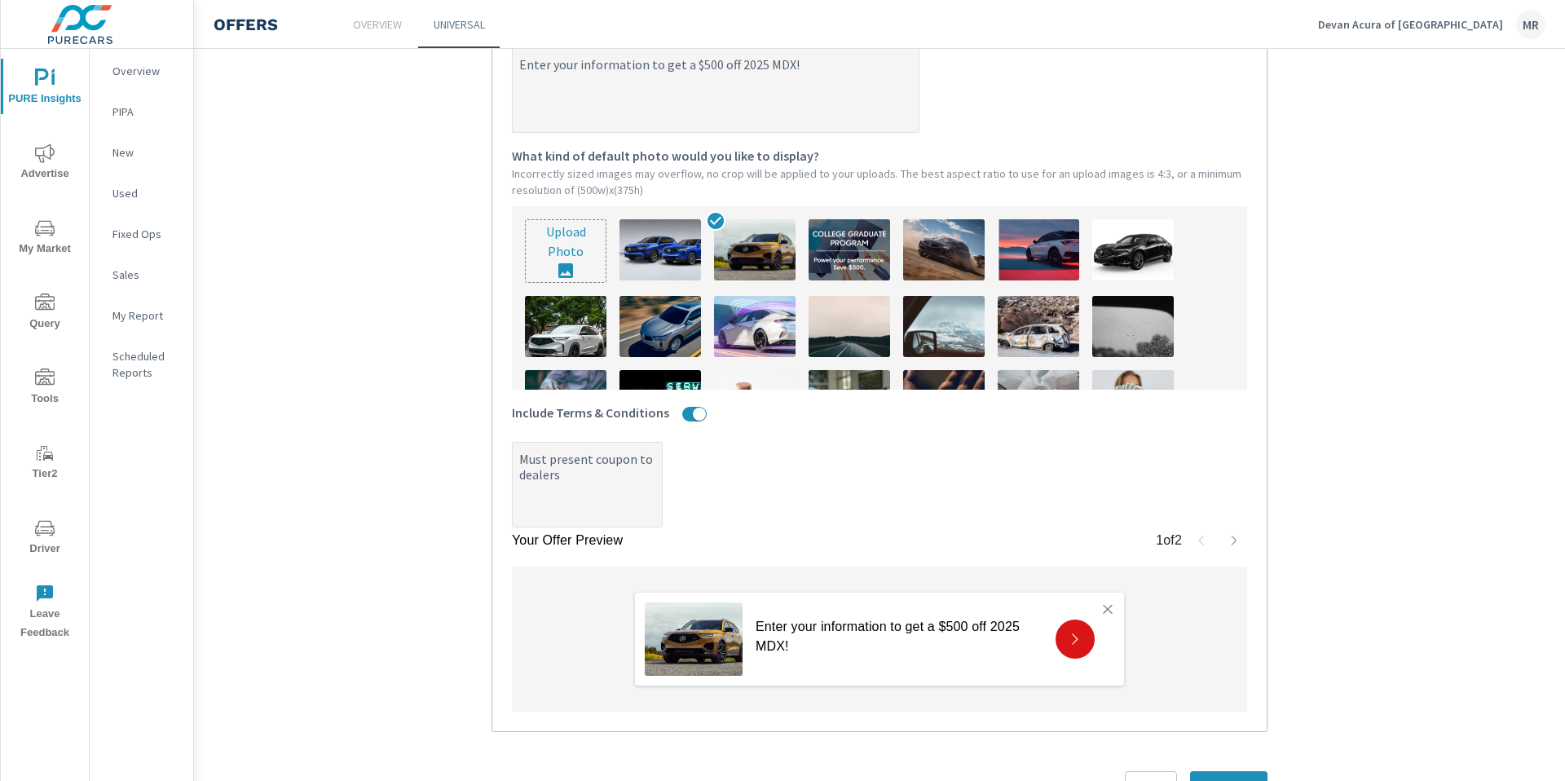
type textarea "x"
type textarea "Must present coupon to dealershi"
type textarea "x"
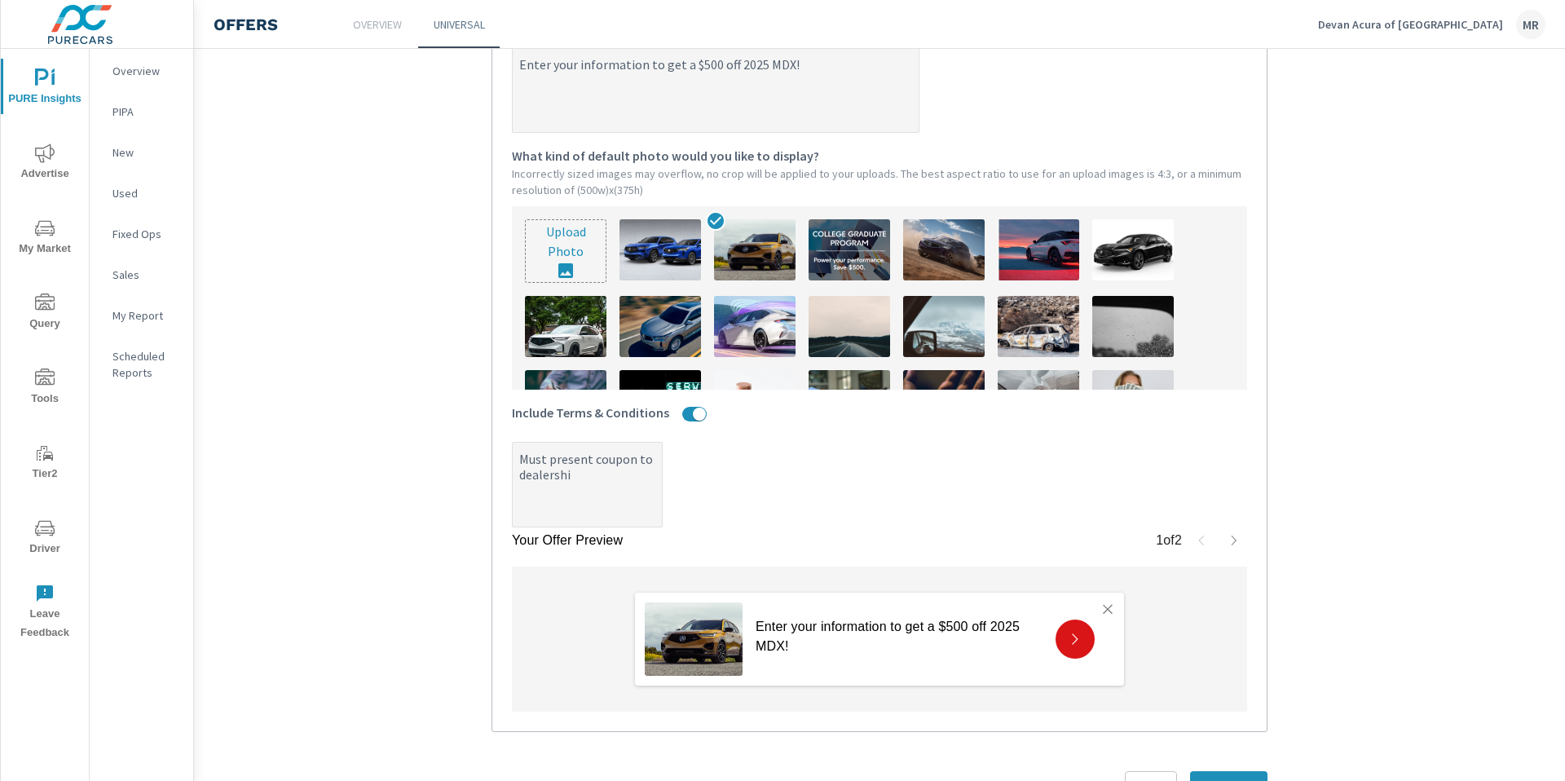
type textarea "Must present coupon to dealership"
type textarea "x"
type textarea "Must present coupon to dealership"
type textarea "x"
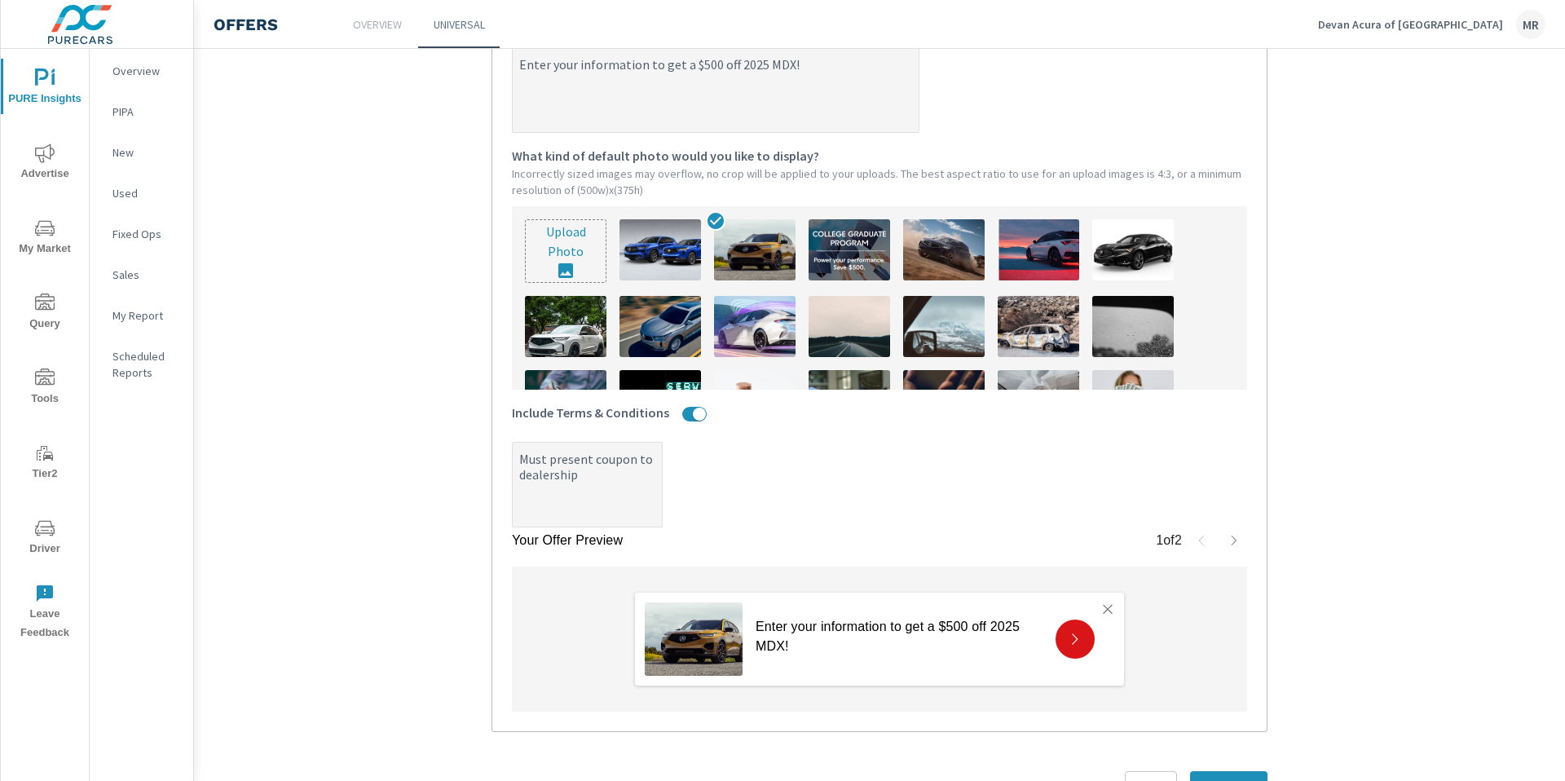
type textarea "x"
type textarea "Must present coupon to dealership t"
type textarea "x"
type textarea "Must present coupon to dealership to"
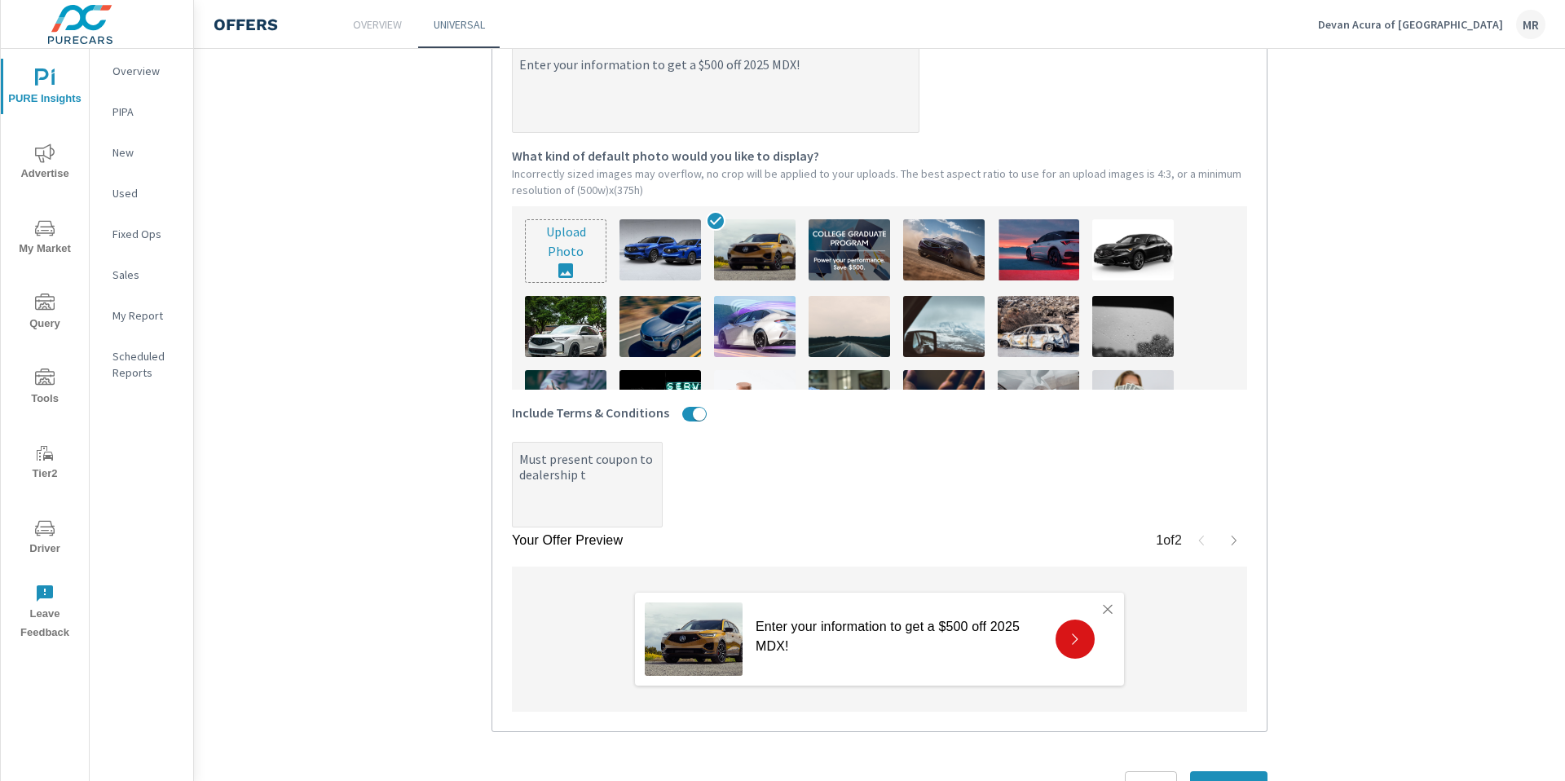
type textarea "x"
type textarea "Must present coupon to dealership to"
type textarea "x"
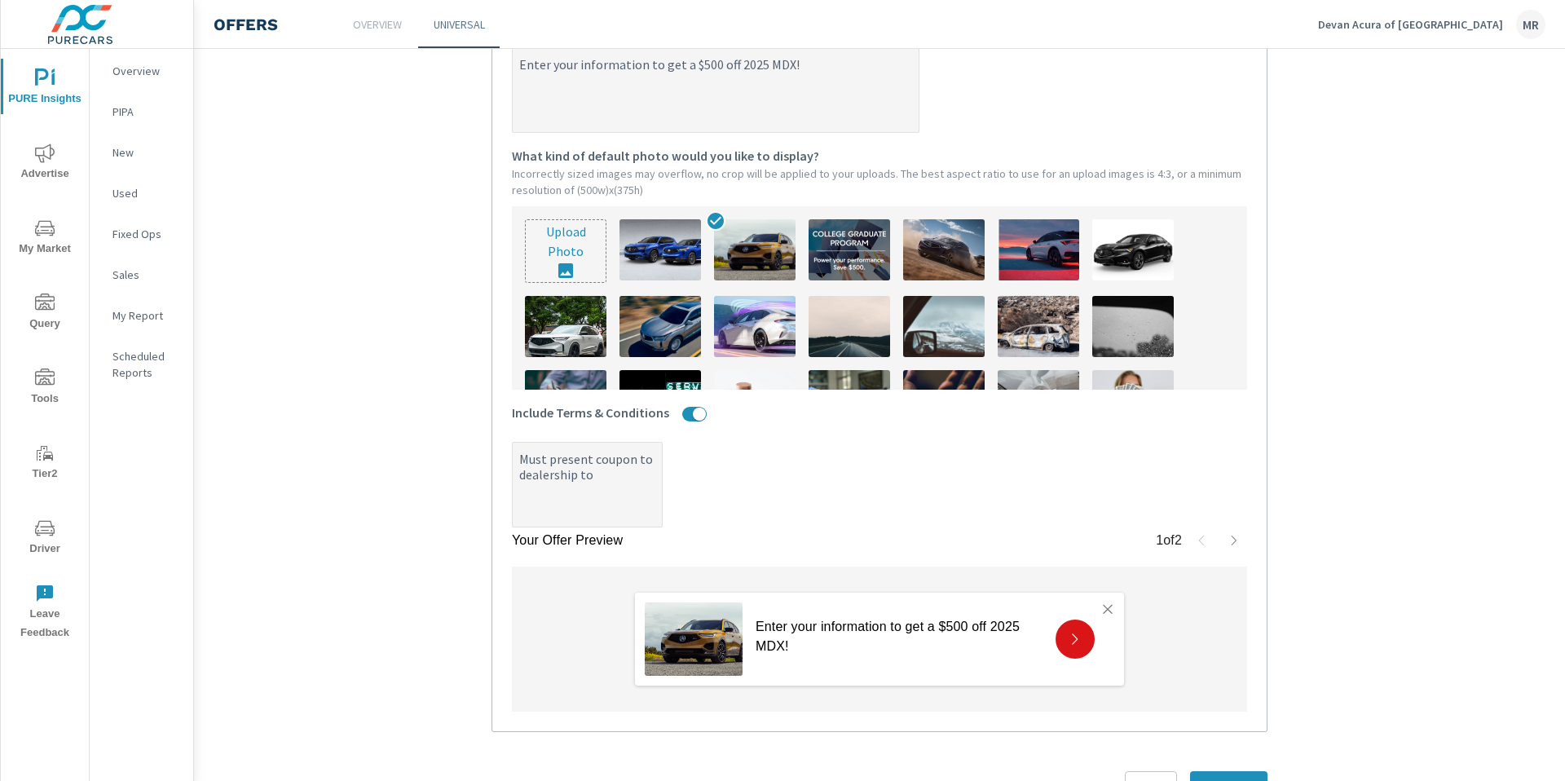
type textarea "Must present coupon to dealership to v"
type textarea "x"
type textarea "Must present coupon to dealership to va"
type textarea "x"
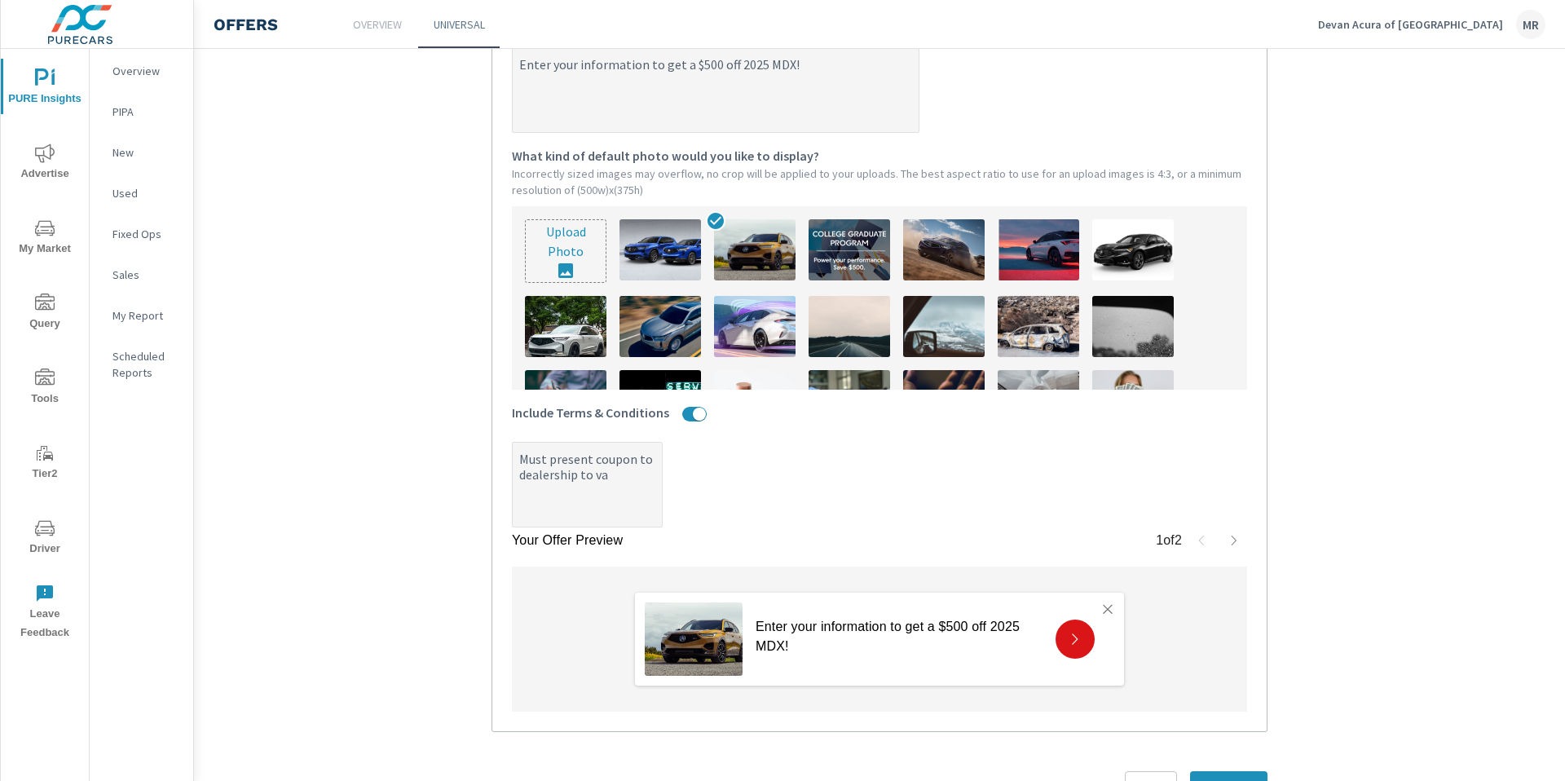
type textarea "x"
type textarea "Must present coupon to dealership to val"
type textarea "x"
type textarea "Must present coupon to dealership to vali"
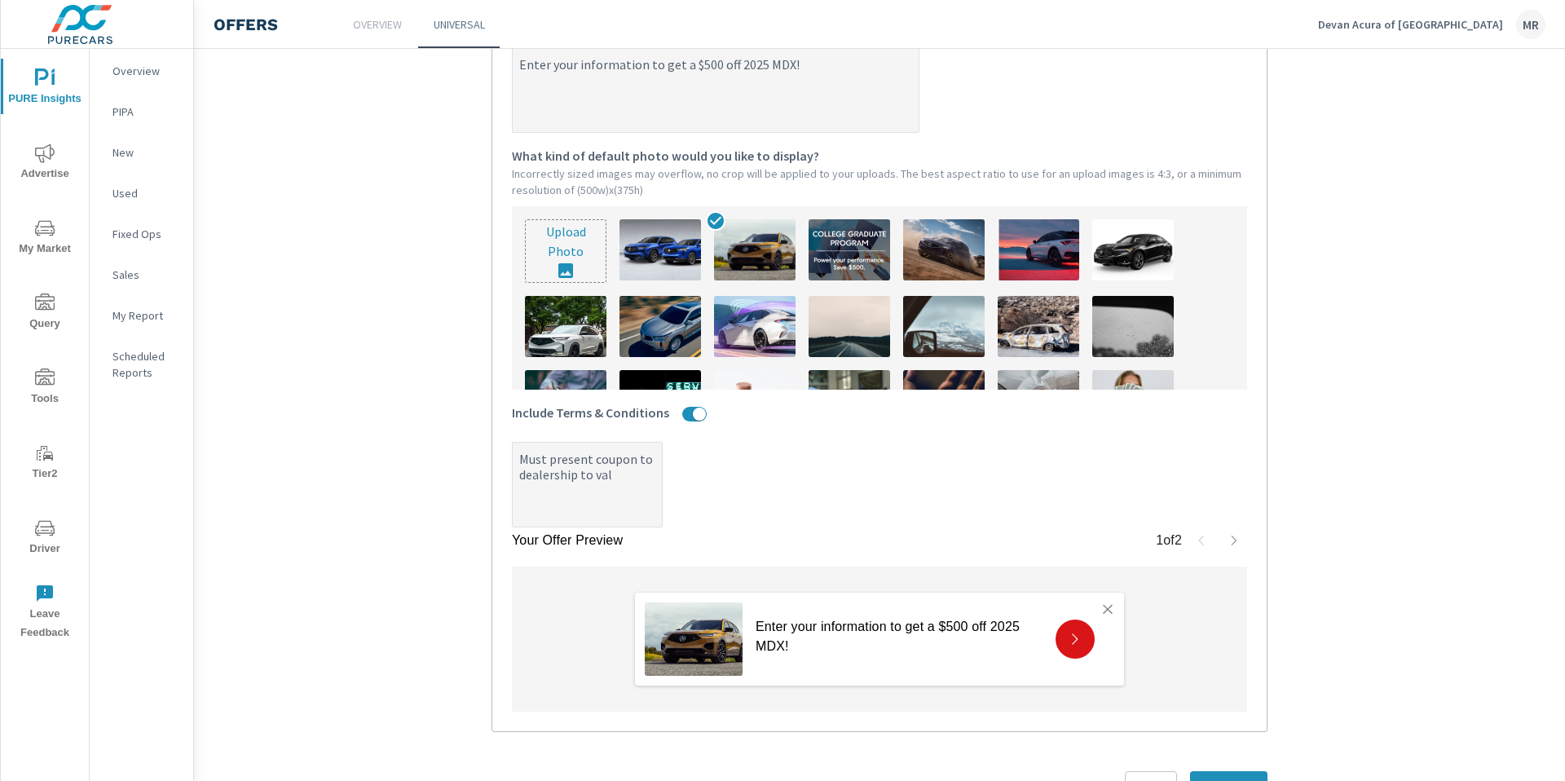
type textarea "x"
type textarea "Must present coupon to dealership to valid"
type textarea "x"
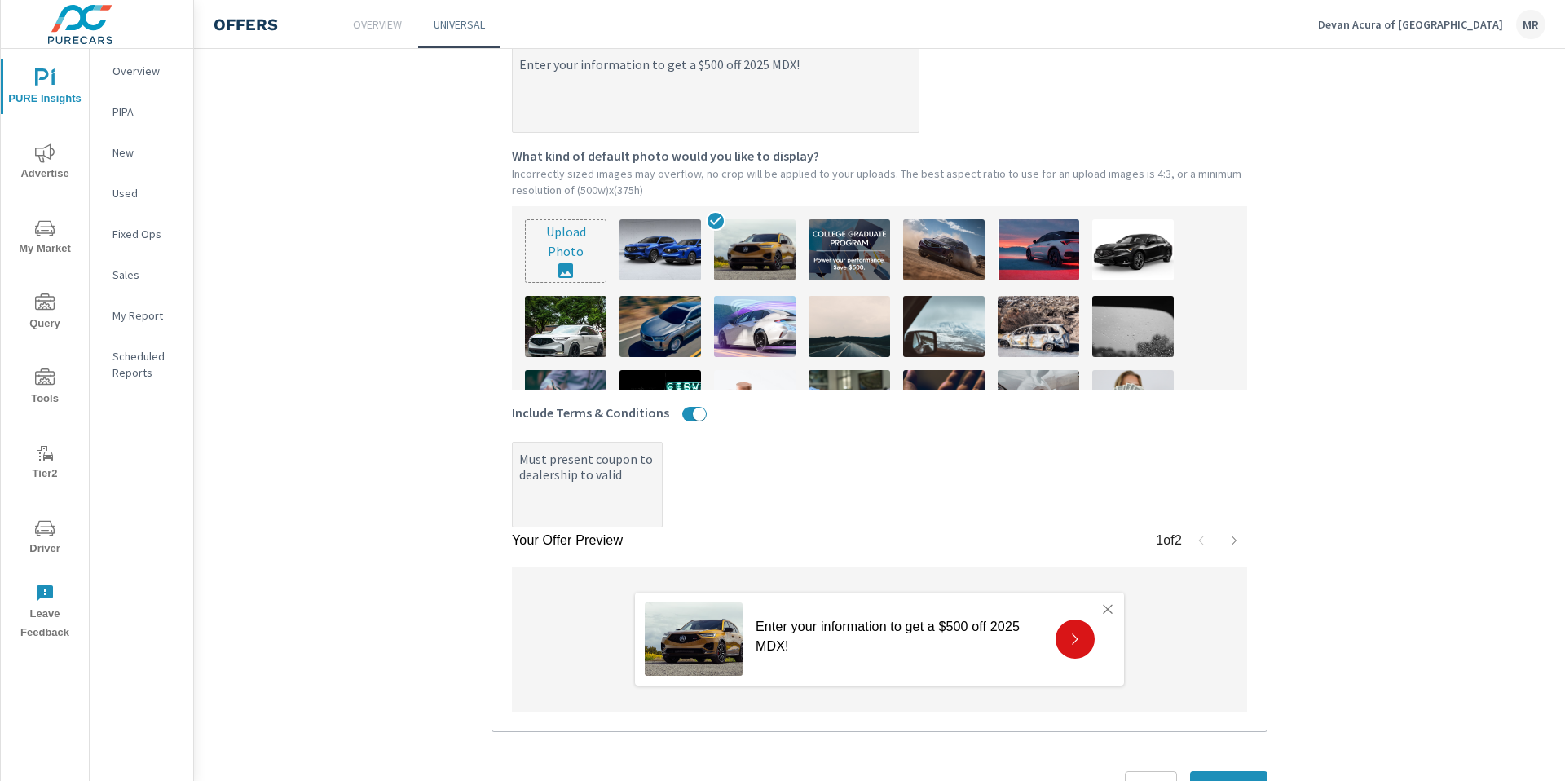
type textarea "Must present coupon to dealership to valida"
type textarea "x"
type textarea "Must present coupon to dealership to validat"
type textarea "x"
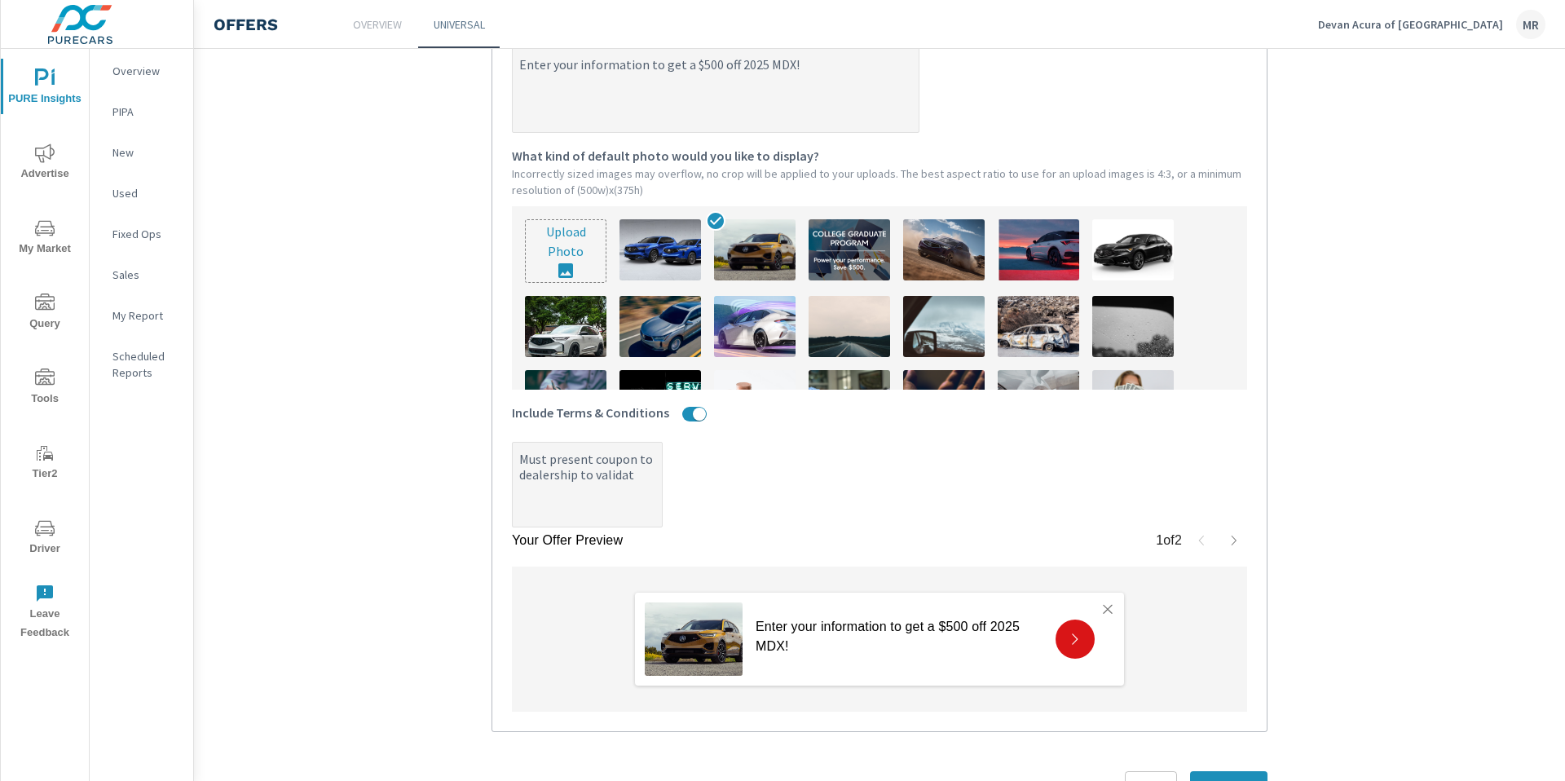
type textarea "x"
type textarea "Must present coupon to dealership to validate"
type textarea "x"
type textarea "Must present coupon to dealership to validate."
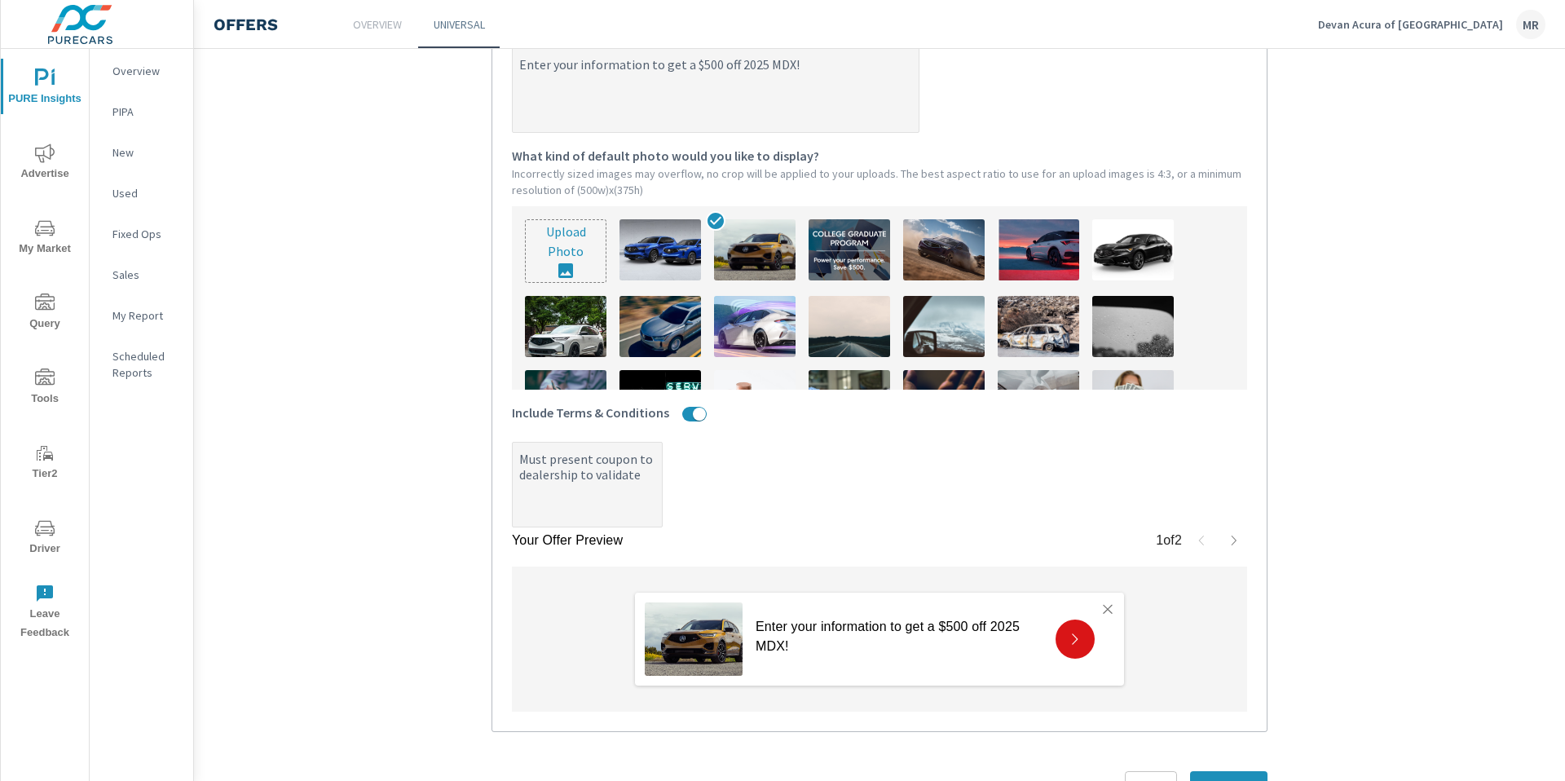
type textarea "x"
type textarea "Must present coupon to dealership to validate."
type textarea "x"
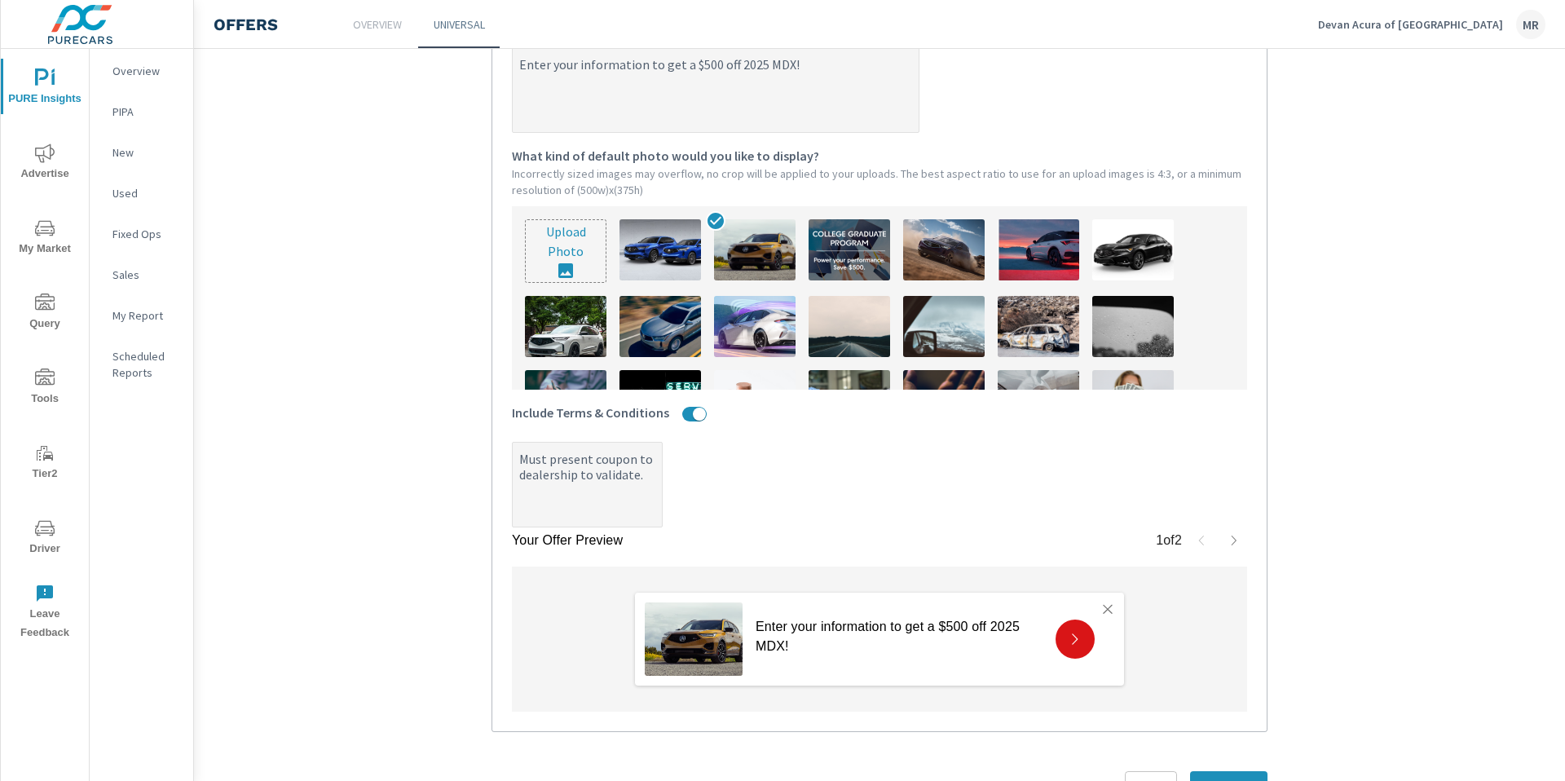
type textarea "Must present coupon to dealership to validate. S"
type textarea "x"
type textarea "Must present coupon to dealership to validate. Se"
type textarea "x"
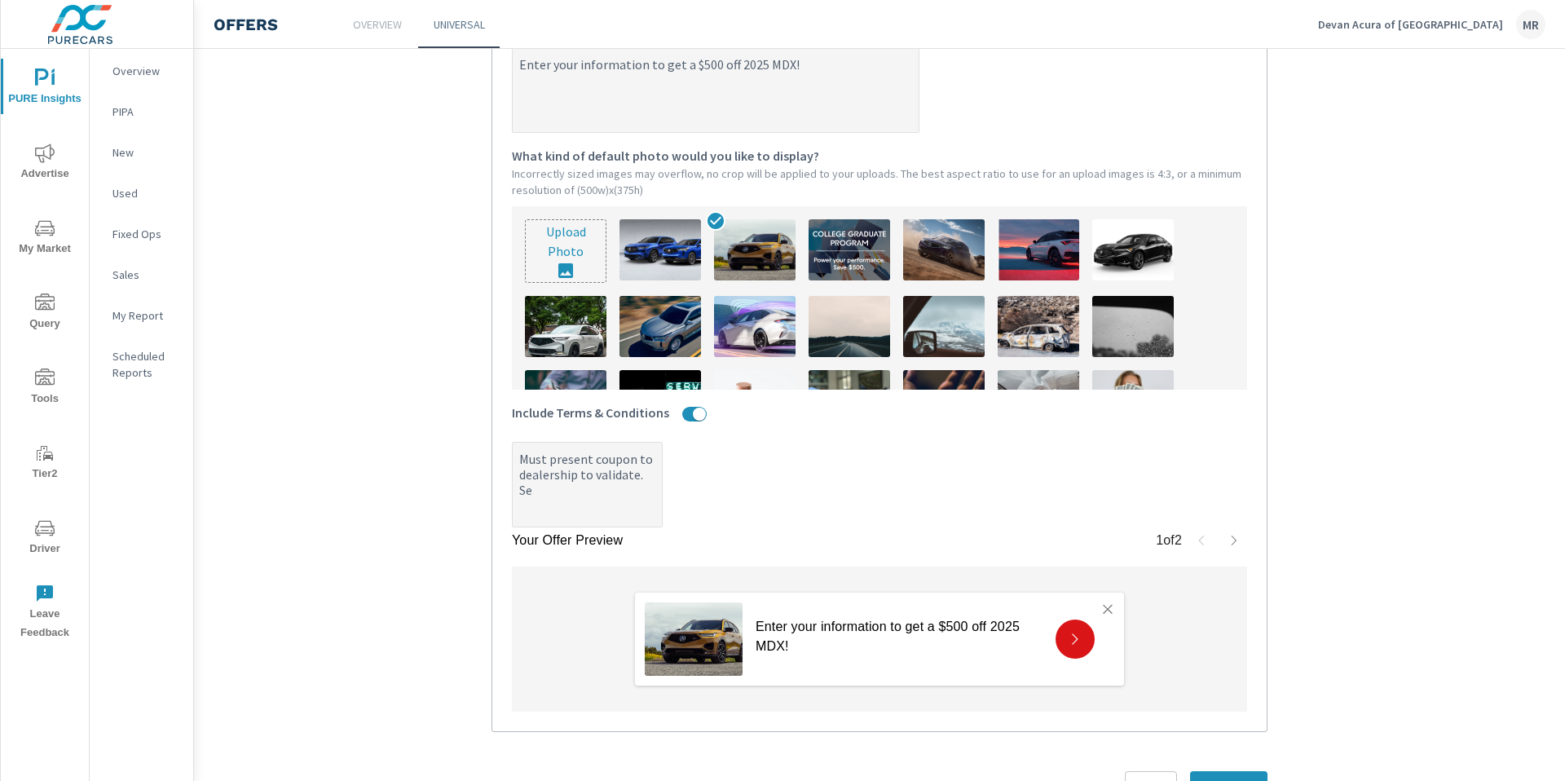
type textarea "x"
type textarea "Must present coupon to dealership to validate. See"
type textarea "x"
type textarea "Must present coupon to dealership to validate. See"
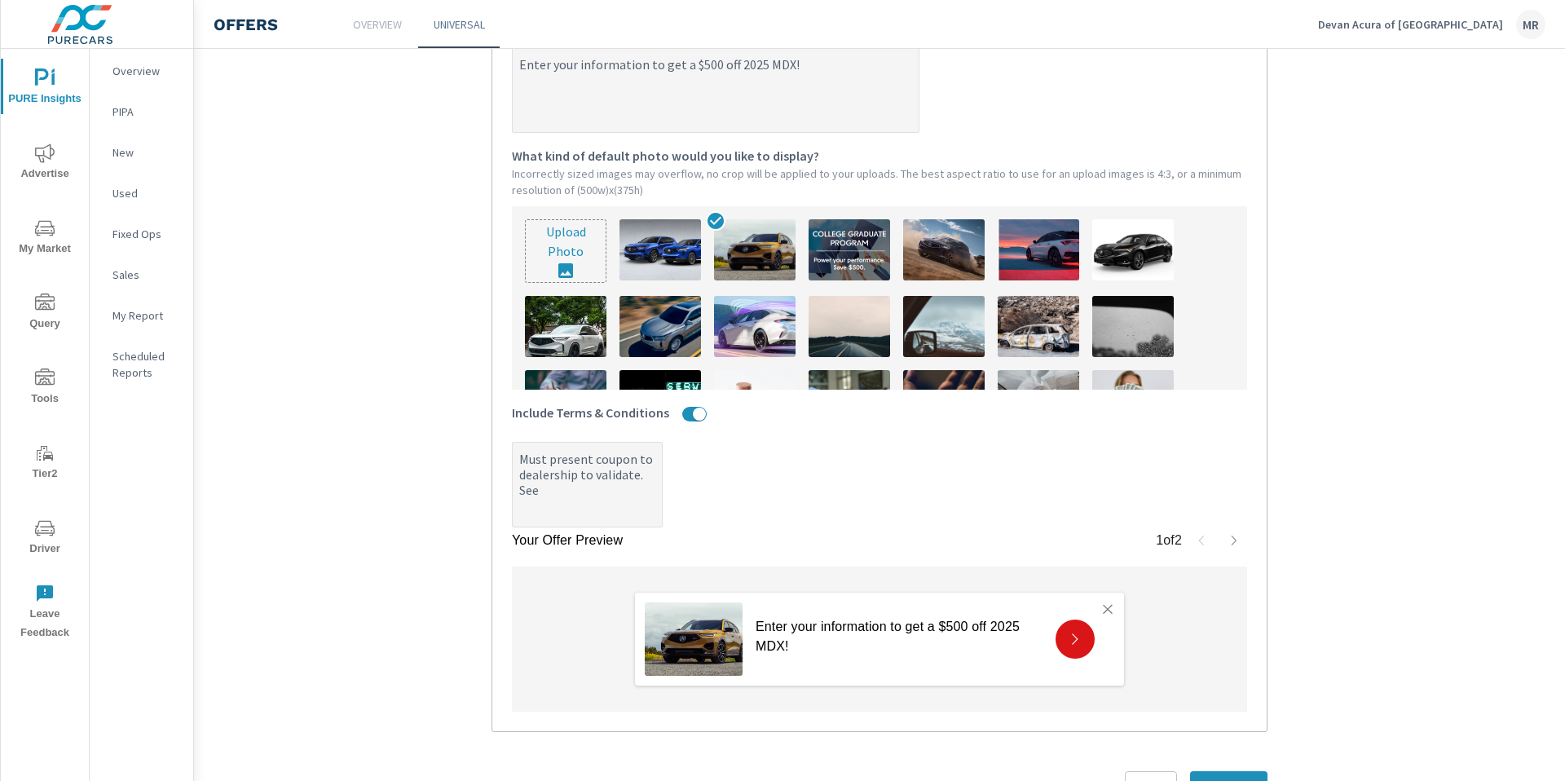
type textarea "x"
type textarea "Must present coupon to dealership to validate. See d"
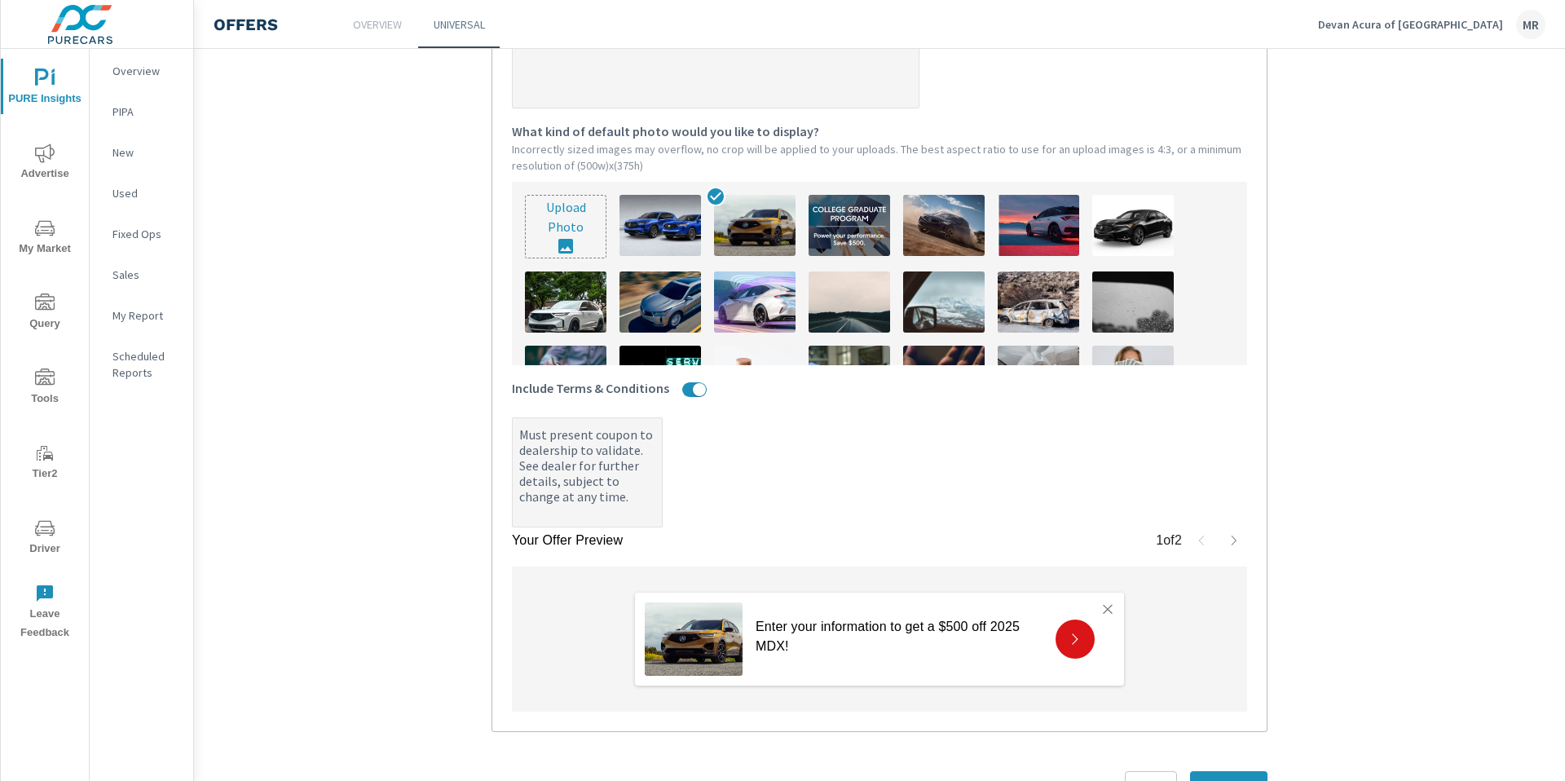
scroll to position [547, 0]
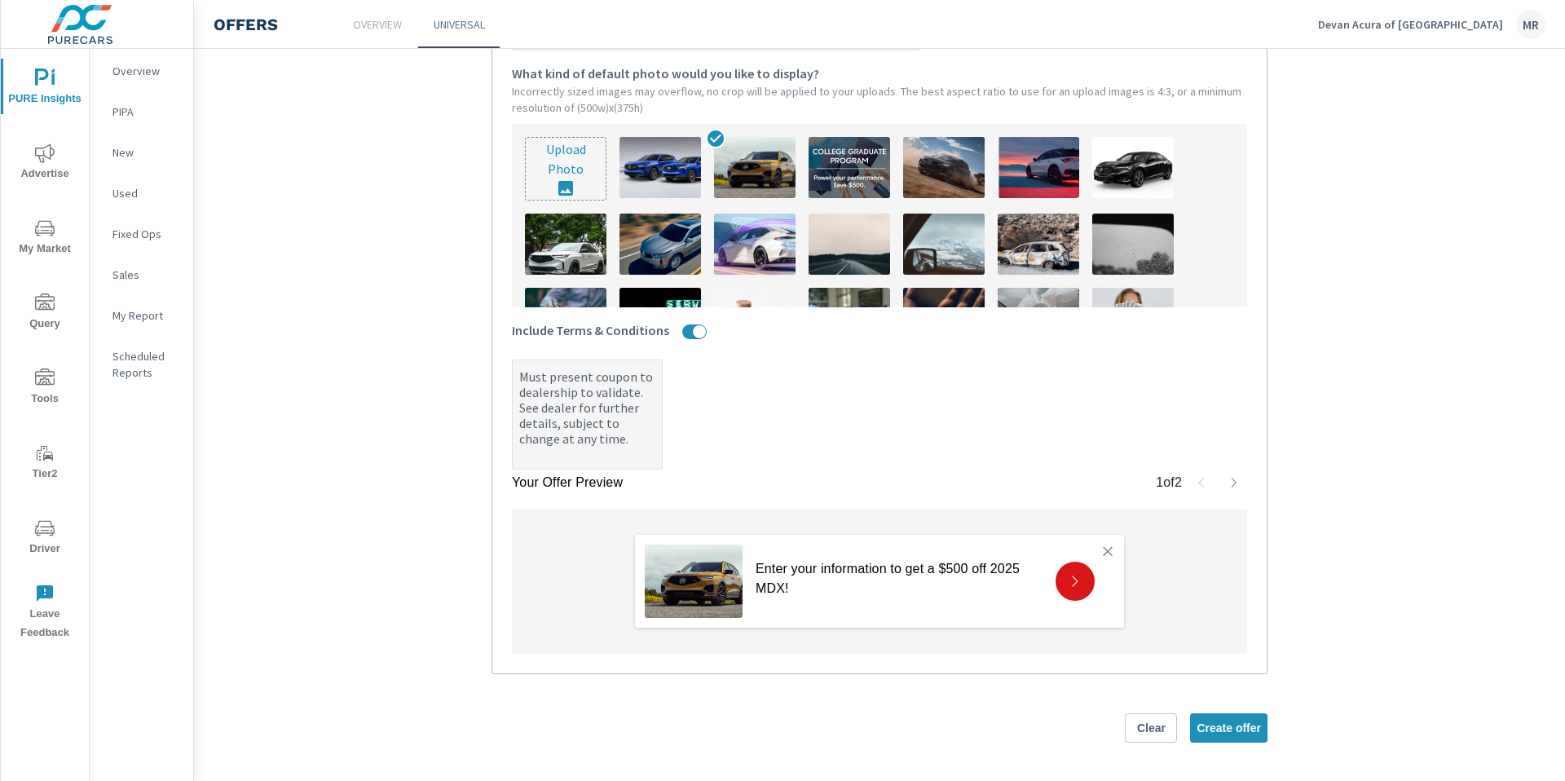
click at [586, 172] on input "file" at bounding box center [566, 169] width 80 height 62
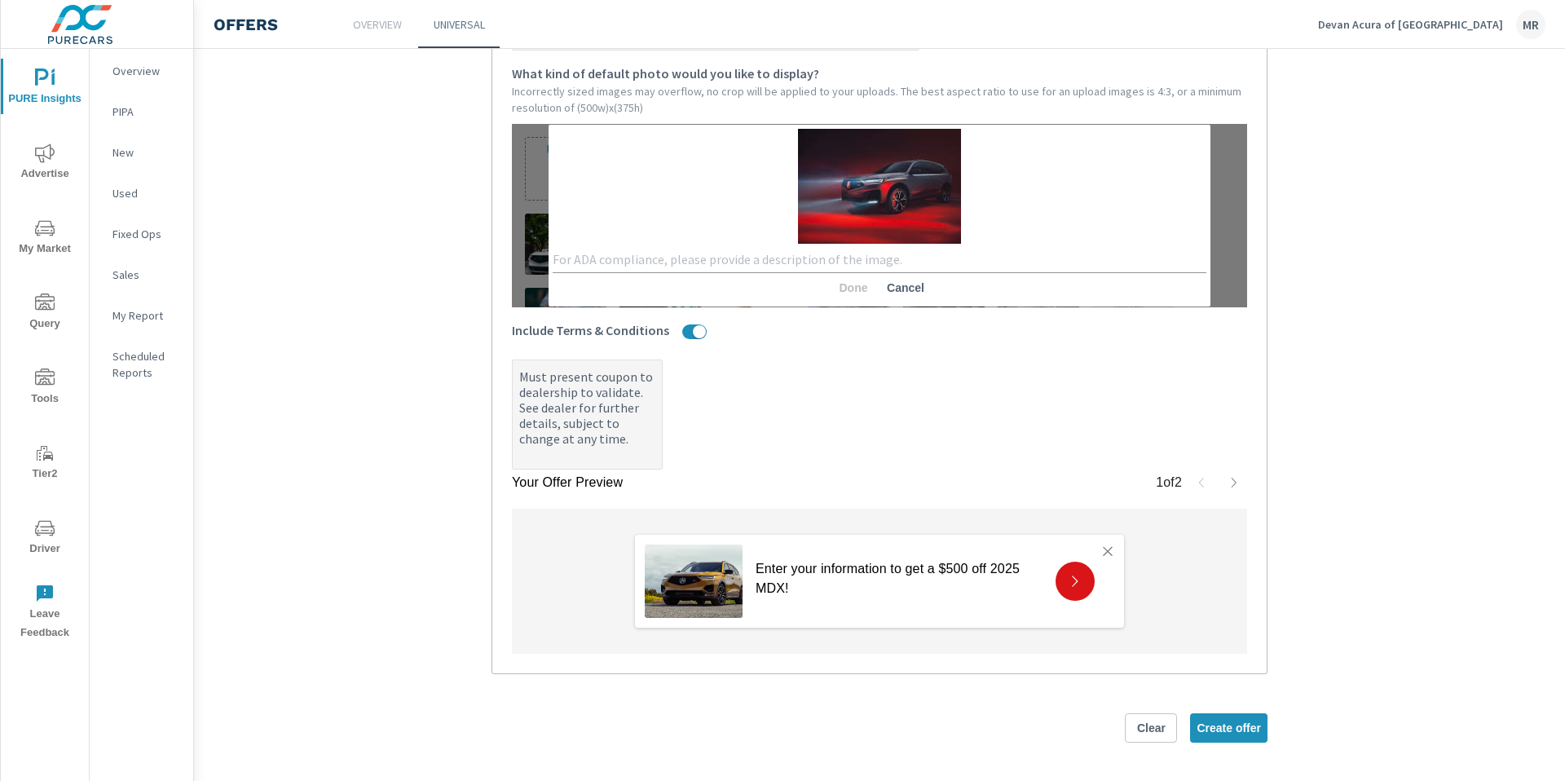
click at [756, 261] on textarea at bounding box center [880, 259] width 654 height 15
click at [856, 287] on span "Done" at bounding box center [853, 287] width 39 height 15
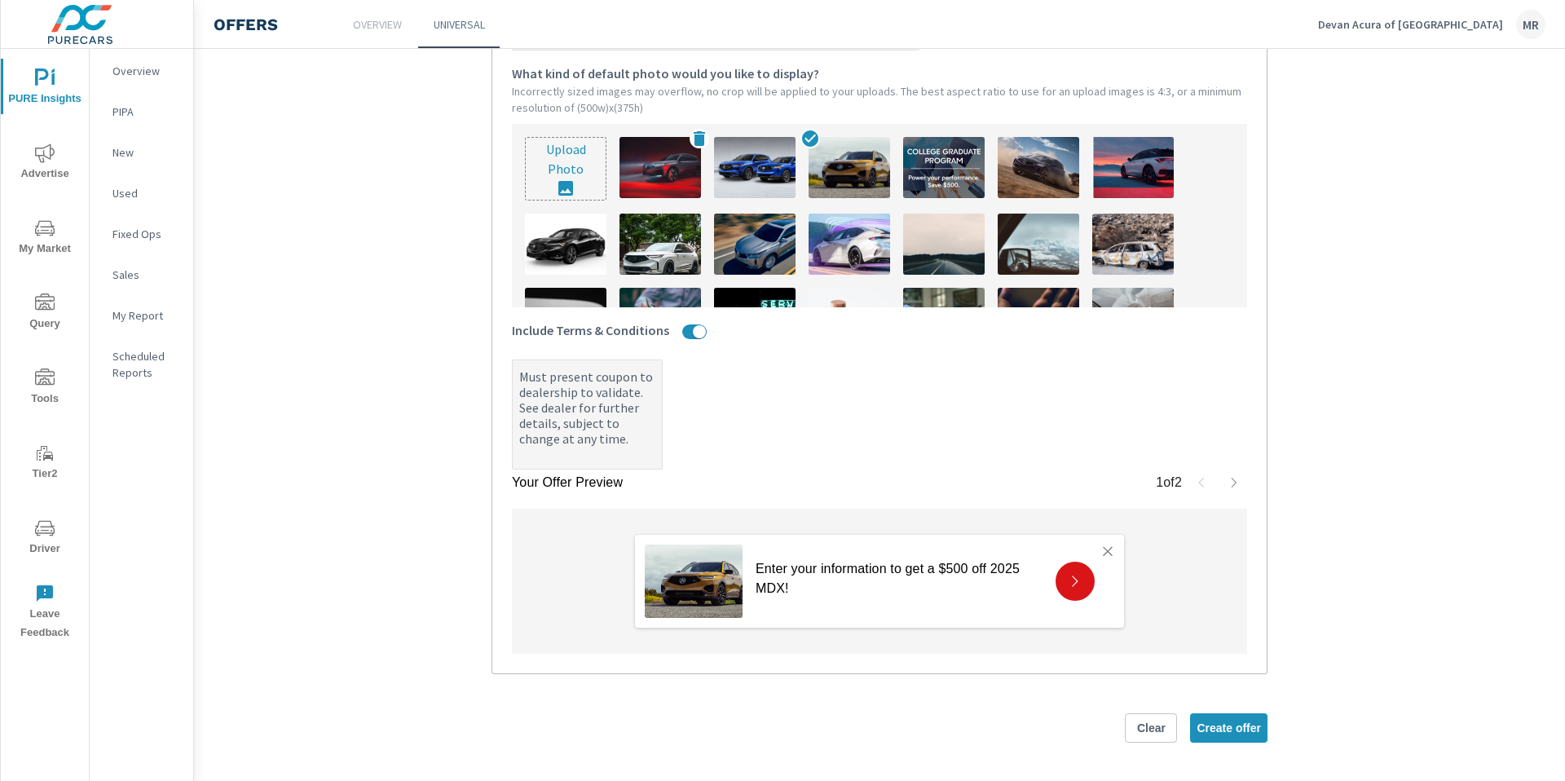
click at [652, 181] on img at bounding box center [660, 167] width 82 height 61
click at [1243, 730] on span "Create offer" at bounding box center [1229, 728] width 64 height 15
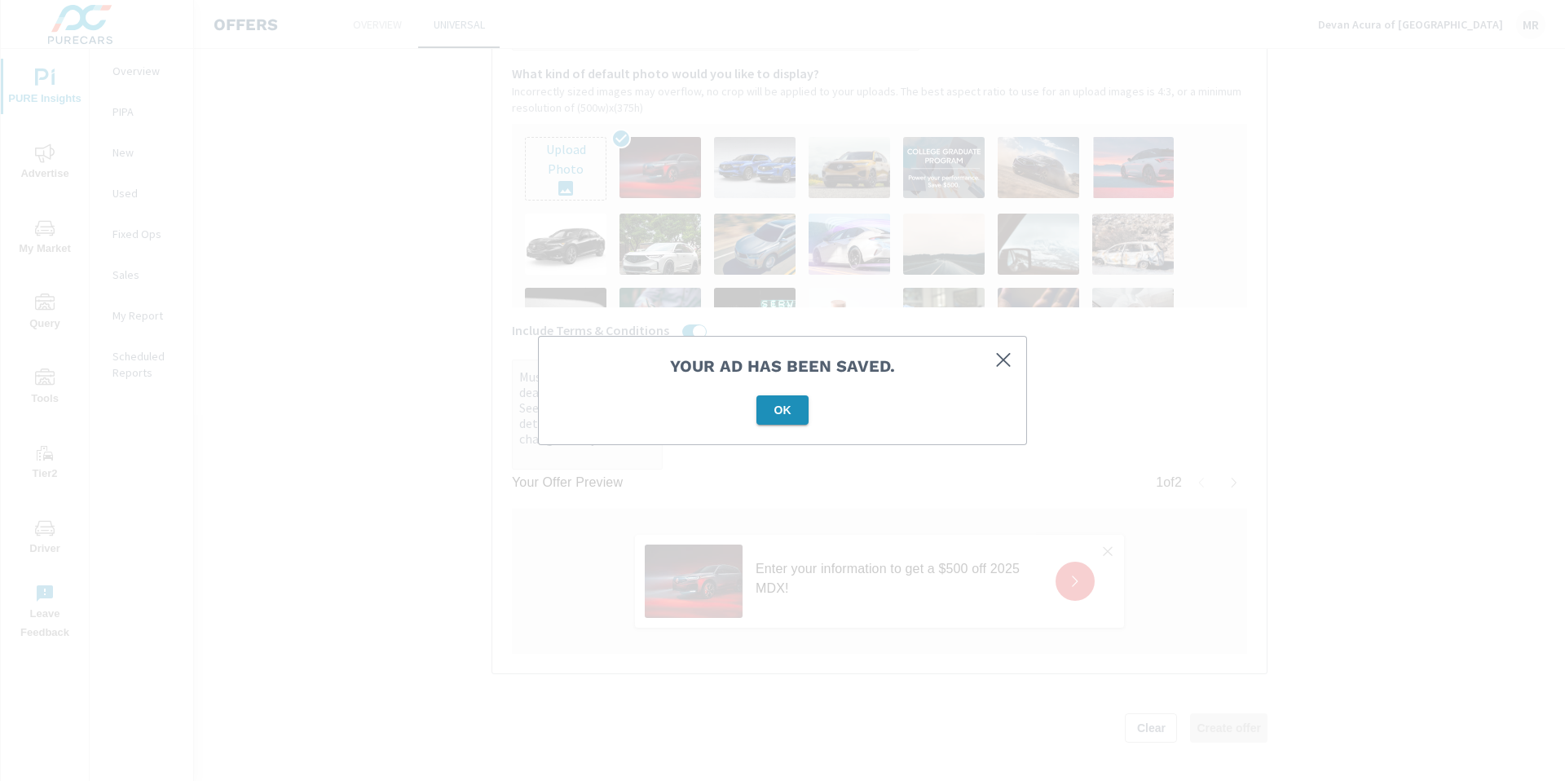
click at [765, 396] on button "OK" at bounding box center [782, 409] width 52 height 29
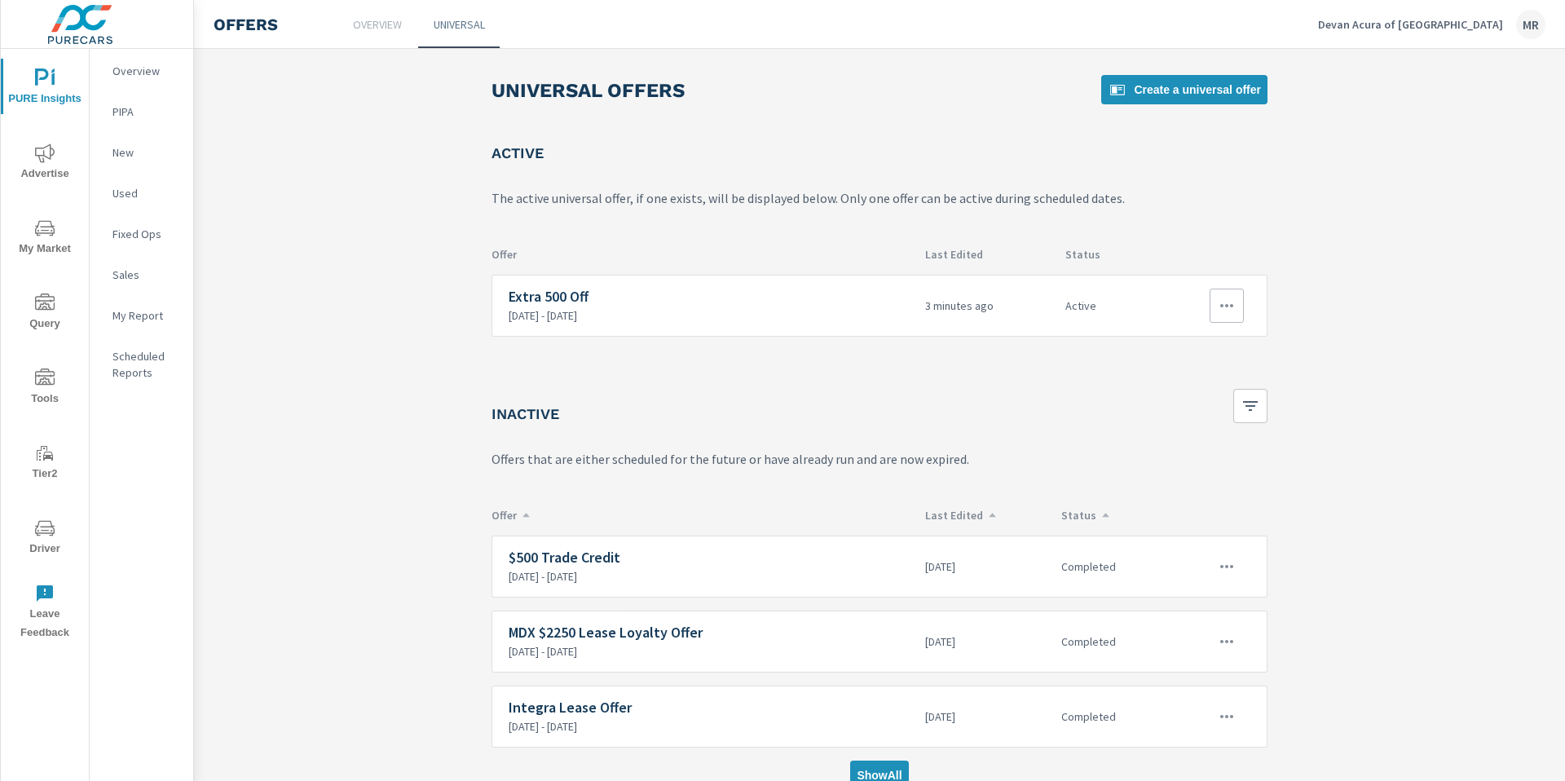
scroll to position [22, 0]
